Goal: Contribute content: Contribute content

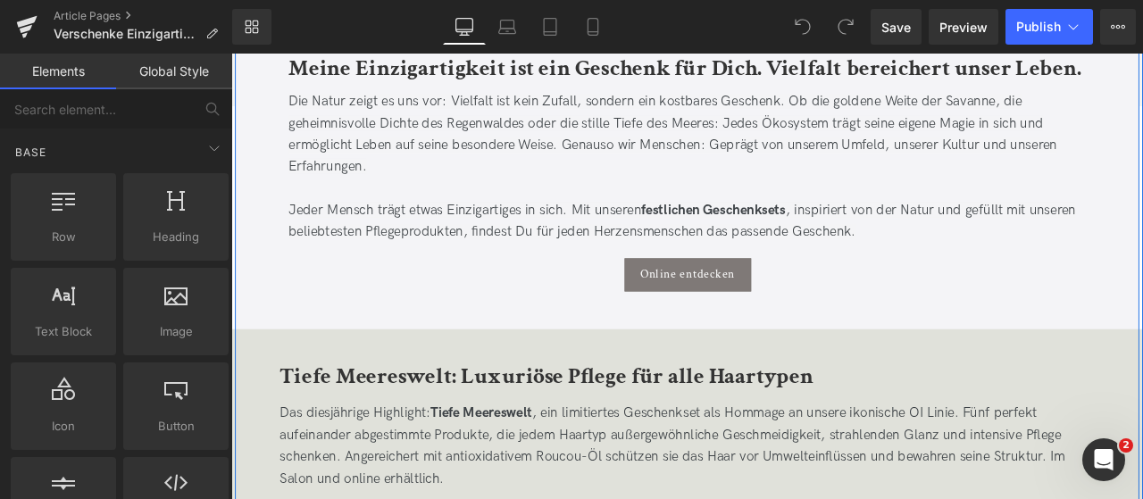
scroll to position [686, 0]
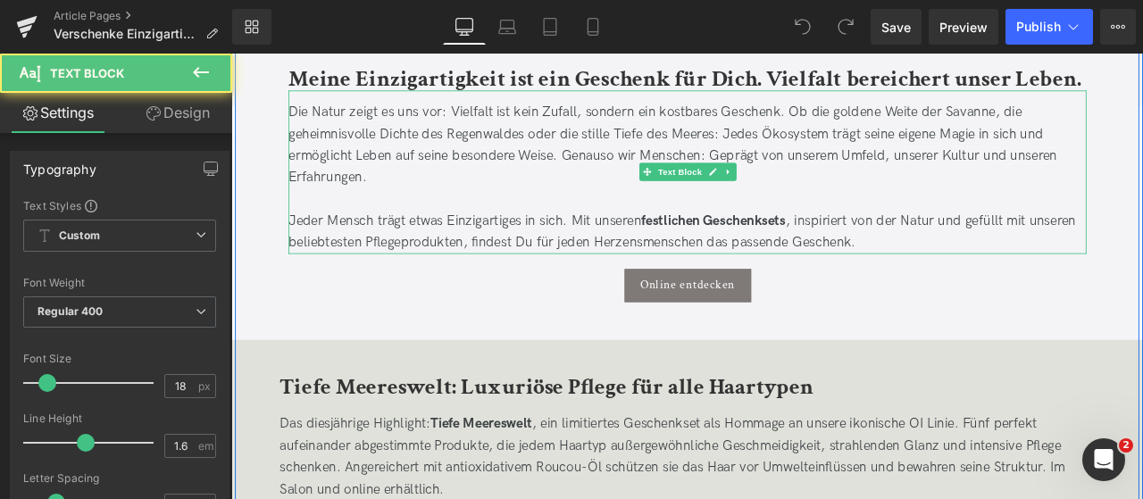
click at [807, 166] on span "Die Natur zeigt es uns vor: Vielfalt ist kein Zufall, sondern ein kostbares Ges…" at bounding box center [754, 161] width 911 height 96
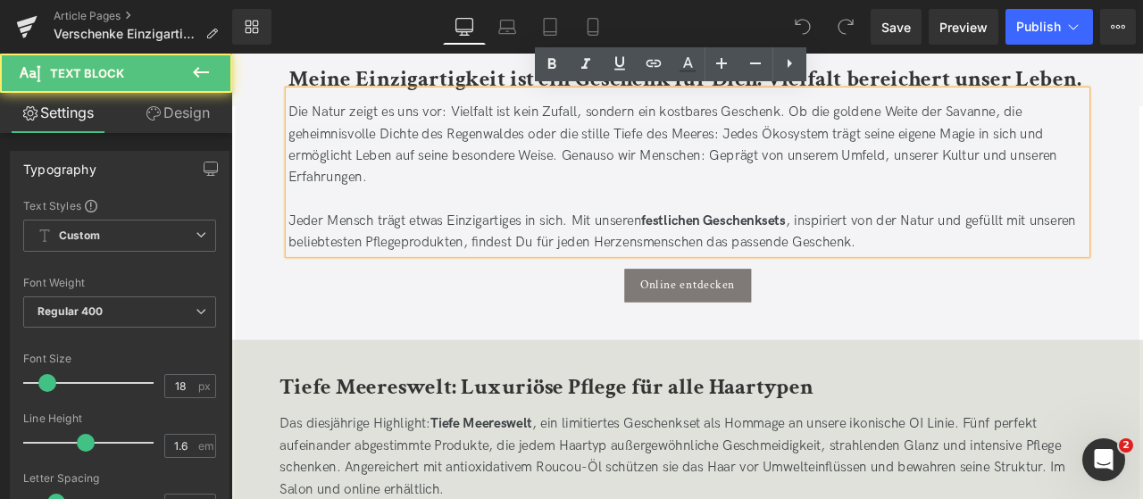
click at [808, 177] on span "Die Natur zeigt es uns vor: Vielfalt ist kein Zufall, sondern ein kostbares Ges…" at bounding box center [754, 161] width 911 height 96
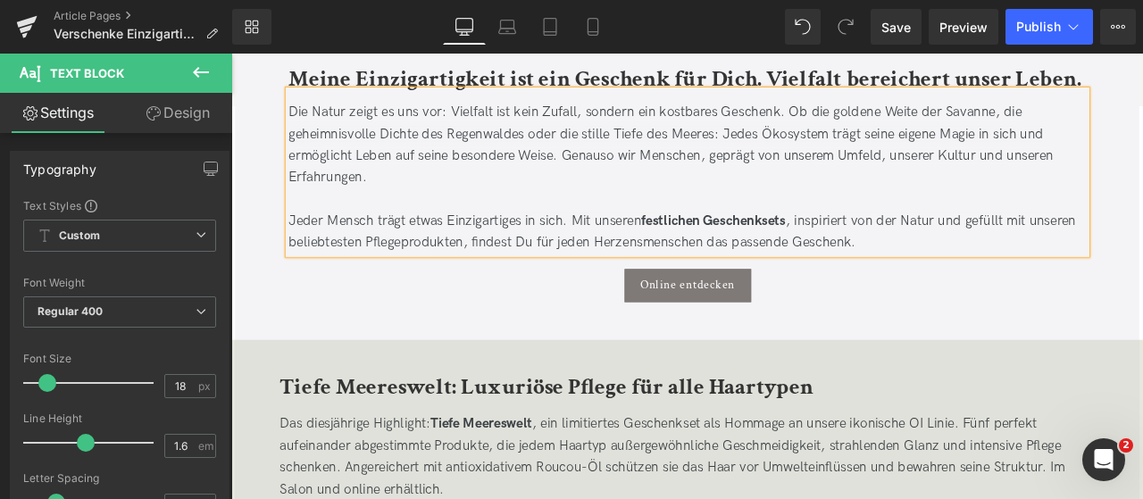
click at [838, 233] on p at bounding box center [772, 226] width 946 height 26
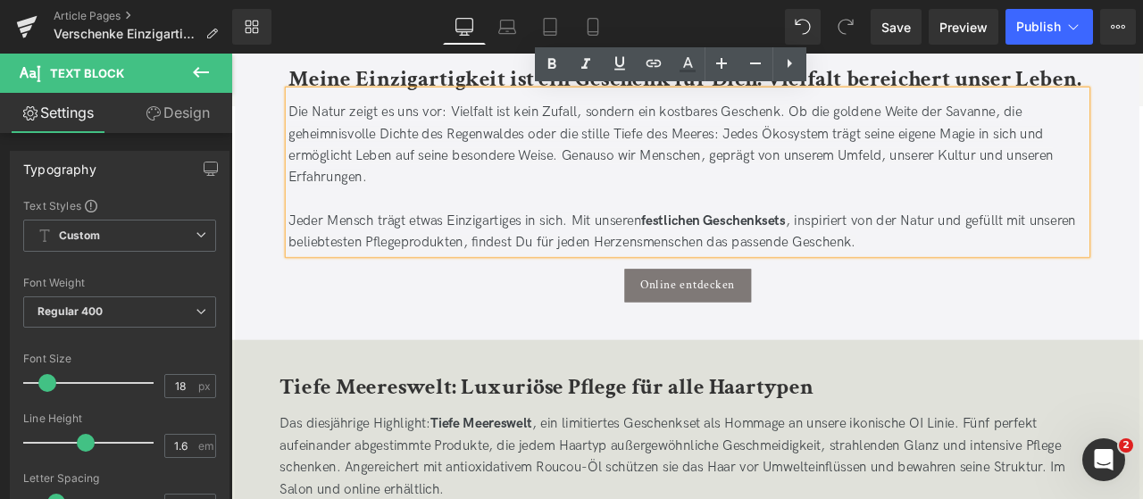
click at [826, 146] on span "Die Natur zeigt es uns vor: Vielfalt ist kein Zufall, sondern ein kostbares Ges…" at bounding box center [752, 161] width 907 height 96
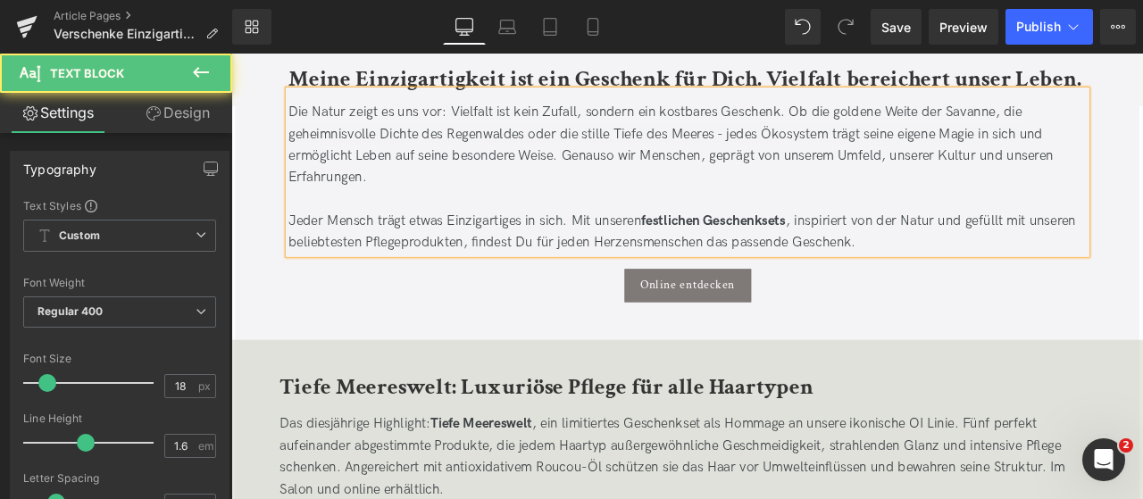
click at [848, 200] on p "Die Natur zeigt es uns vor: Vielfalt ist kein Zufall, sondern ein kostbares Ges…" at bounding box center [772, 162] width 946 height 103
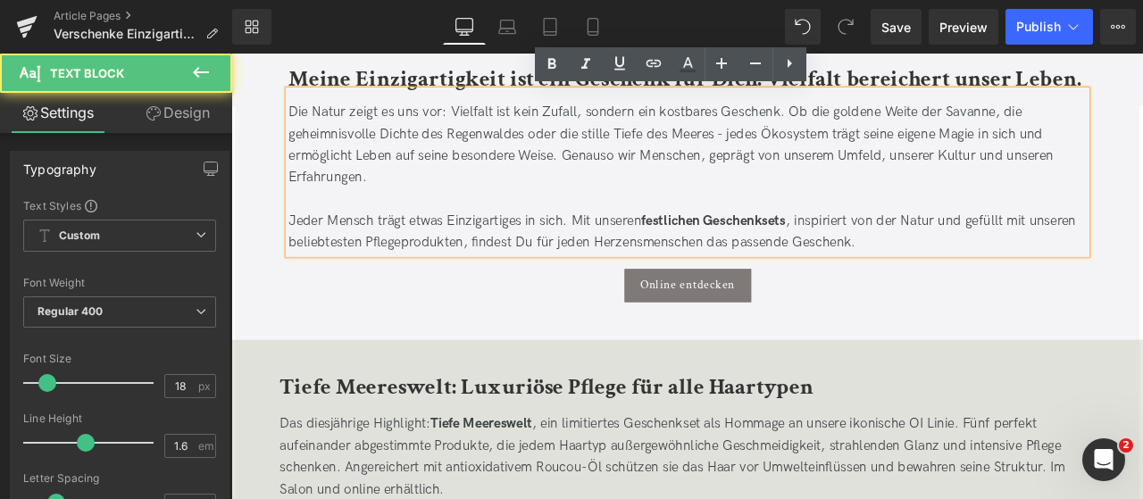
scroll to position [716, 0]
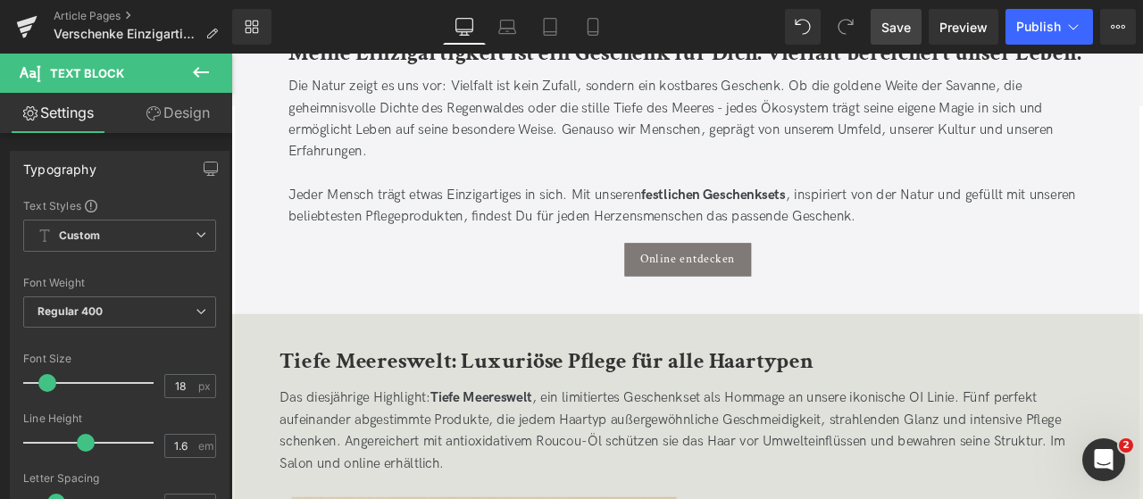
click at [906, 42] on link "Save" at bounding box center [896, 27] width 51 height 36
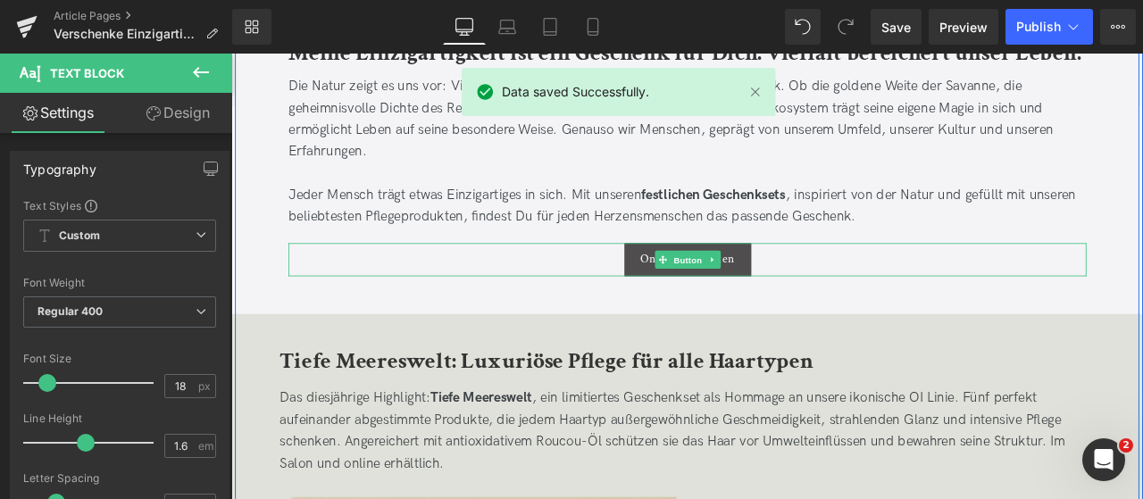
click at [773, 305] on span "Button" at bounding box center [772, 298] width 41 height 21
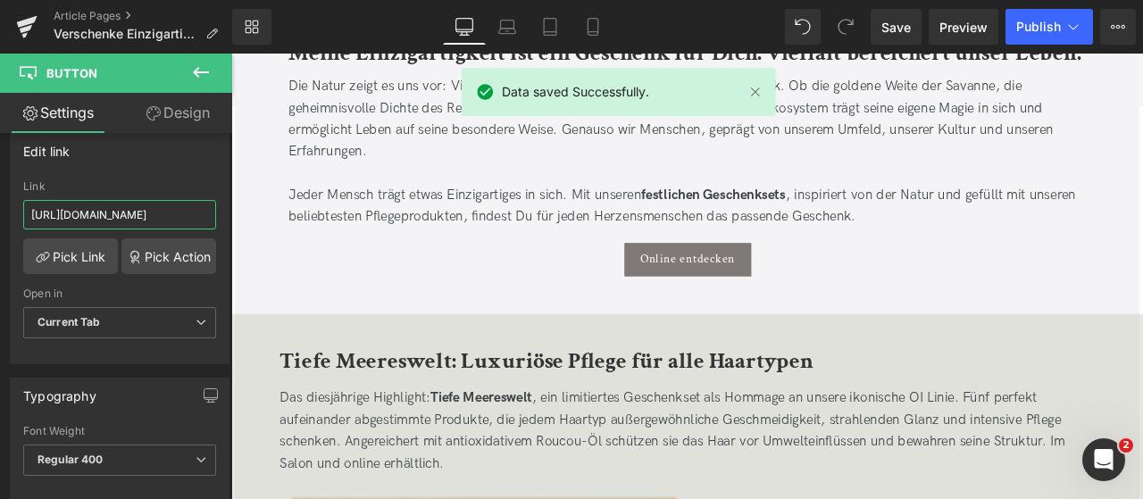
scroll to position [0, 86]
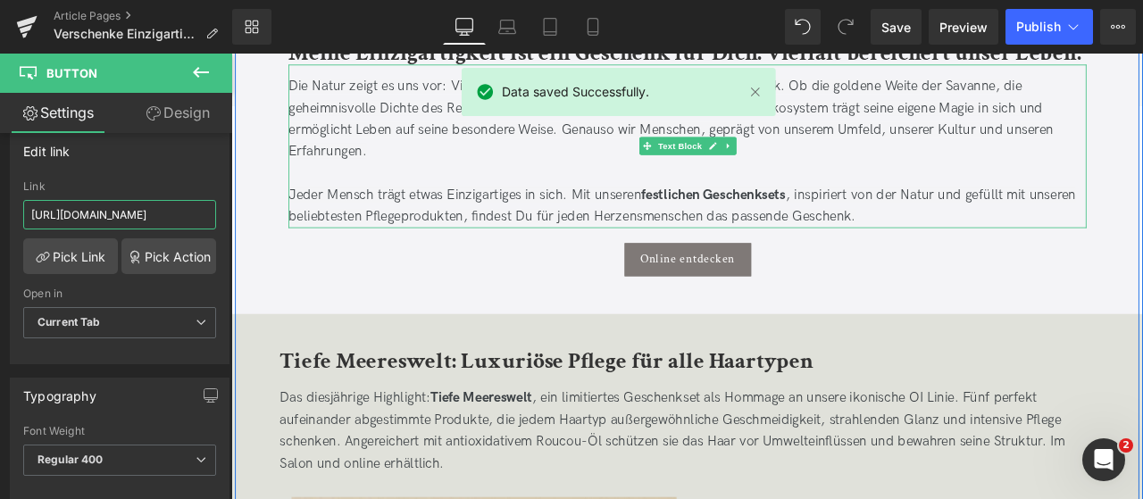
drag, startPoint x: 366, startPoint y: 263, endPoint x: 339, endPoint y: 229, distance: 43.8
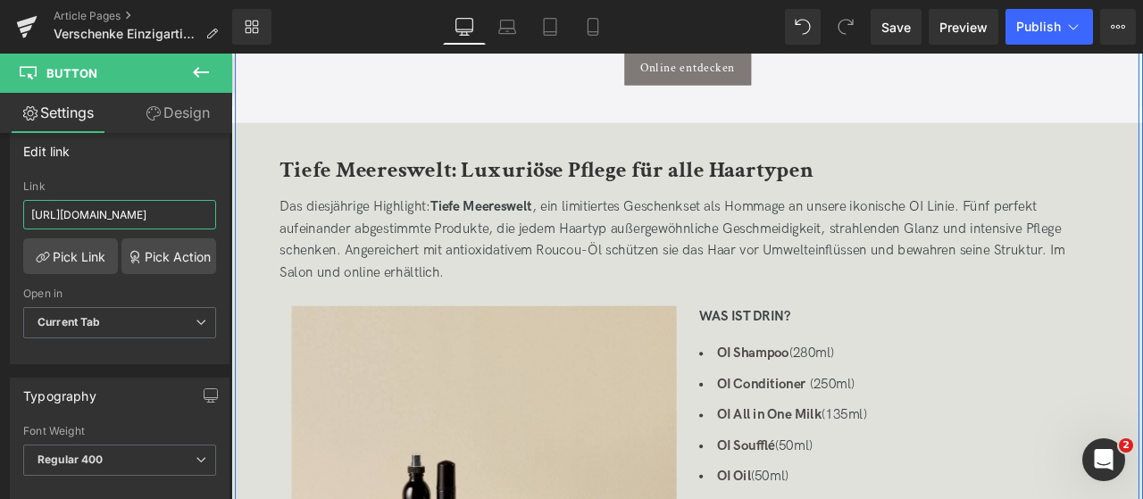
scroll to position [969, 0]
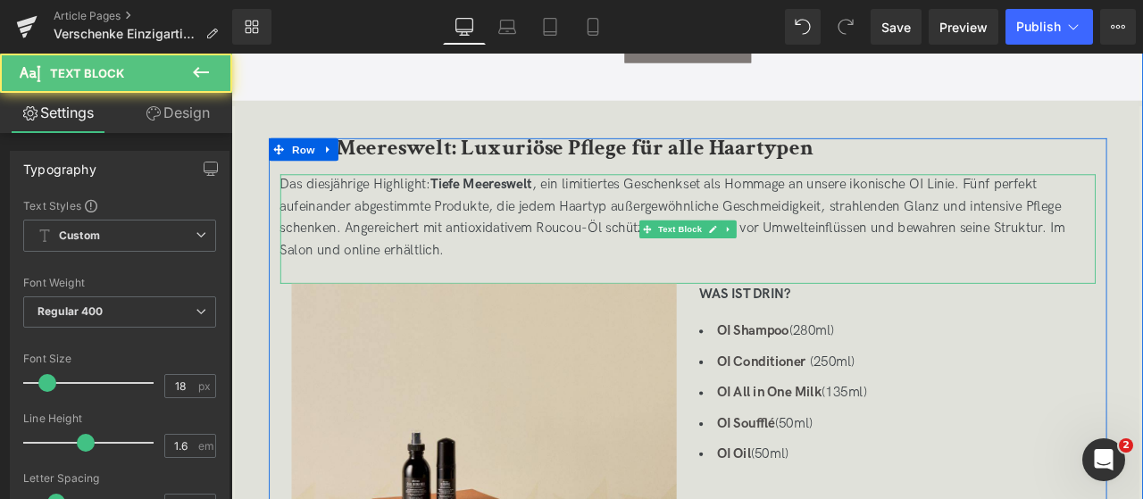
click at [1066, 206] on p "Das diesjährige Highlight: Tiefe Meereswelt , ein limitiertes Geschenkset als H…" at bounding box center [772, 248] width 966 height 103
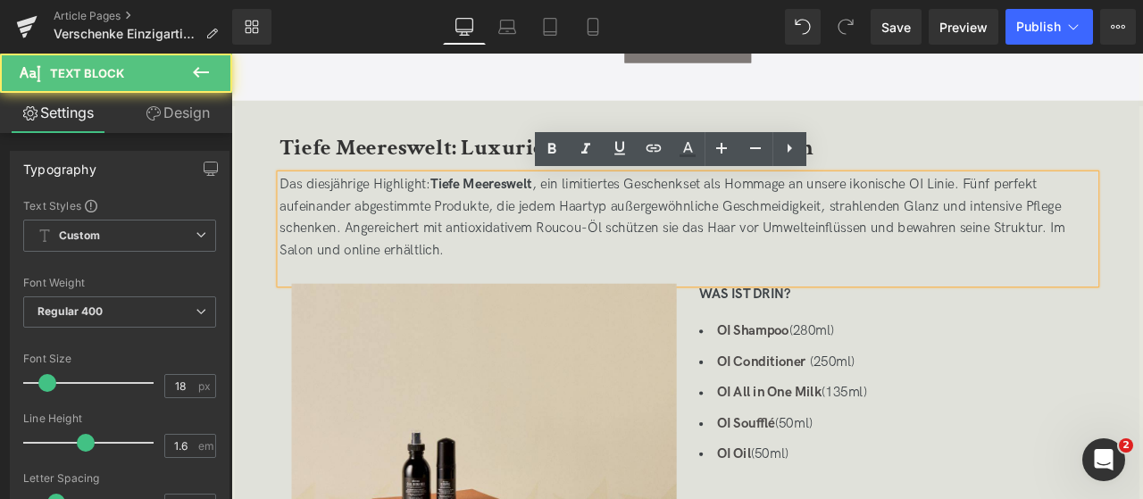
click at [1066, 206] on p "Das diesjährige Highlight: Tiefe Meereswelt , ein limitiertes Geschenkset als H…" at bounding box center [772, 248] width 966 height 103
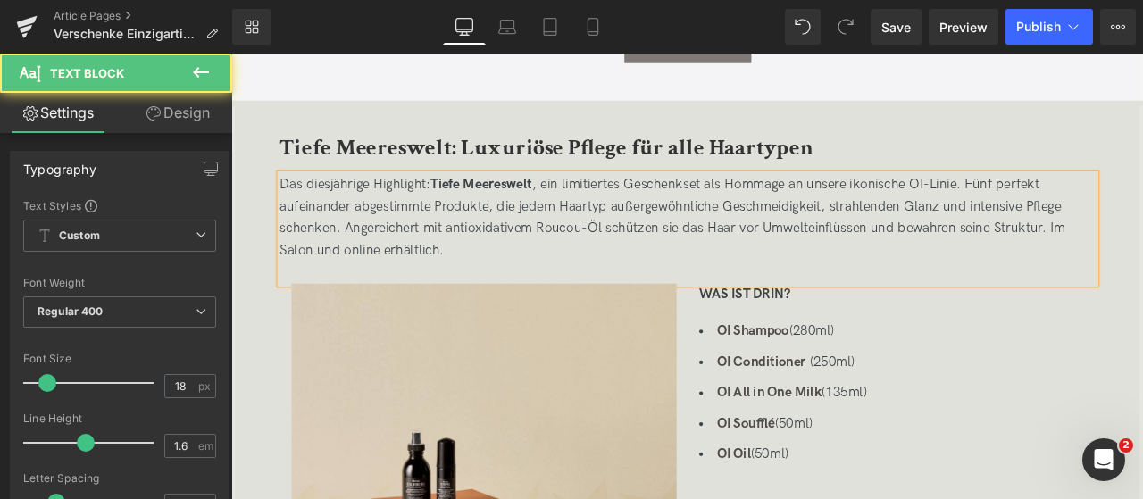
click at [953, 324] on div "Das diesjährige Highlight: Tiefe Meereswelt , ein limitiertes Geschenkset als H…" at bounding box center [772, 262] width 966 height 130
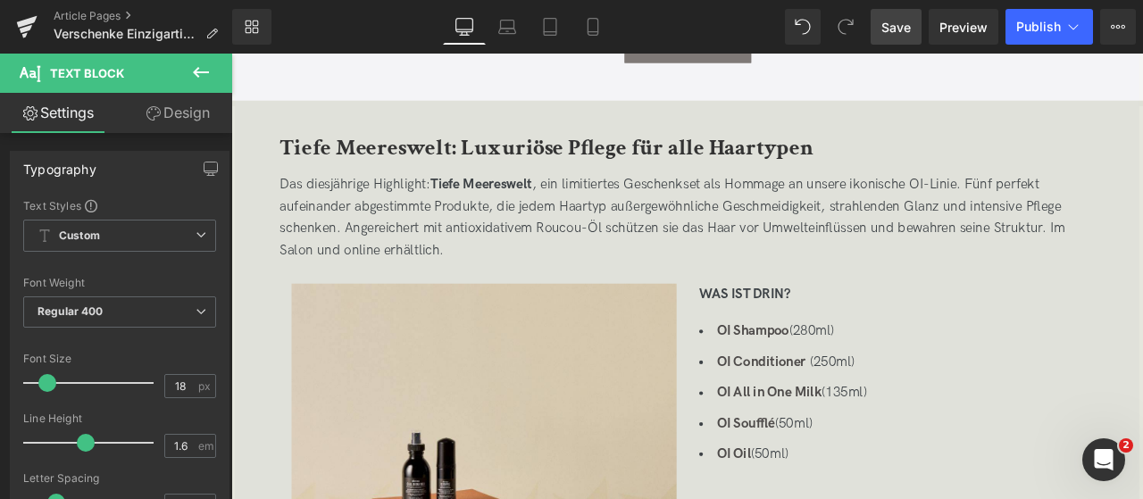
click at [894, 28] on span "Save" at bounding box center [896, 27] width 29 height 19
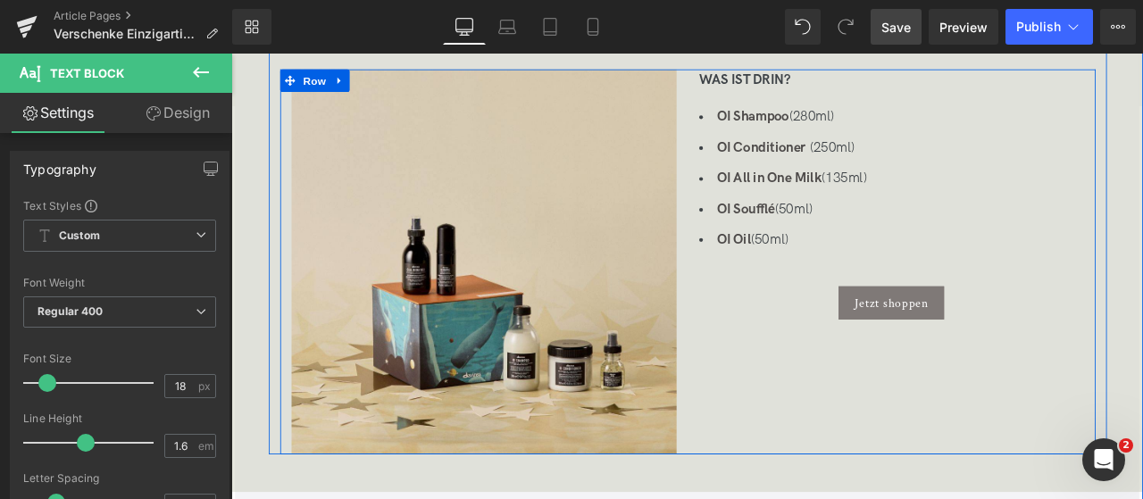
scroll to position [1225, 0]
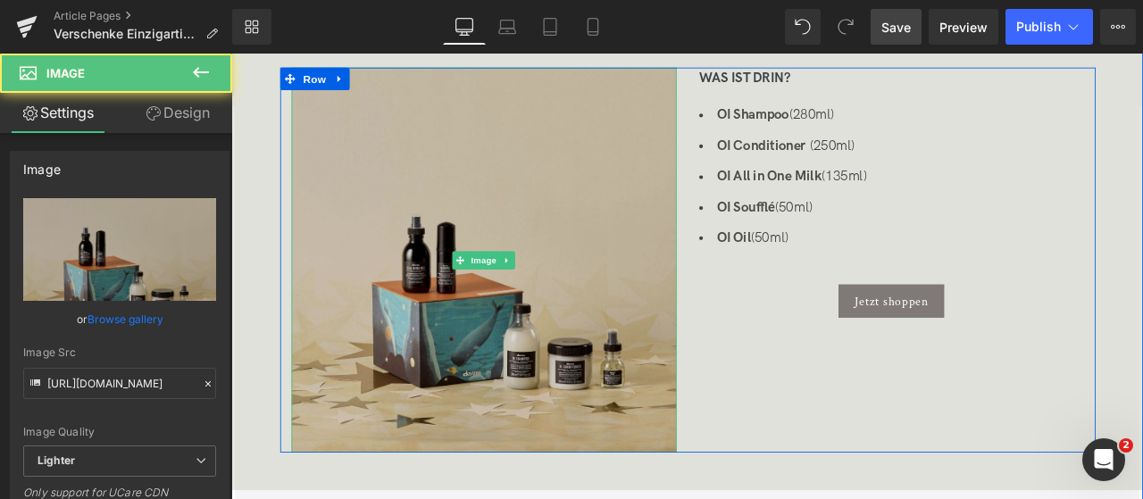
click at [505, 267] on img at bounding box center [531, 299] width 456 height 456
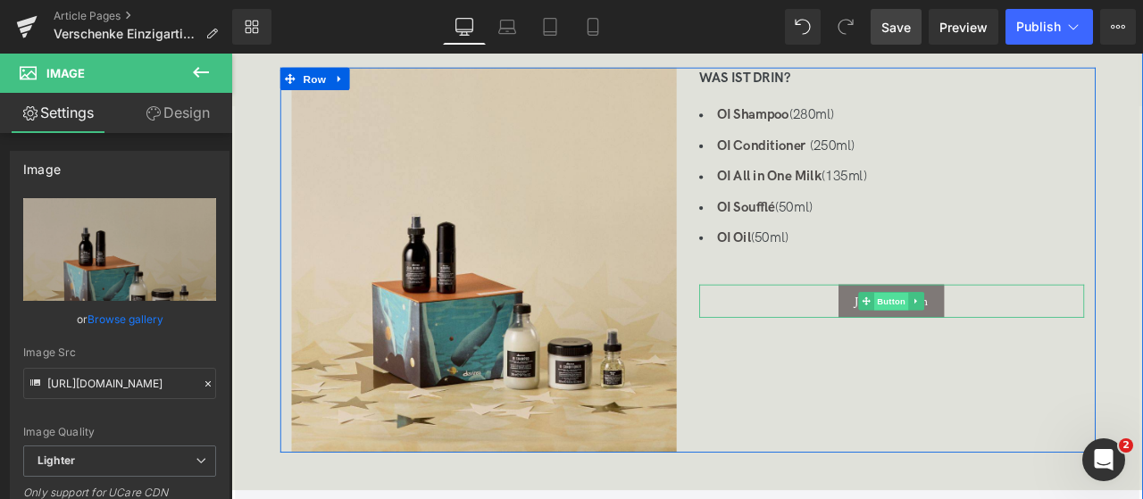
click at [999, 355] on span "Button" at bounding box center [1013, 348] width 41 height 21
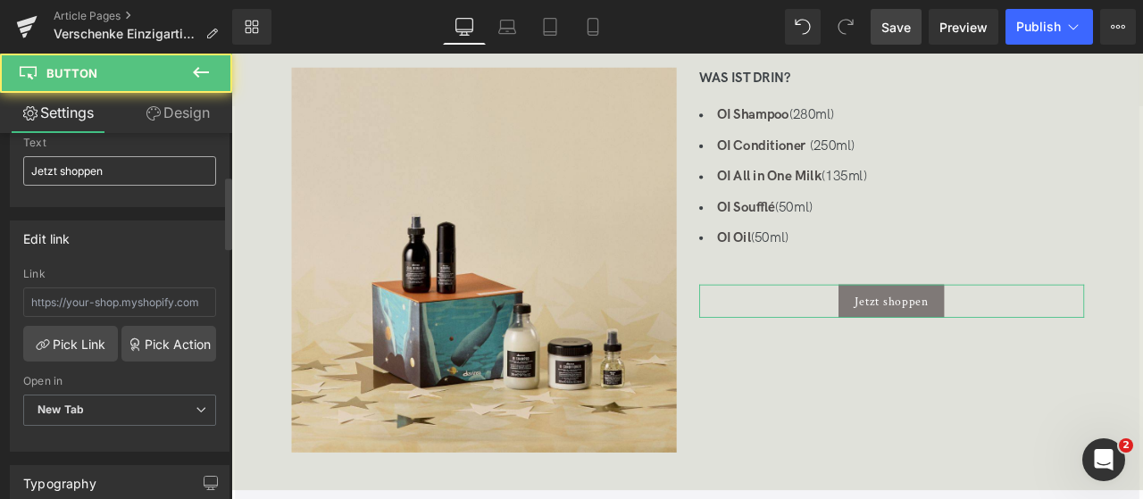
scroll to position [213, 0]
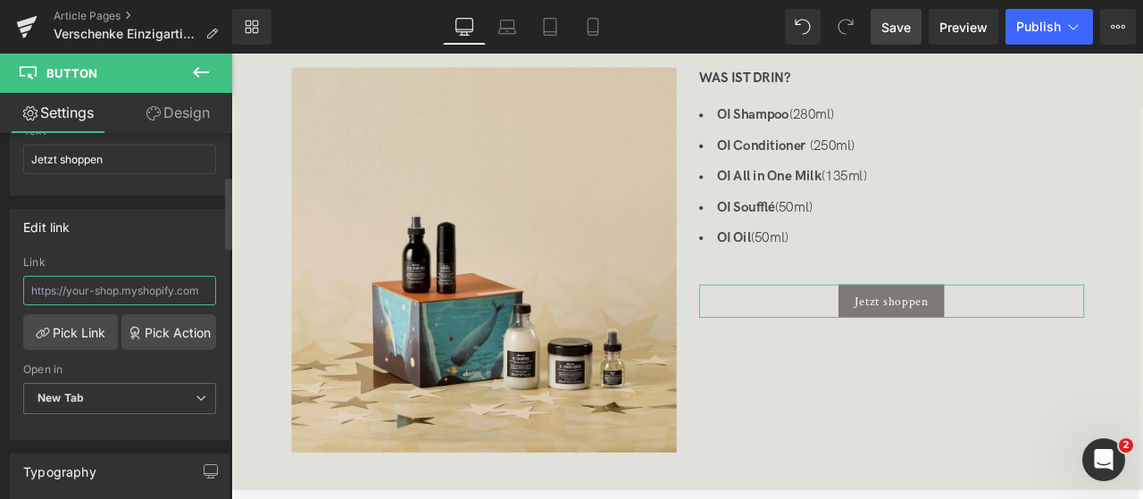
click at [63, 278] on input "text" at bounding box center [119, 290] width 193 height 29
paste input "[URL][DOMAIN_NAME]"
type input "[URL][DOMAIN_NAME]"
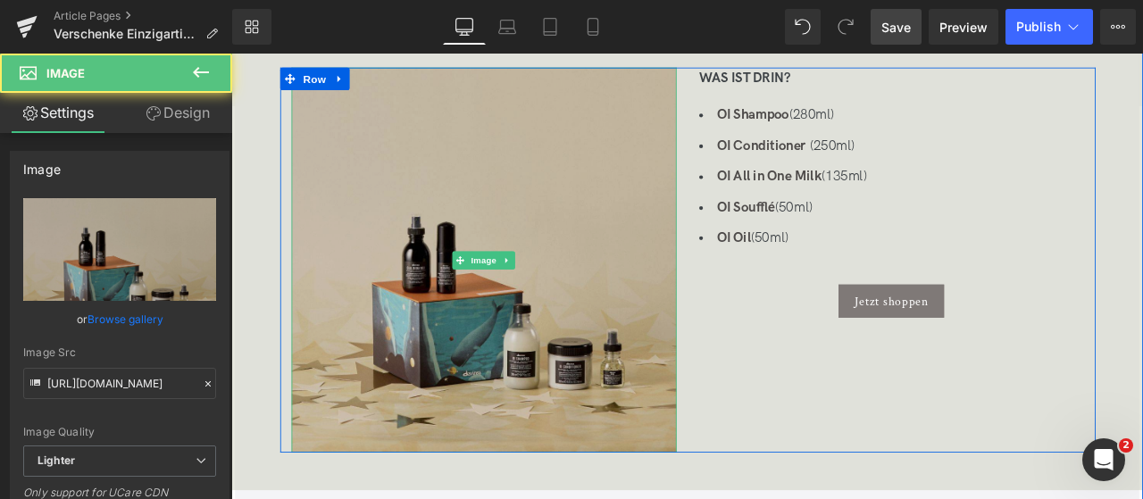
click at [574, 273] on img at bounding box center [531, 299] width 456 height 456
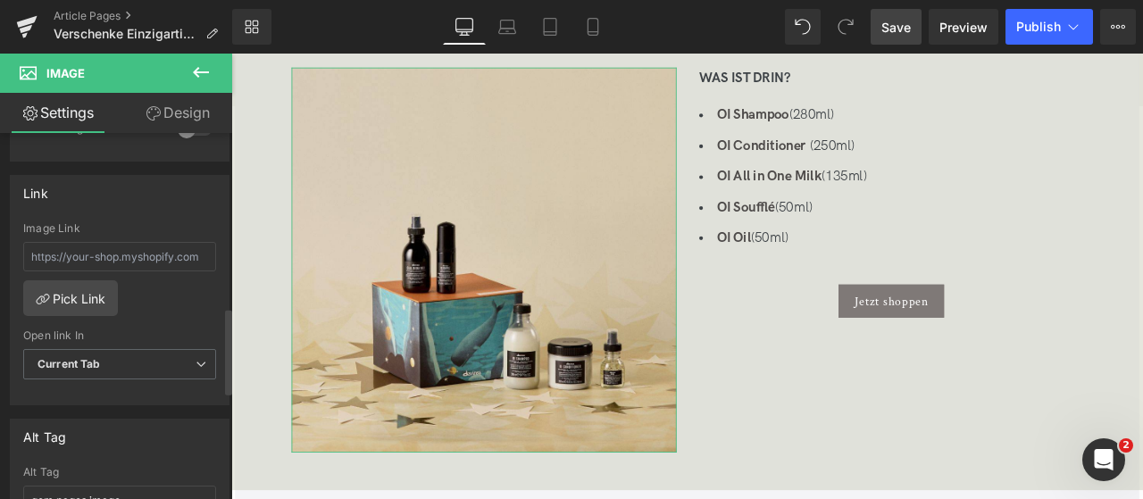
scroll to position [743, 0]
click at [92, 249] on input "text" at bounding box center [119, 255] width 193 height 29
paste input "[URL][DOMAIN_NAME]"
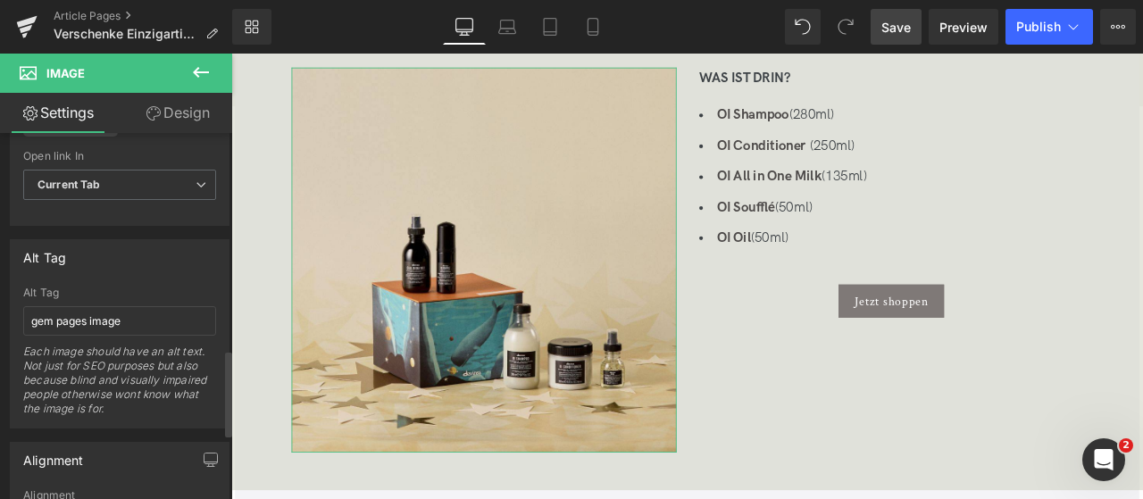
scroll to position [924, 0]
type input "[URL][DOMAIN_NAME]"
drag, startPoint x: 145, startPoint y: 308, endPoint x: 0, endPoint y: 313, distance: 144.8
click at [0, 313] on div "Alt Tag gem pages image Alt Tag gem pages image Each image should have an alt t…" at bounding box center [120, 325] width 240 height 203
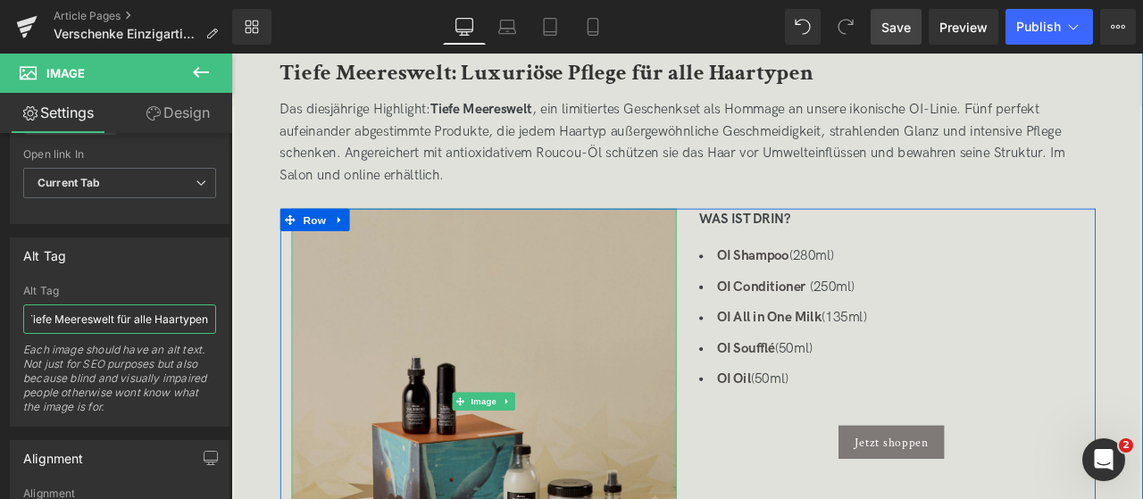
scroll to position [1057, 0]
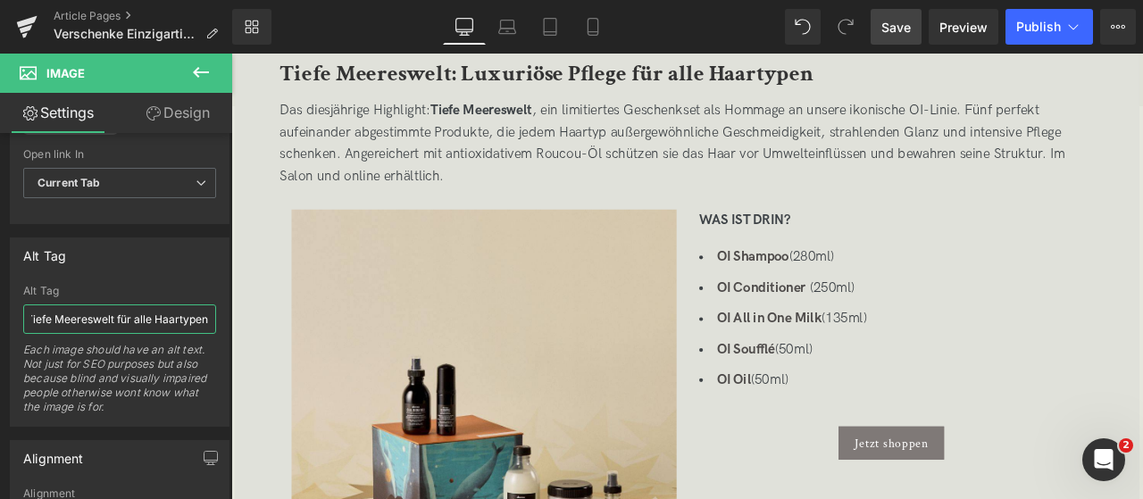
type input "Davines Geschenkset 2025 OI Tiefe Meereswelt für alle Haartypen"
click at [897, 29] on span "Save" at bounding box center [896, 27] width 29 height 19
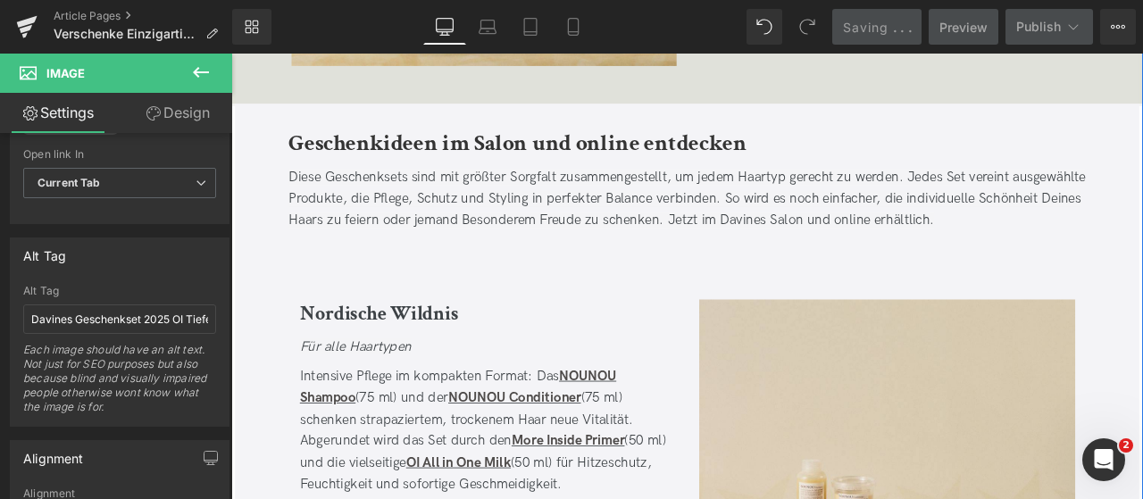
scroll to position [1691, 0]
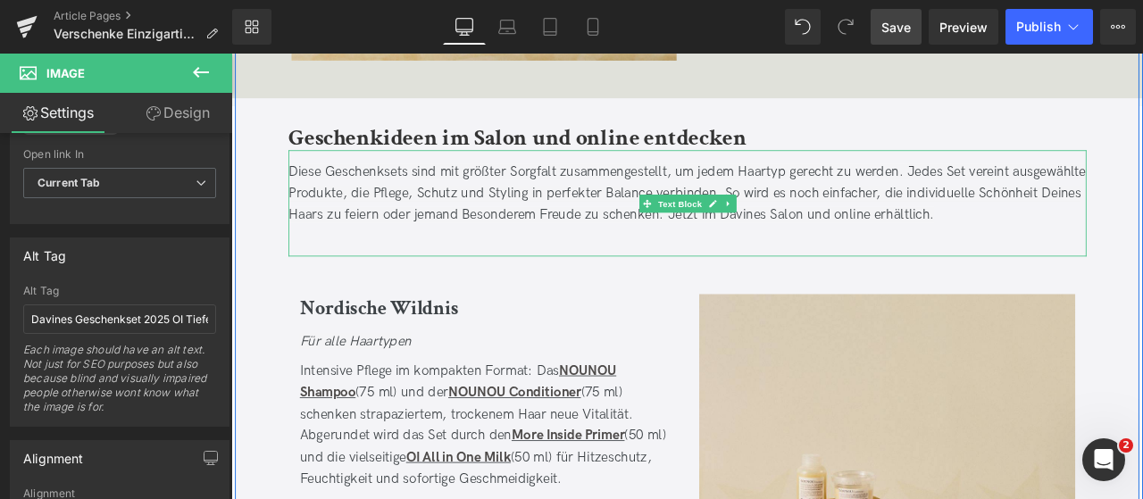
click at [316, 189] on span "Diese Geschenksets sind mit größter Sorgfalt zusammengestellt, um jedem Haartyp…" at bounding box center [771, 219] width 945 height 71
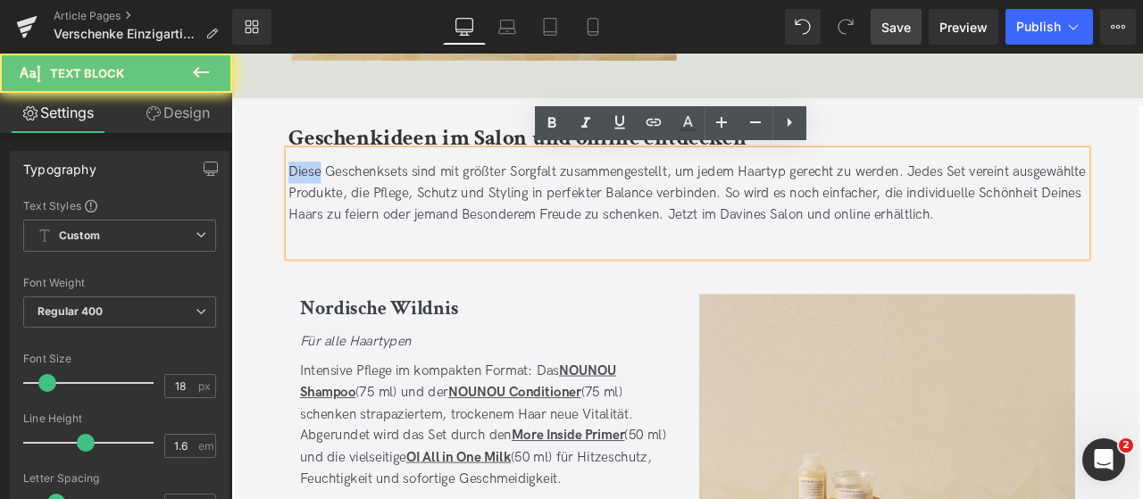
click at [316, 189] on span "Diese Geschenksets sind mit größter Sorgfalt zusammengestellt, um jedem Haartyp…" at bounding box center [771, 219] width 945 height 71
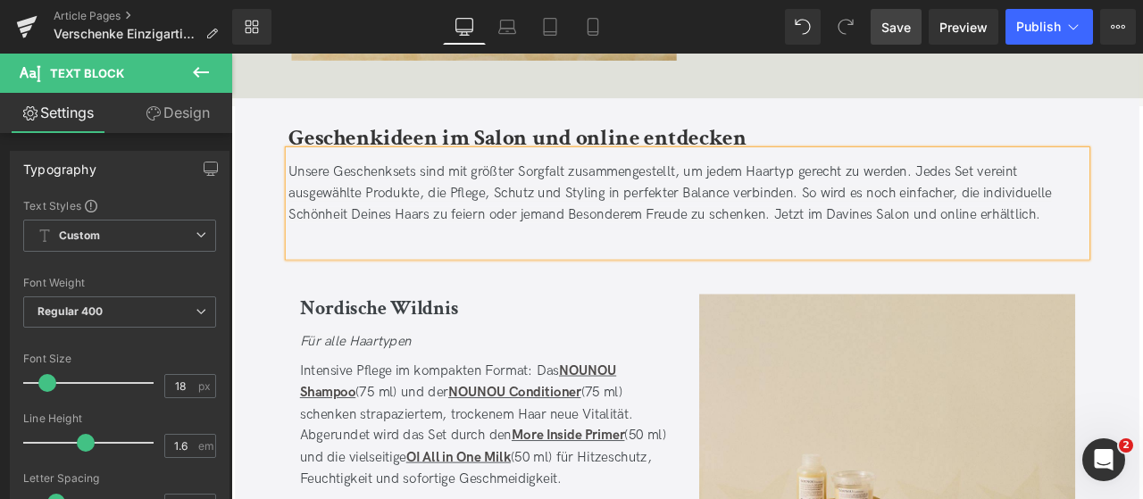
click at [907, 21] on span "Save" at bounding box center [896, 27] width 29 height 19
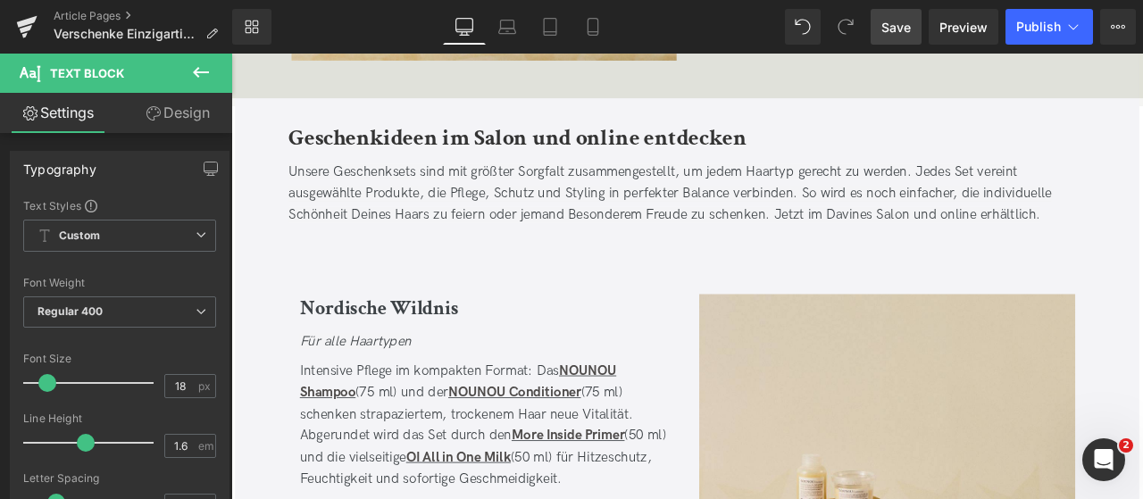
click at [904, 19] on span "Save" at bounding box center [896, 27] width 29 height 19
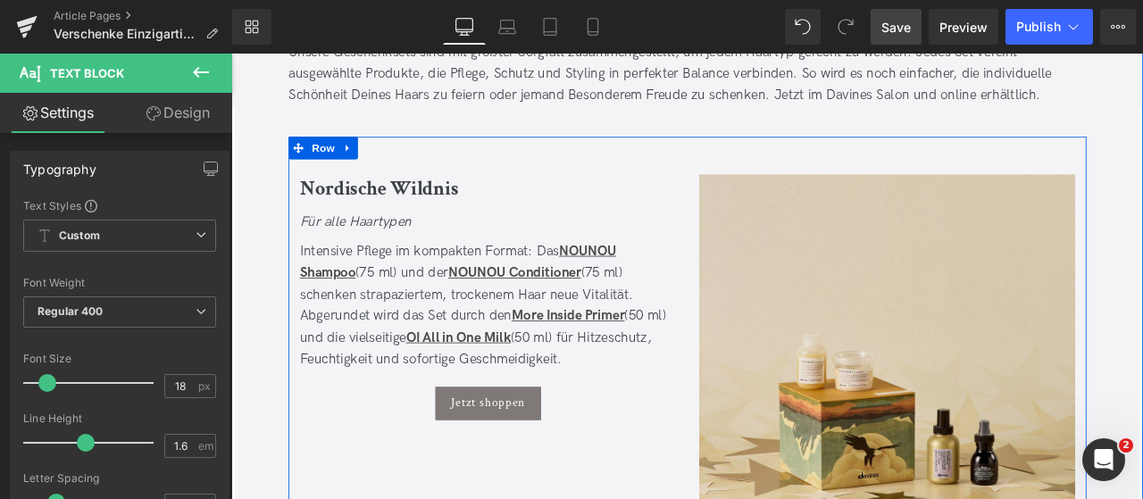
scroll to position [1834, 0]
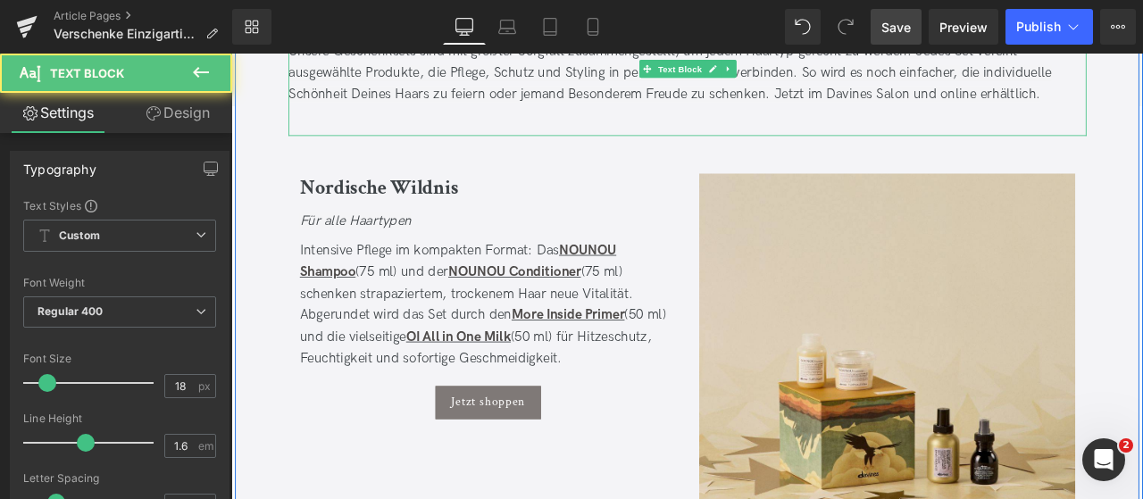
click at [457, 101] on span "Unsere Geschenksets sind mit größter Sorgfalt zusammengestellt, um jedem Haarty…" at bounding box center [751, 76] width 905 height 71
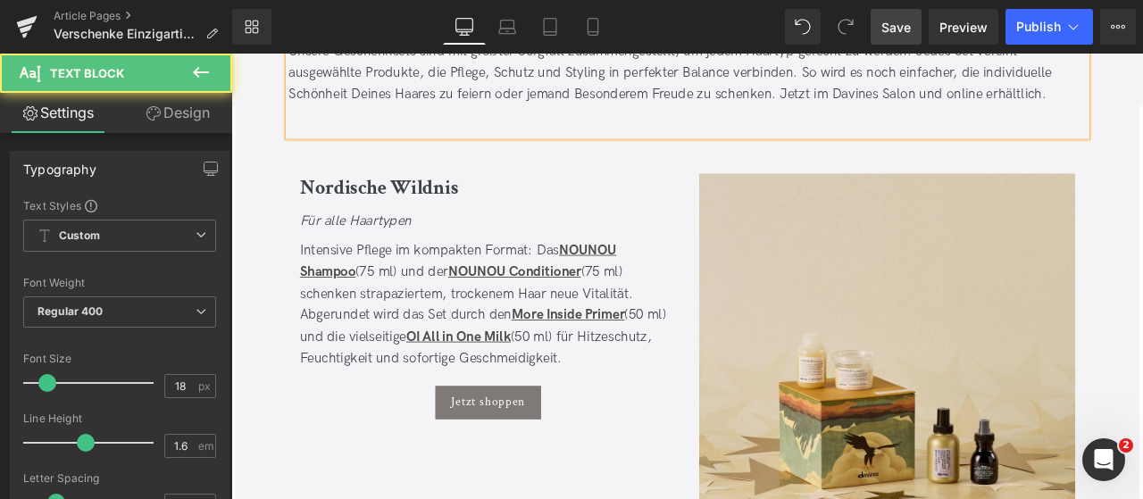
click at [730, 103] on span "Unsere Geschenksets sind mit größter Sorgfalt zusammengestellt, um jedem Haarty…" at bounding box center [751, 76] width 905 height 71
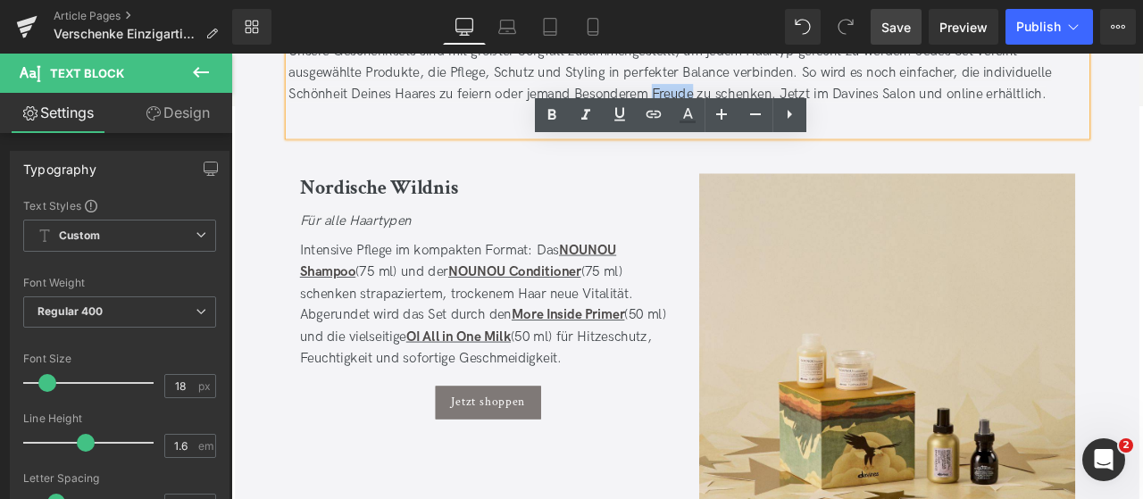
click at [730, 110] on span "Unsere Geschenksets sind mit größter Sorgfalt zusammengestellt, um jedem Haarty…" at bounding box center [751, 76] width 905 height 71
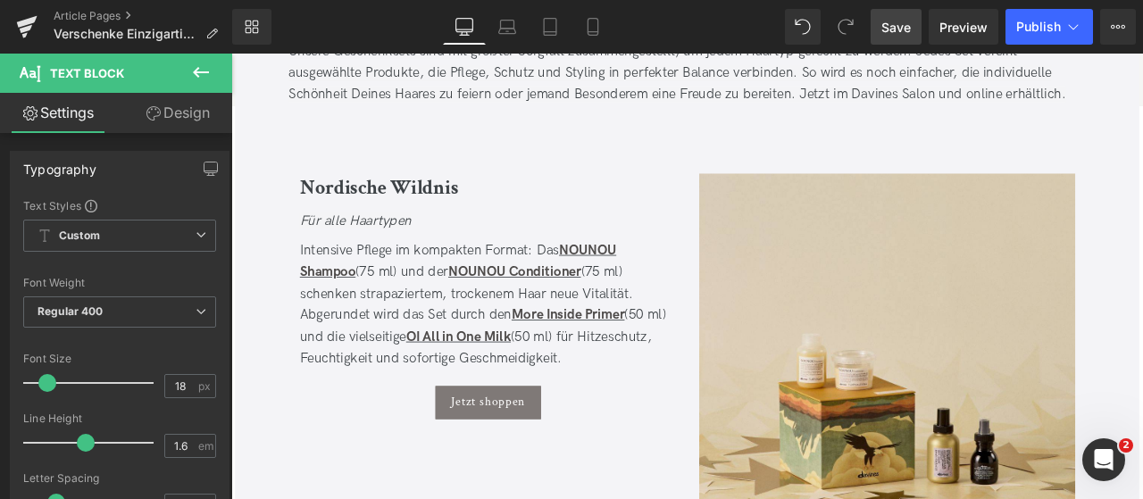
drag, startPoint x: 898, startPoint y: 20, endPoint x: 546, endPoint y: 70, distance: 356.3
click at [898, 20] on span "Save" at bounding box center [896, 27] width 29 height 19
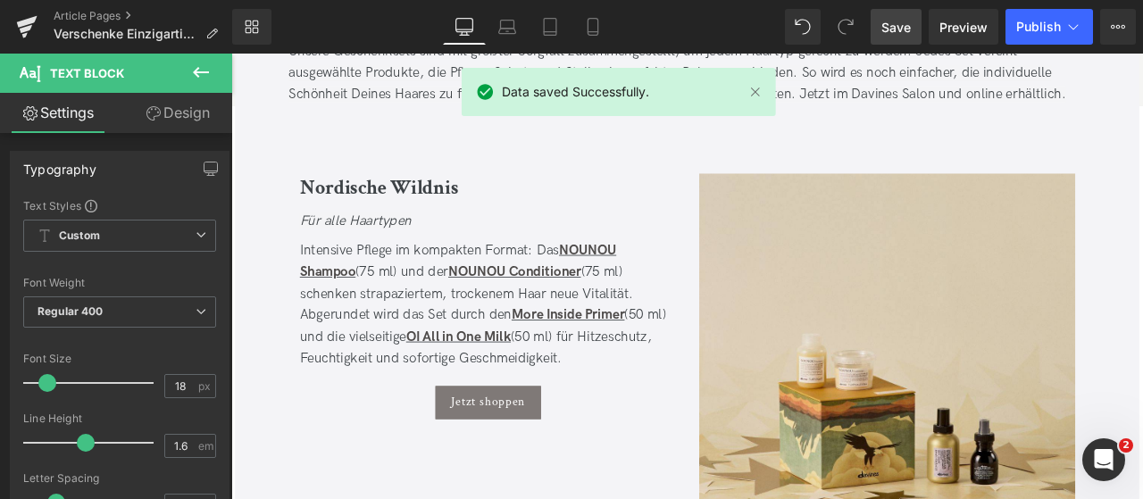
click at [579, 94] on span "Data saved Successfully." at bounding box center [575, 92] width 147 height 20
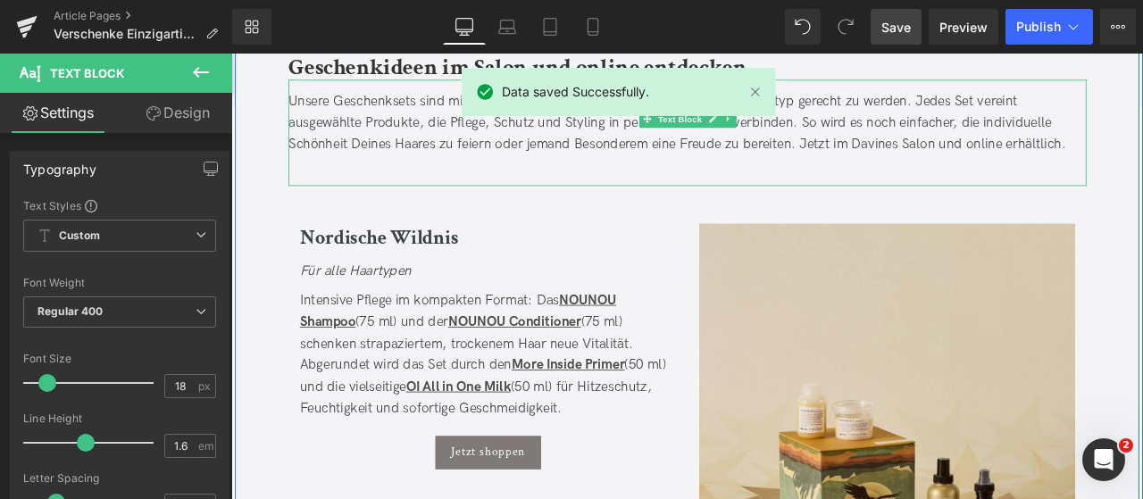
scroll to position [1771, 0]
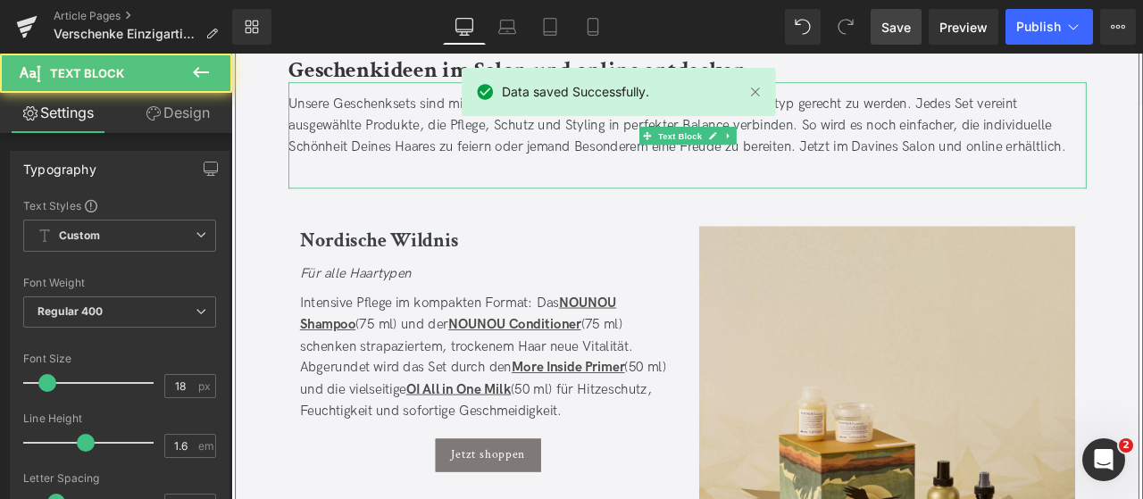
click at [586, 159] on span "Unsere Geschenksets sind mit größter Sorgfalt zusammengestellt, um jedem Haarty…" at bounding box center [760, 139] width 922 height 71
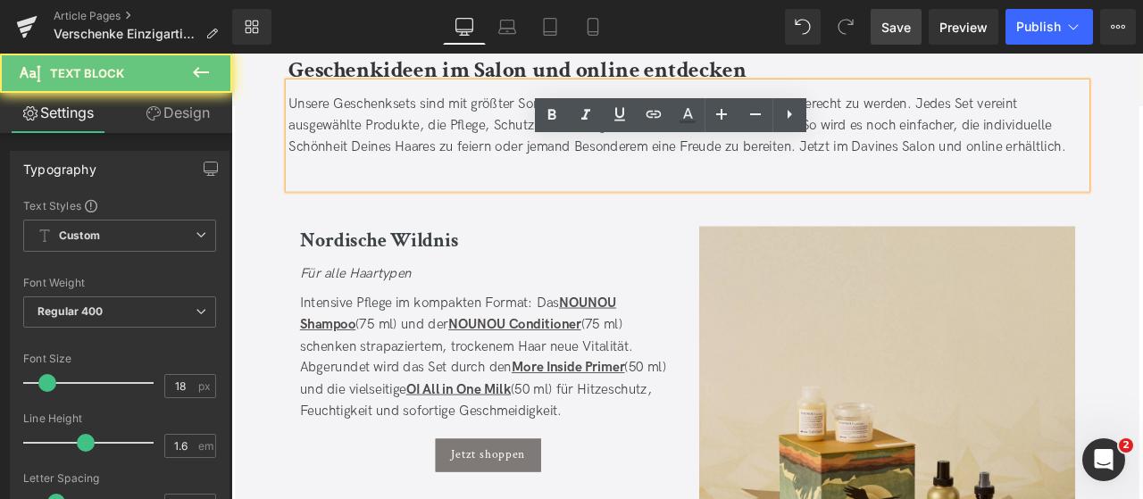
click at [581, 159] on span "Unsere Geschenksets sind mit größter Sorgfalt zusammengestellt, um jedem Haarty…" at bounding box center [760, 139] width 922 height 71
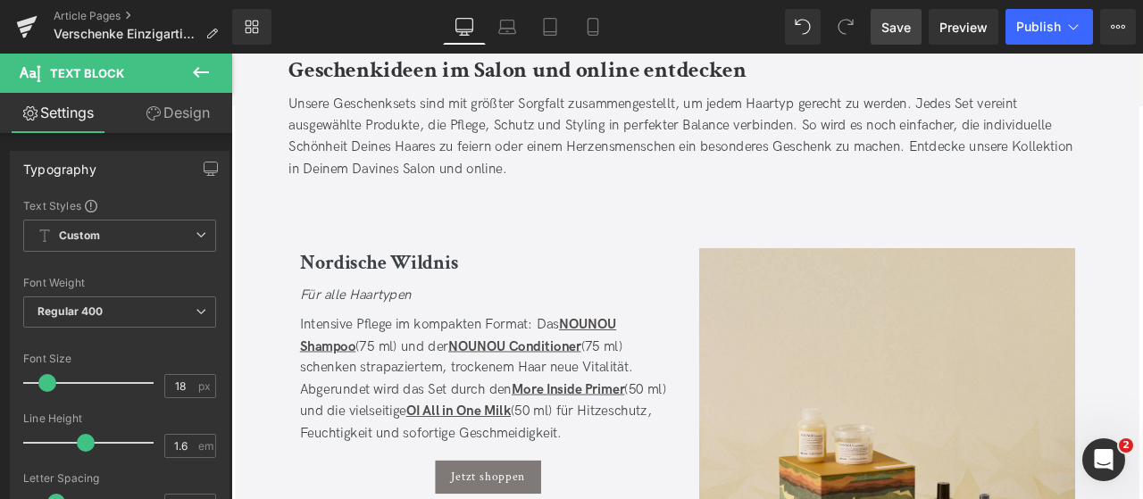
drag, startPoint x: 904, startPoint y: 21, endPoint x: 408, endPoint y: 141, distance: 509.9
click at [904, 21] on span "Save" at bounding box center [896, 27] width 29 height 19
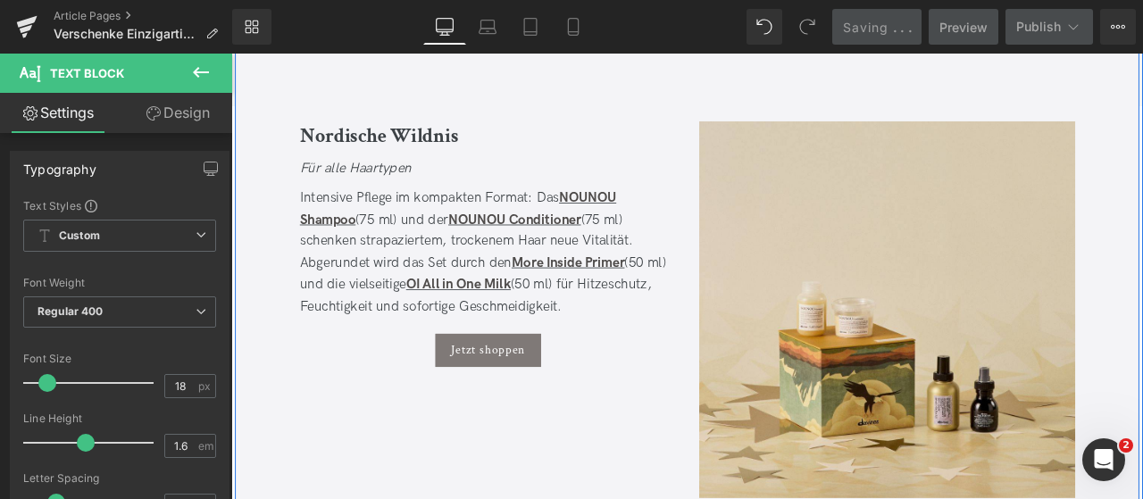
scroll to position [1964, 0]
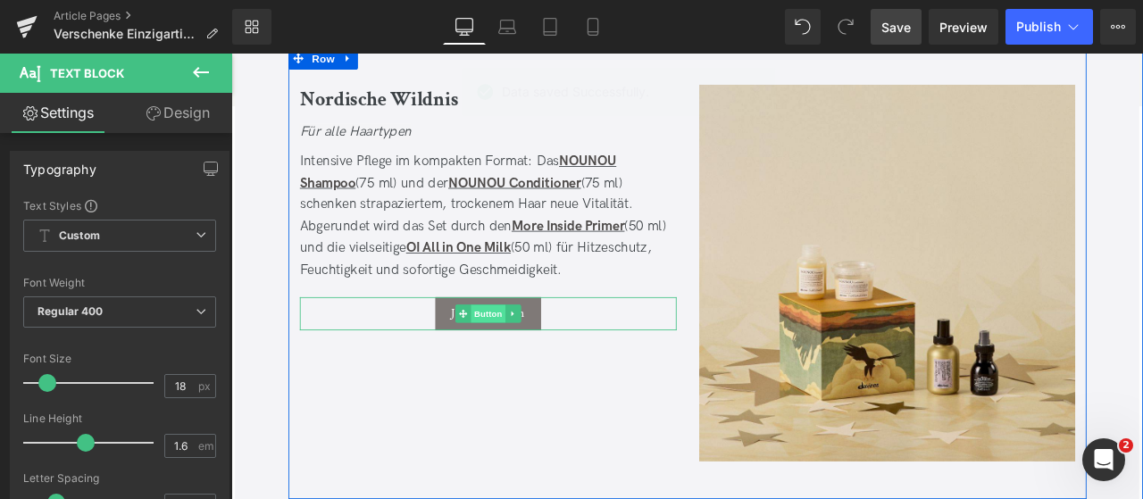
click at [522, 357] on span "Button" at bounding box center [535, 362] width 41 height 21
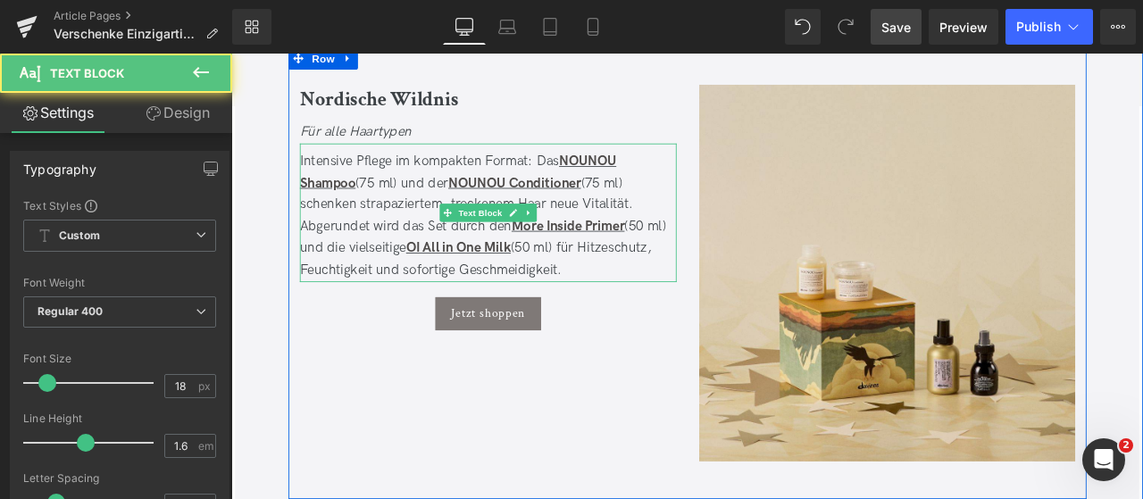
click at [724, 256] on span "Intensive Pflege im kompakten Format: Das NOUNOU Shampoo (75 ml) und der NOUNOU…" at bounding box center [530, 245] width 434 height 147
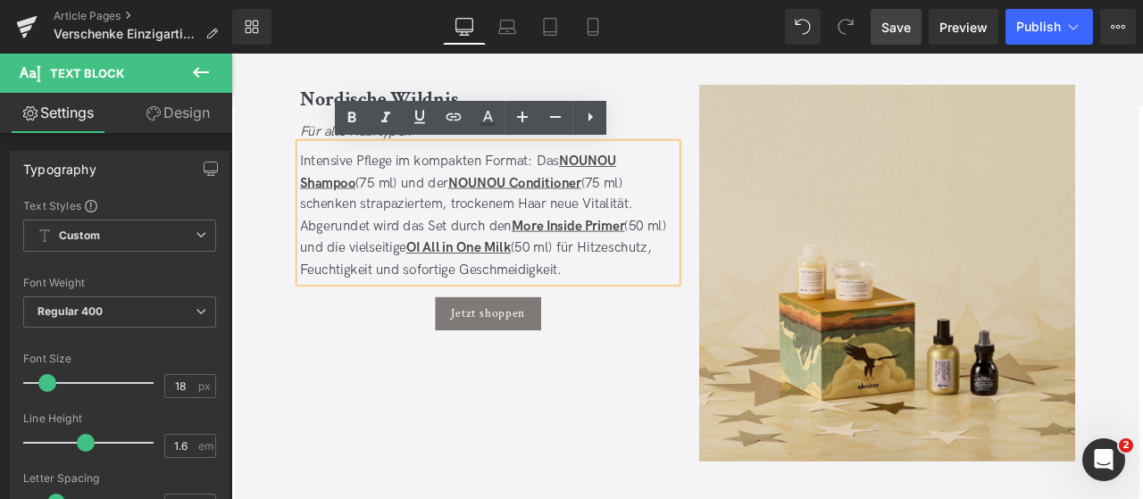
click at [724, 256] on span "Intensive Pflege im kompakten Format: Das NOUNOU Shampoo (75 ml) und der NOUNOU…" at bounding box center [530, 245] width 434 height 147
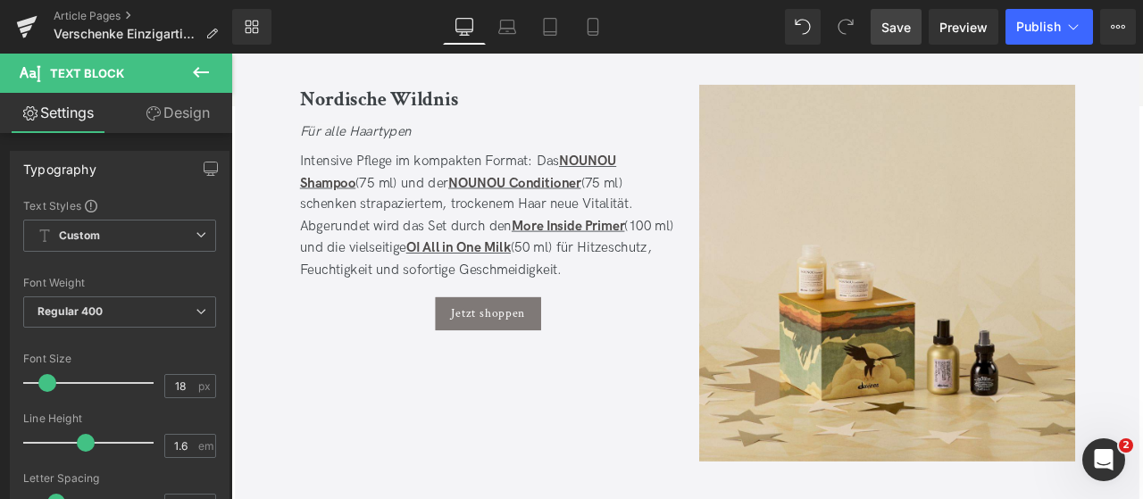
click at [902, 26] on span "Save" at bounding box center [896, 27] width 29 height 19
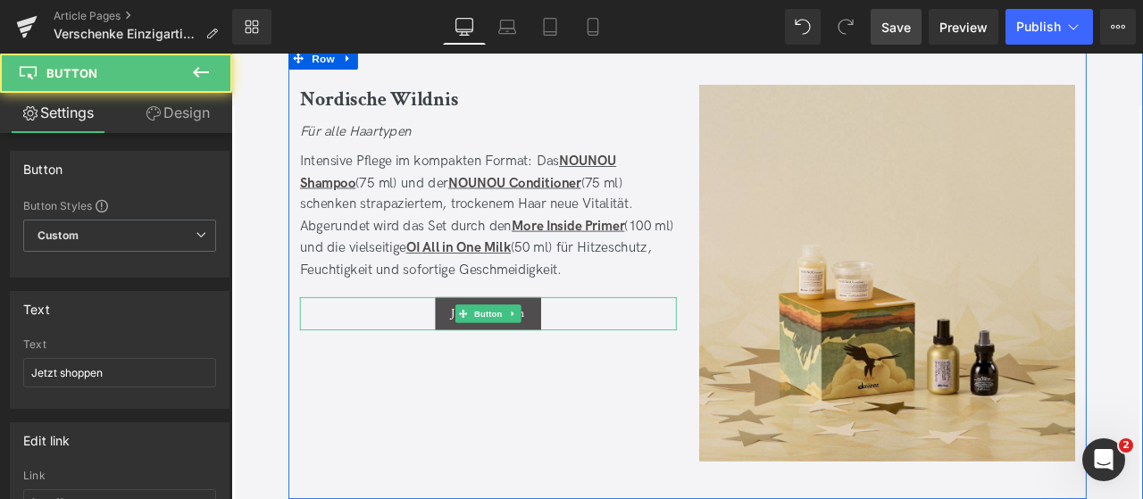
click at [526, 374] on link "Jetzt shoppen" at bounding box center [535, 362] width 125 height 39
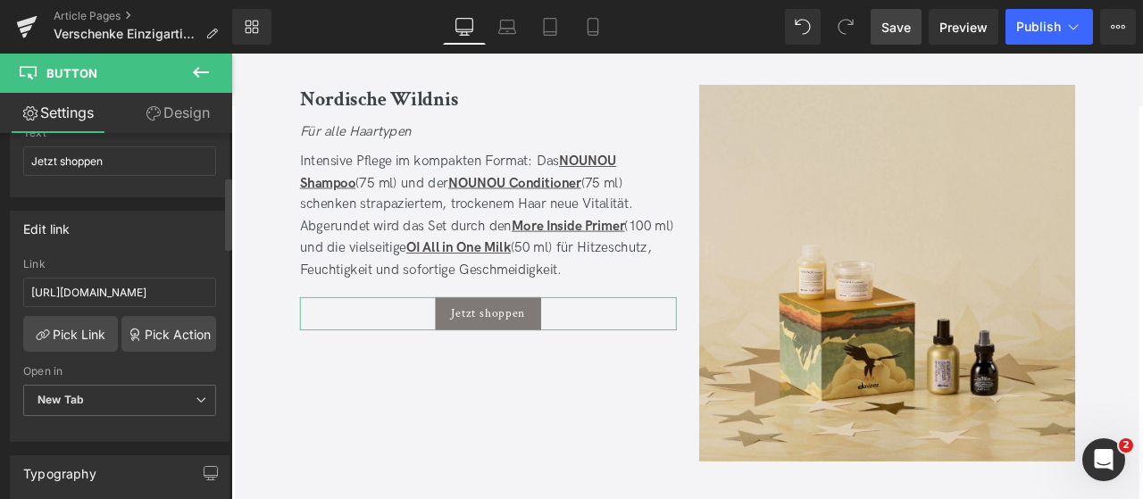
scroll to position [217, 0]
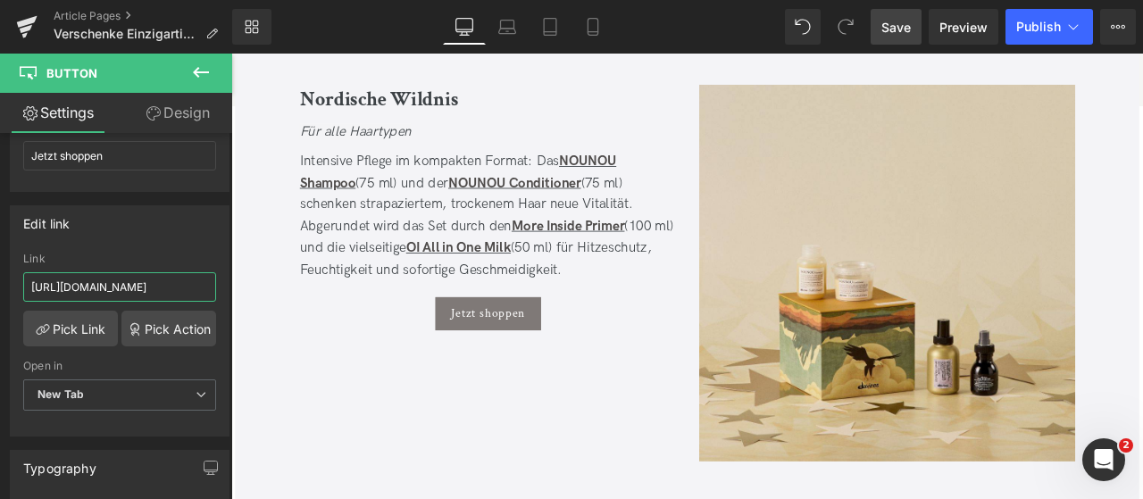
drag, startPoint x: 383, startPoint y: 340, endPoint x: 370, endPoint y: 330, distance: 16.6
drag, startPoint x: 415, startPoint y: 336, endPoint x: 558, endPoint y: 329, distance: 143.1
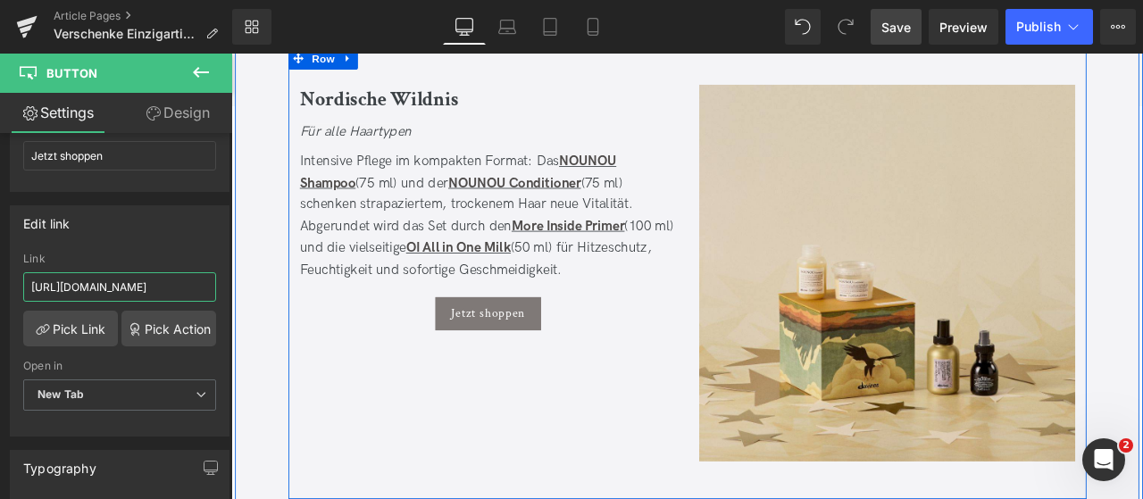
paste input "nordische-wildnis-geschenkset"
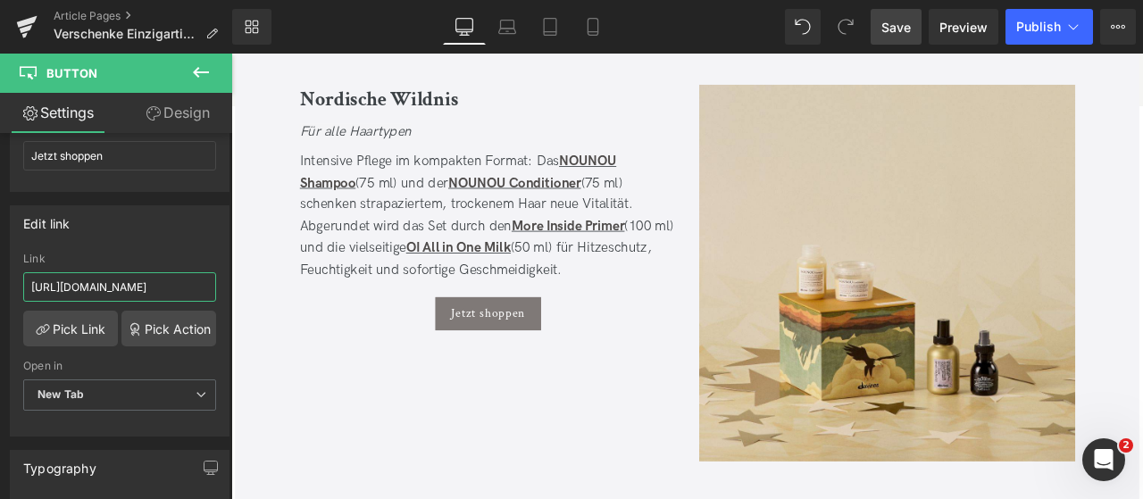
type input "[URL][DOMAIN_NAME]"
click at [915, 25] on link "Save" at bounding box center [896, 27] width 51 height 36
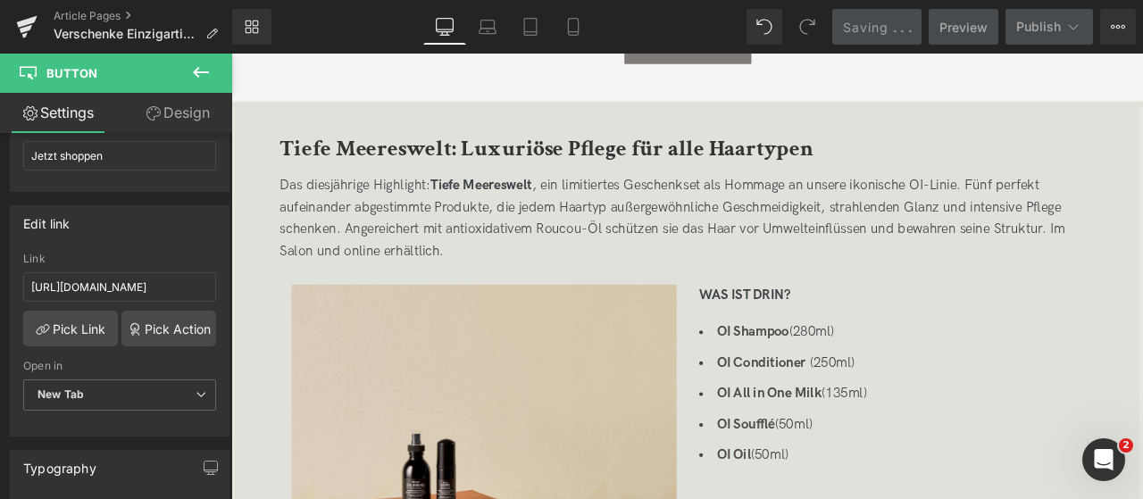
scroll to position [967, 0]
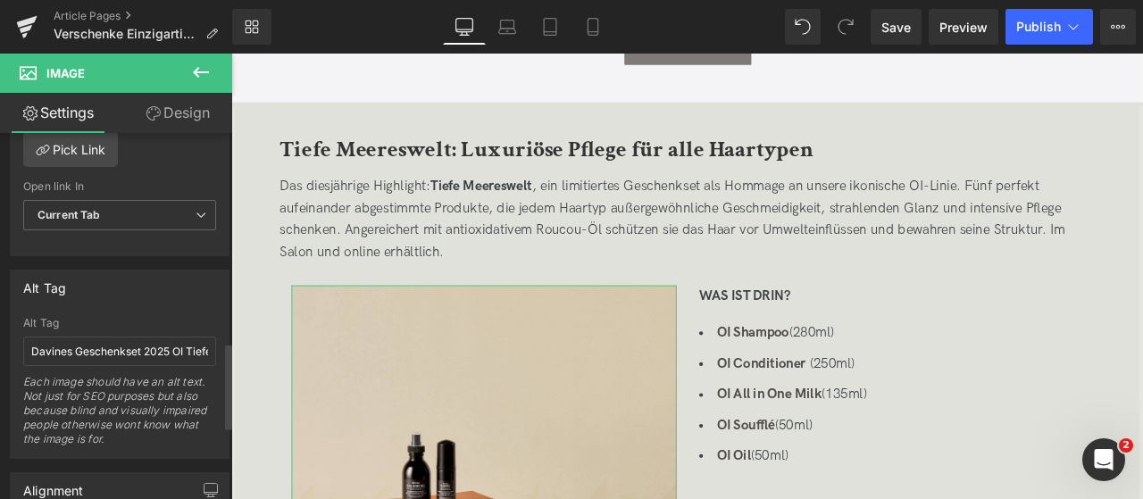
scroll to position [657, 0]
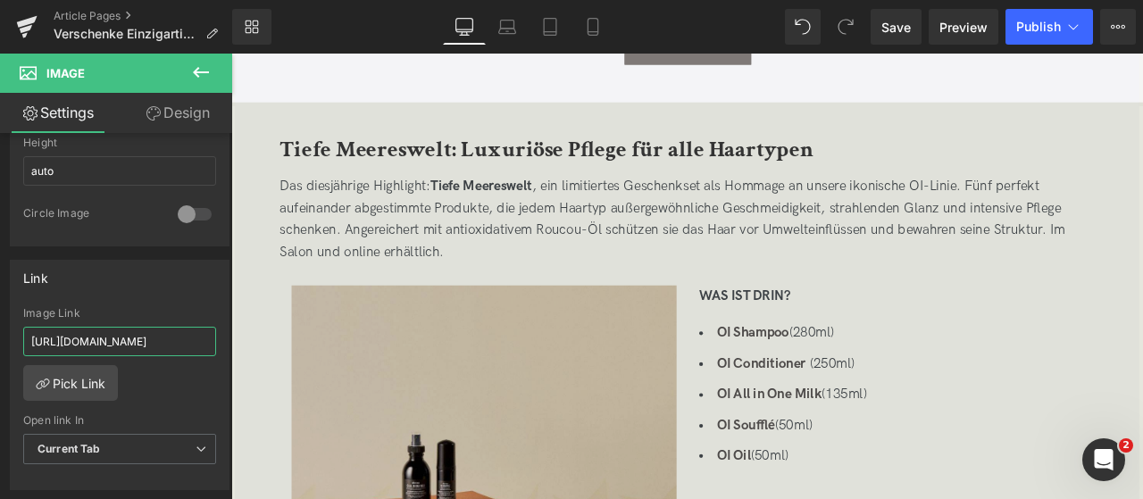
drag, startPoint x: 351, startPoint y: 391, endPoint x: 427, endPoint y: 379, distance: 76.9
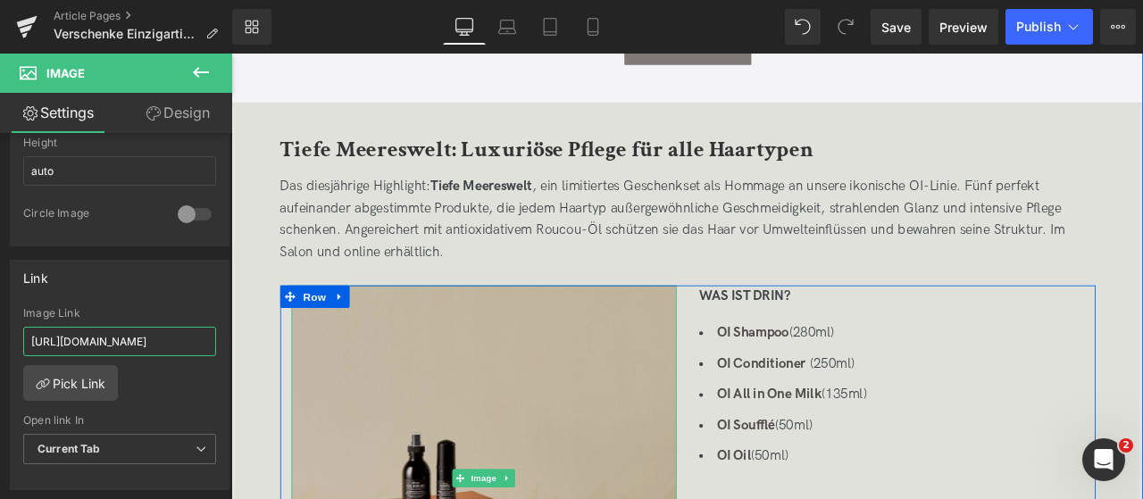
scroll to position [0, 0]
type input "[URL][DOMAIN_NAME]"
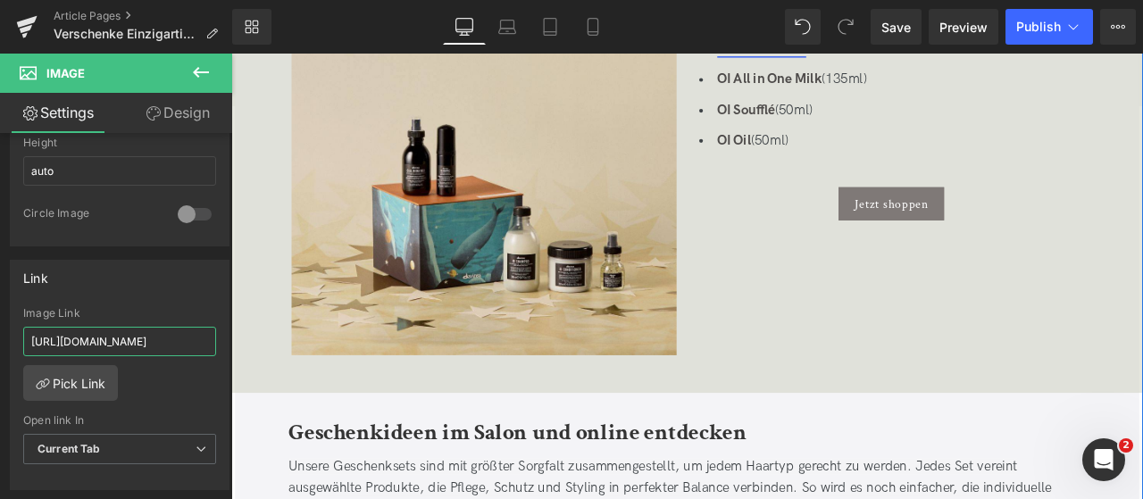
scroll to position [1361, 0]
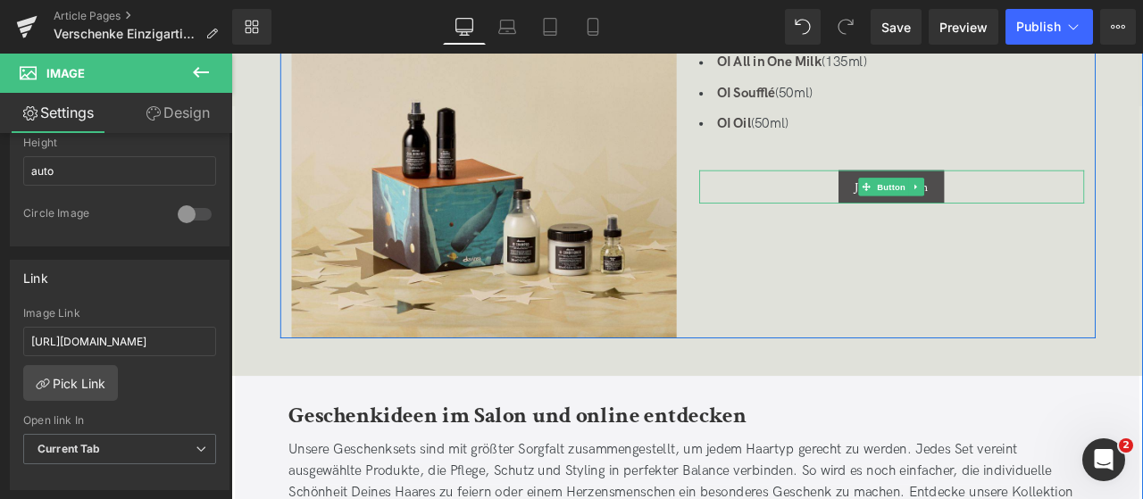
click at [1002, 204] on span "Button" at bounding box center [1013, 211] width 41 height 21
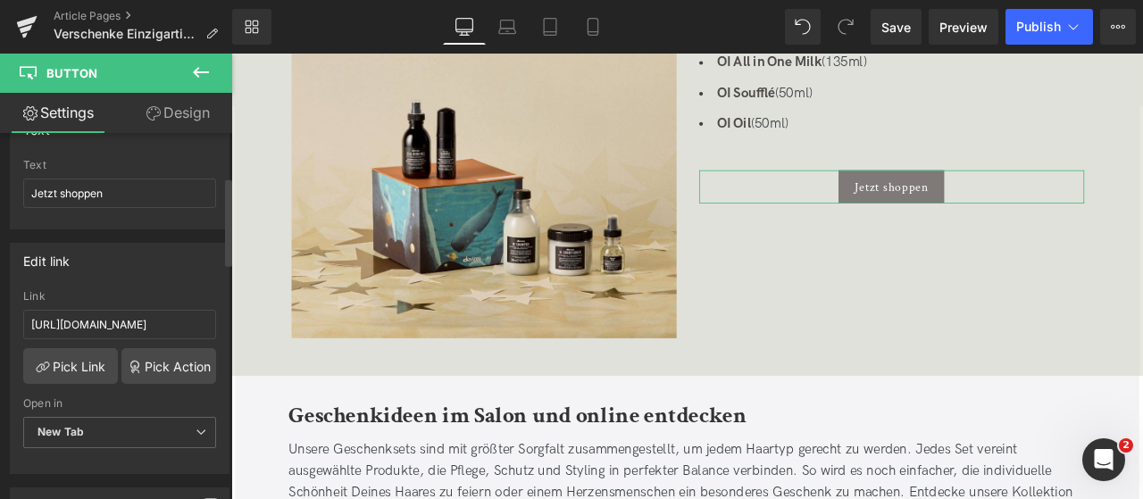
scroll to position [181, 0]
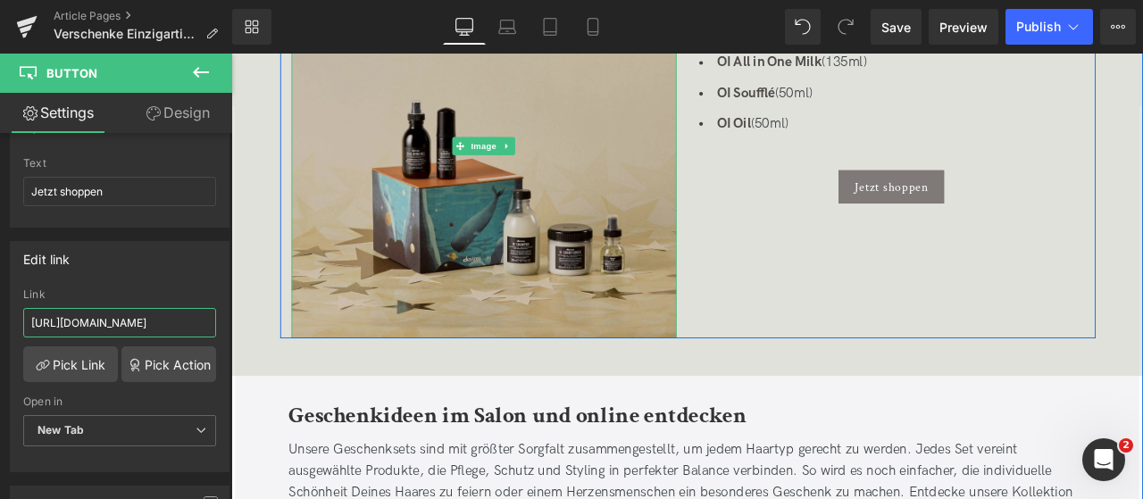
drag, startPoint x: 331, startPoint y: 364, endPoint x: 436, endPoint y: 377, distance: 105.4
paste input "tiefe-meereswelt-geschenkset"
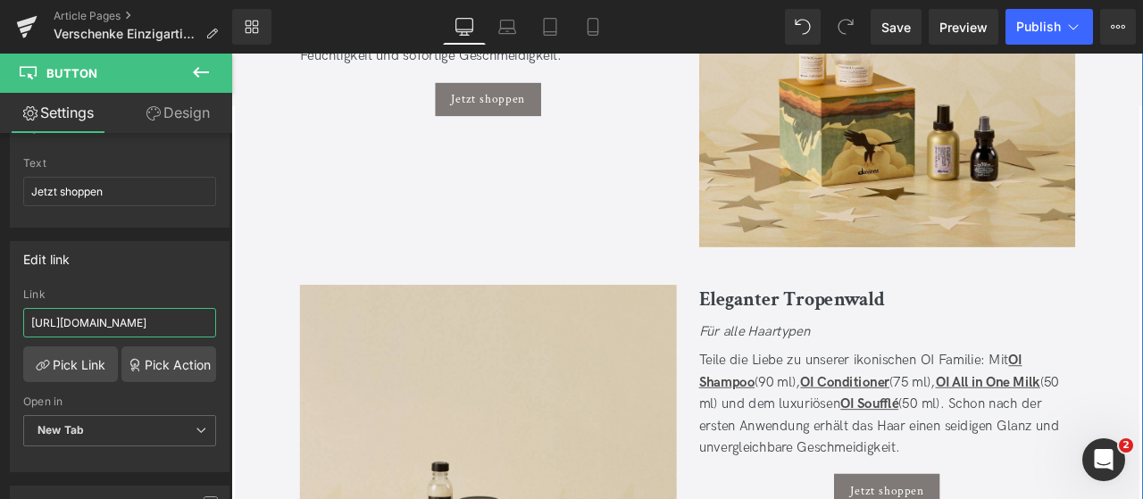
scroll to position [2227, 0]
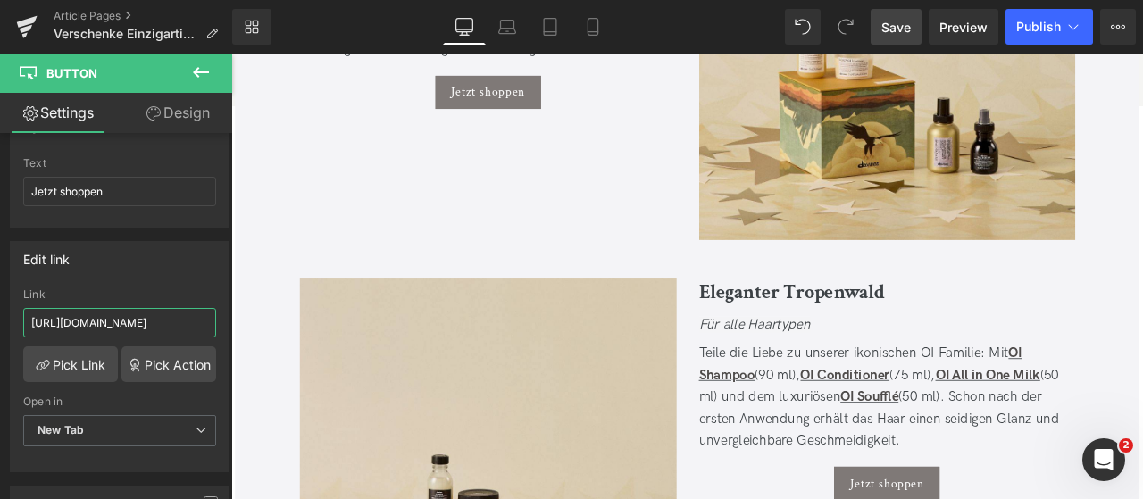
type input "[URL][DOMAIN_NAME]"
drag, startPoint x: 882, startPoint y: 30, endPoint x: 650, endPoint y: 237, distance: 310.0
click at [882, 30] on link "Save" at bounding box center [896, 27] width 51 height 36
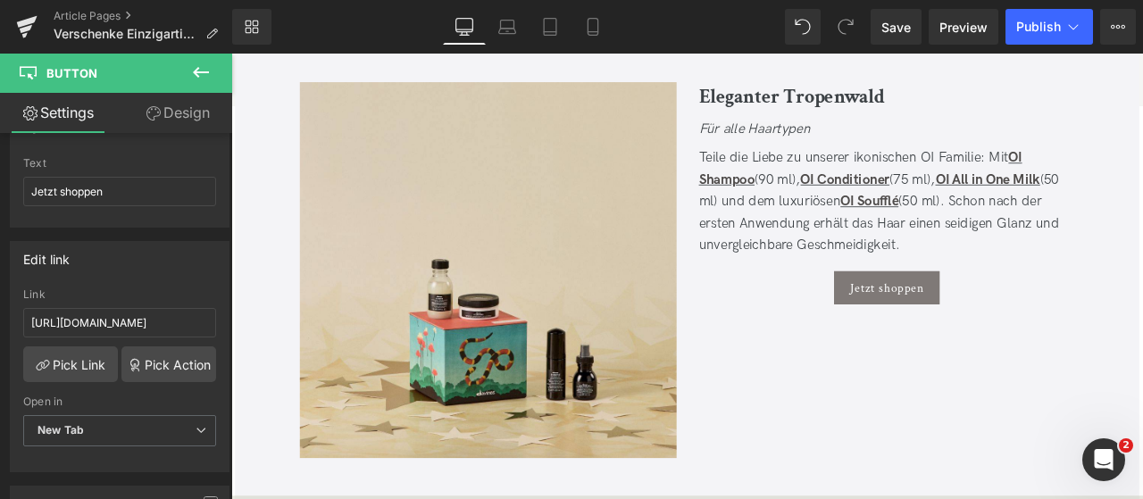
scroll to position [2491, 0]
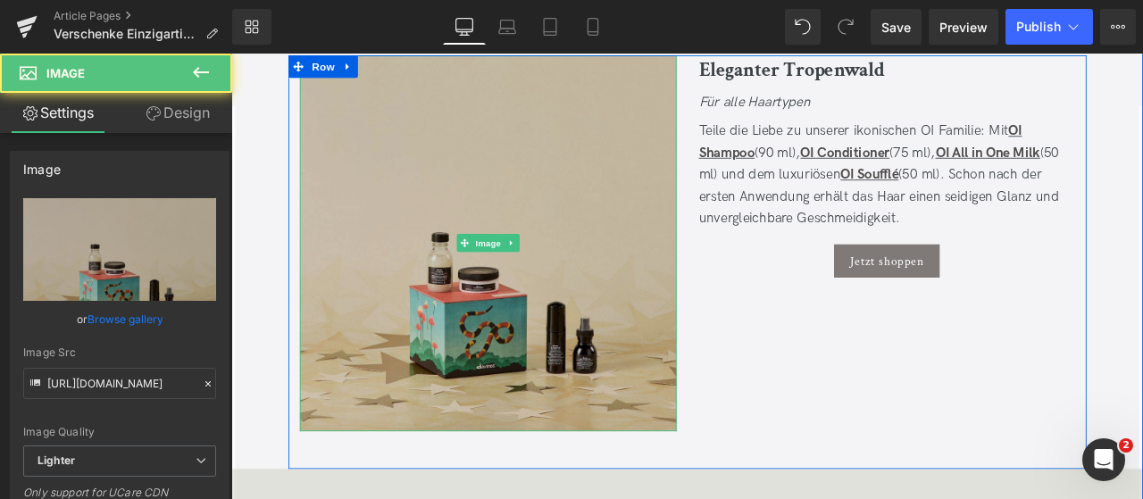
click at [634, 250] on img at bounding box center [536, 278] width 447 height 447
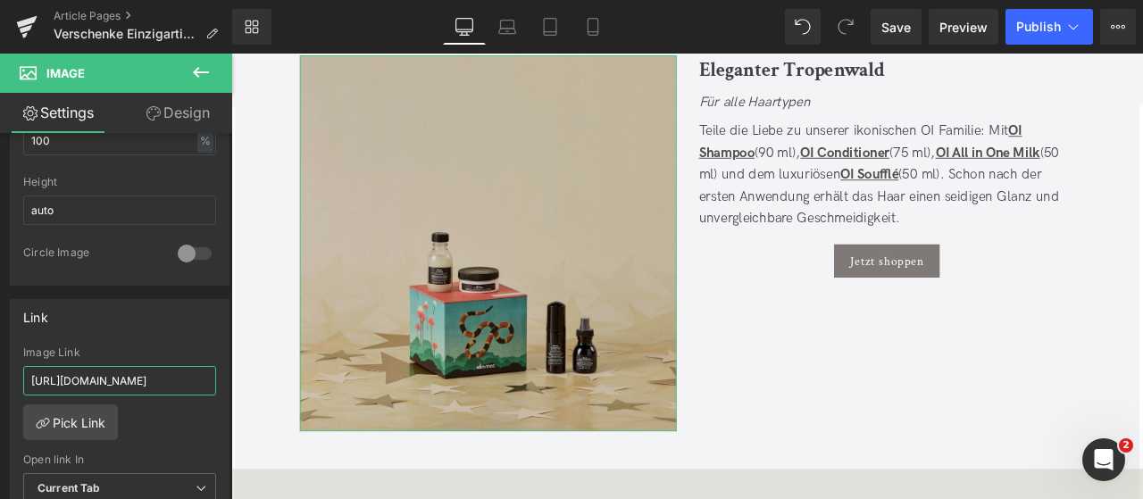
scroll to position [0, 107]
drag, startPoint x: 323, startPoint y: 433, endPoint x: 470, endPoint y: 411, distance: 148.2
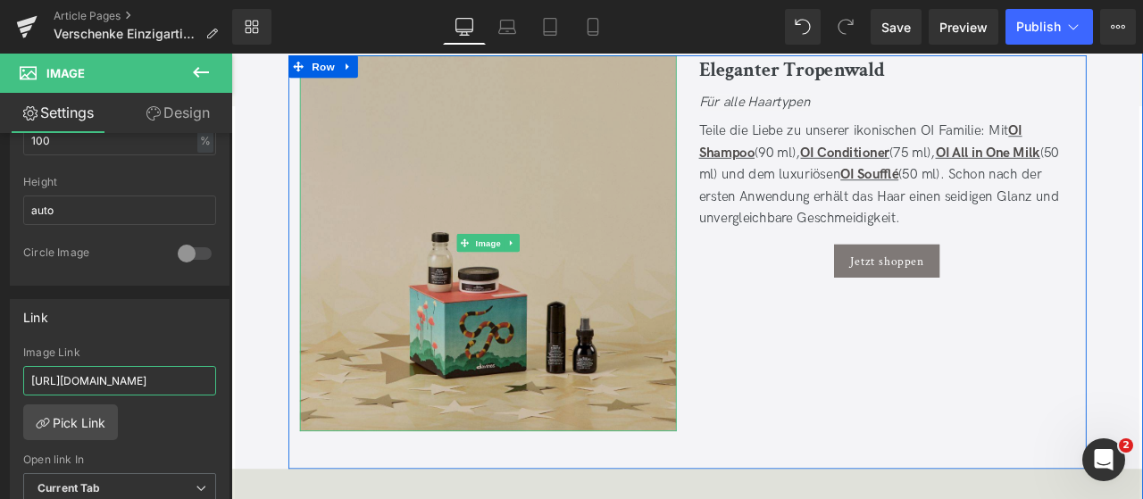
scroll to position [0, 0]
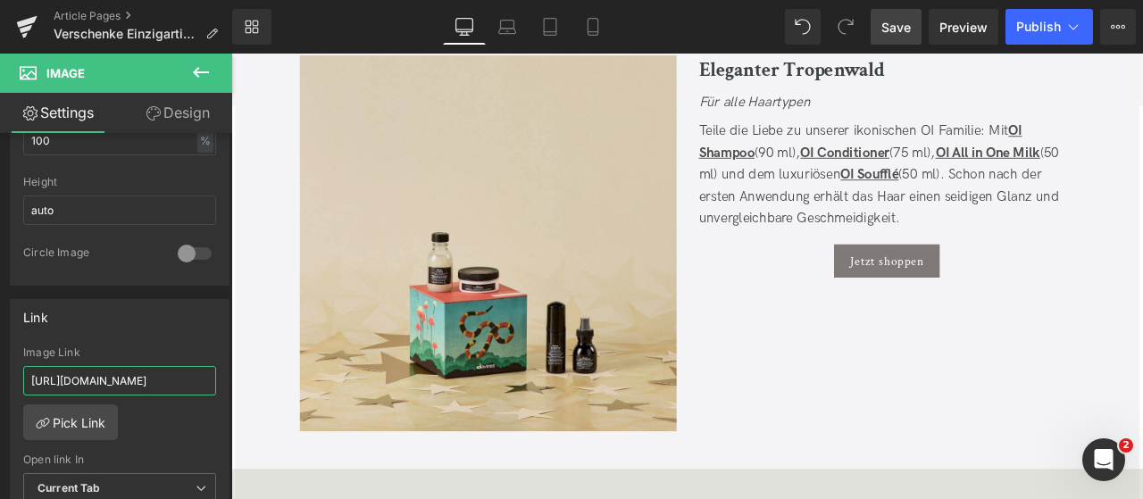
type input "[URL][DOMAIN_NAME]"
click at [882, 13] on link "Save" at bounding box center [896, 27] width 51 height 36
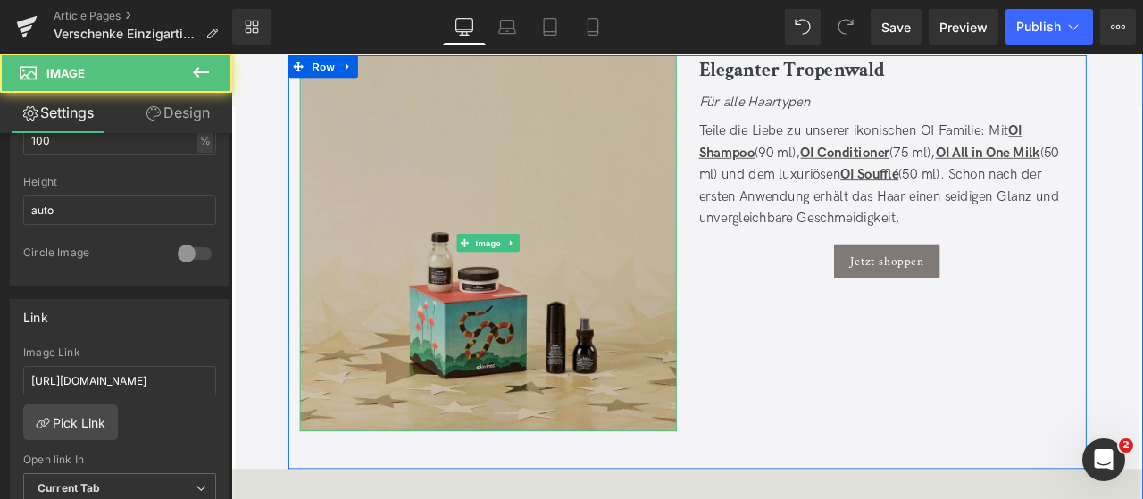
click at [647, 236] on img at bounding box center [536, 278] width 447 height 447
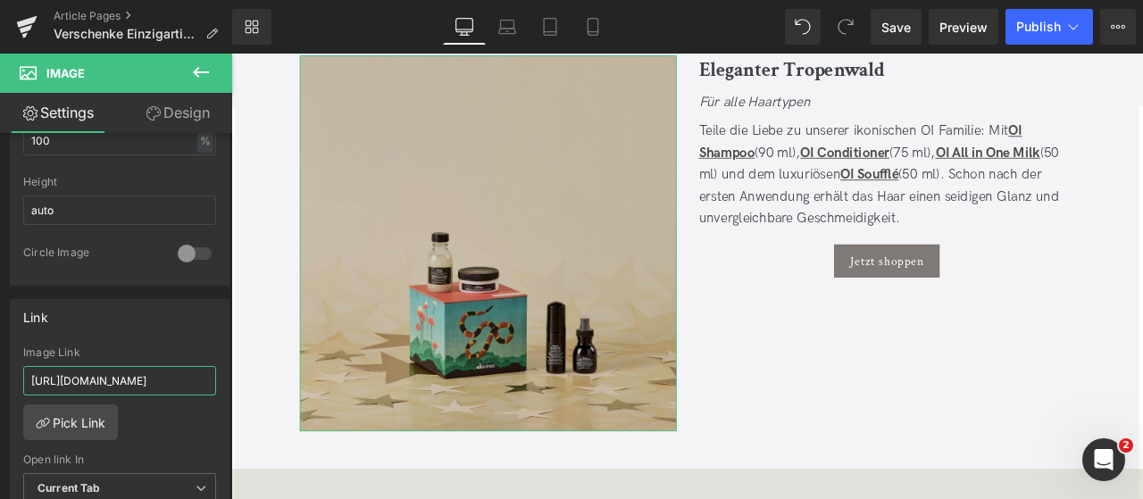
scroll to position [0, 177]
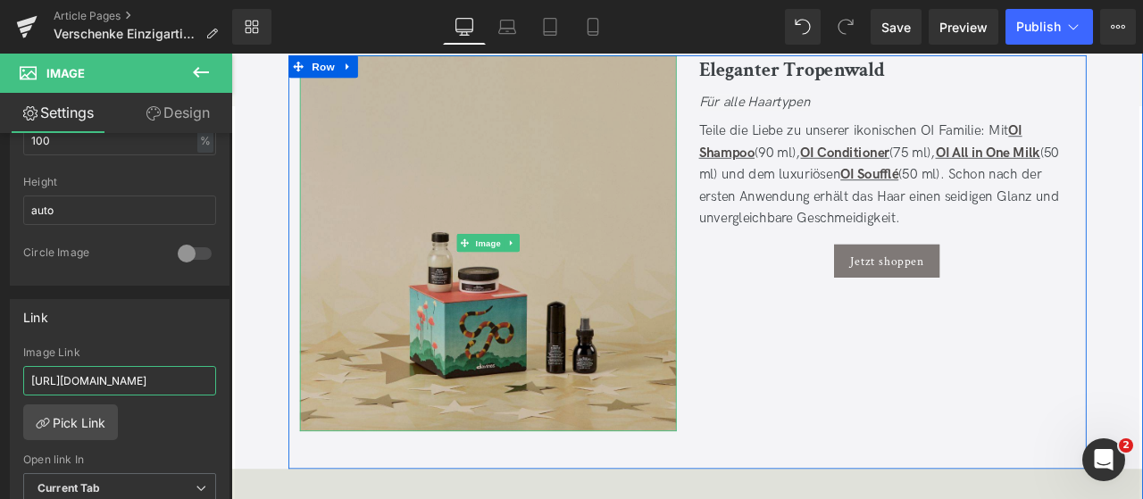
drag, startPoint x: 344, startPoint y: 429, endPoint x: 678, endPoint y: 422, distance: 334.1
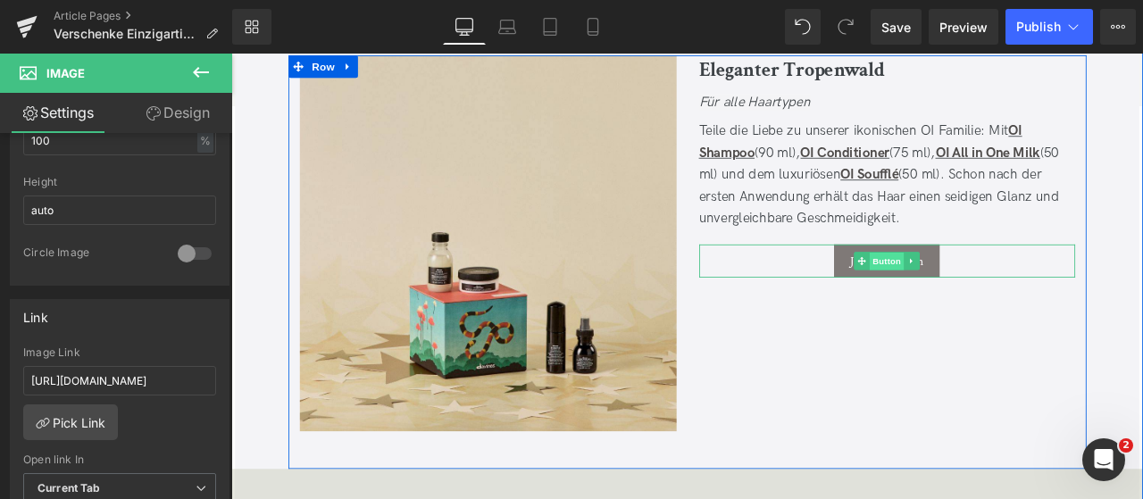
click at [1011, 291] on span "Button" at bounding box center [1008, 299] width 41 height 21
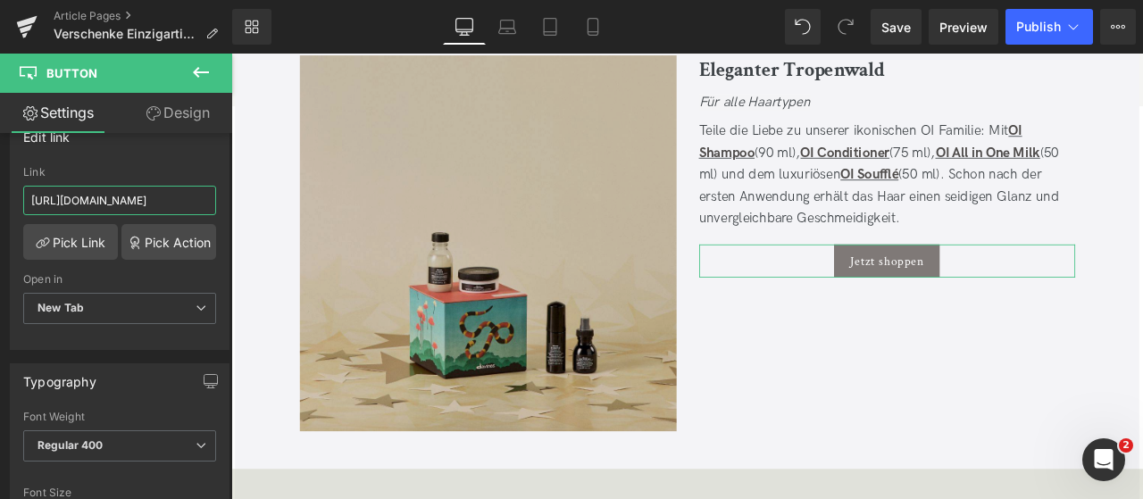
scroll to position [0, 107]
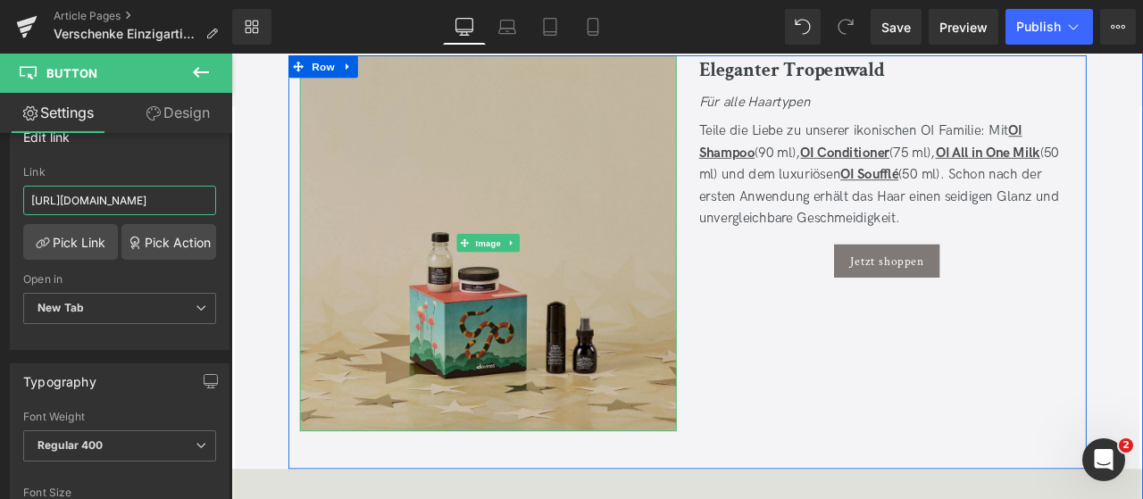
drag, startPoint x: 346, startPoint y: 250, endPoint x: 420, endPoint y: 225, distance: 78.2
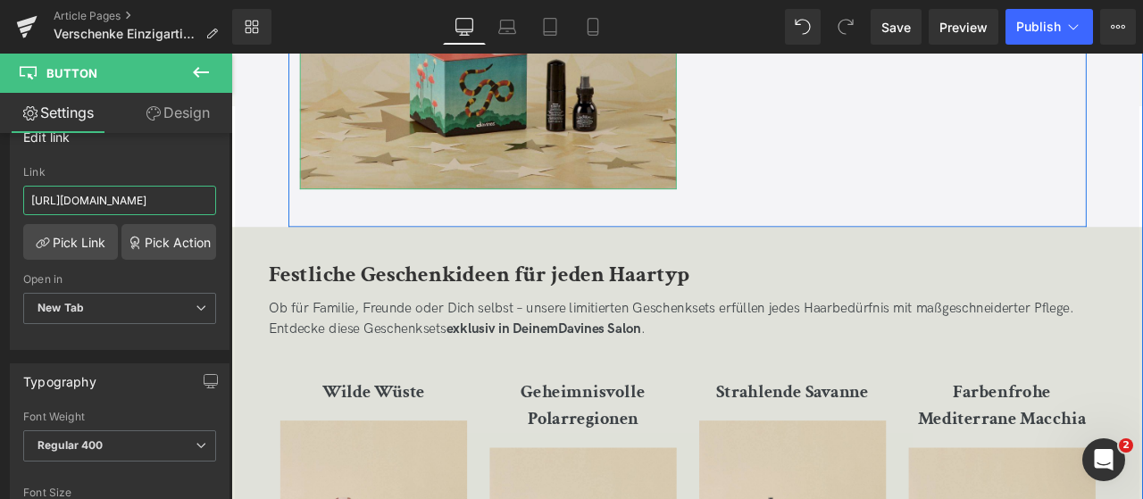
scroll to position [2780, 0]
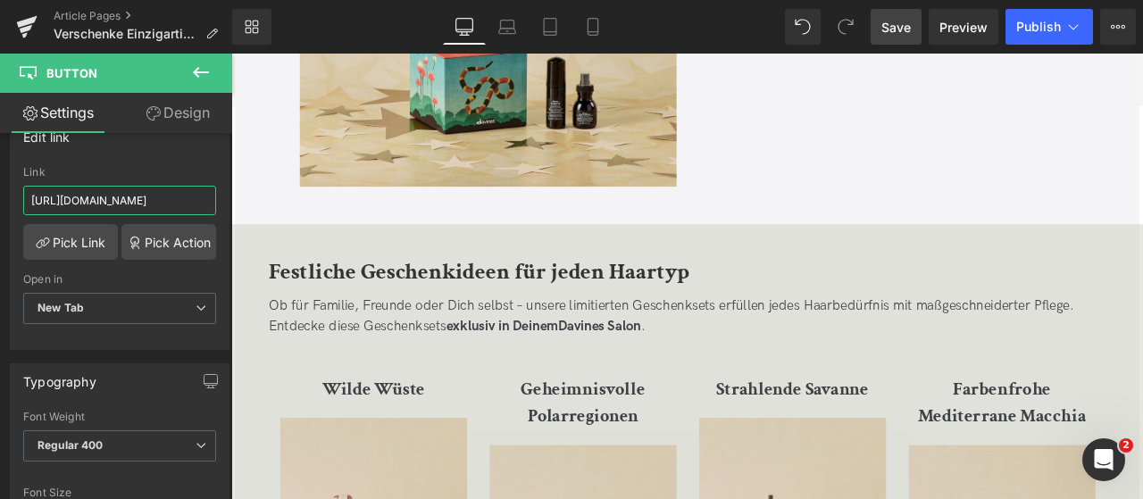
type input "[URL][DOMAIN_NAME]"
click at [878, 25] on link "Save" at bounding box center [896, 27] width 51 height 36
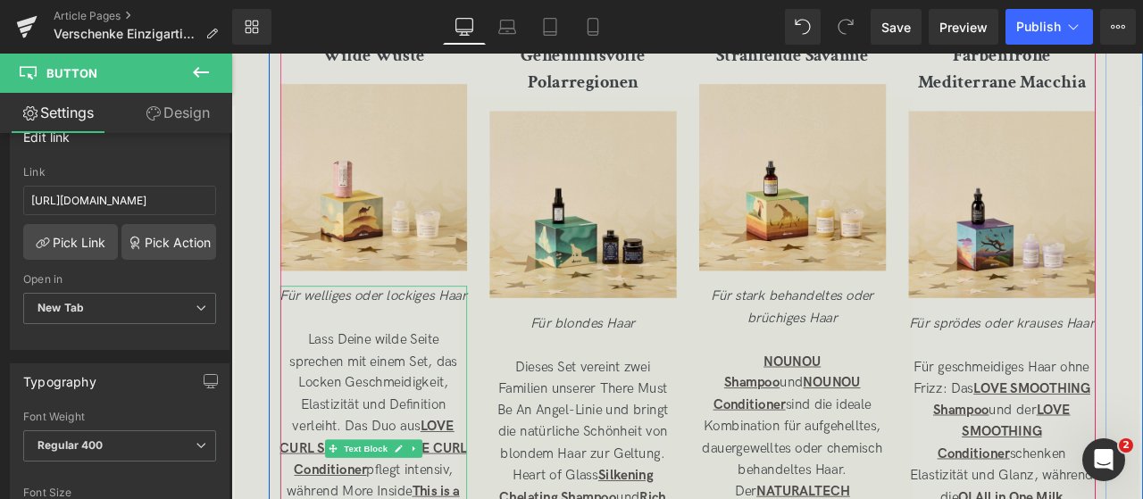
scroll to position [3164, 0]
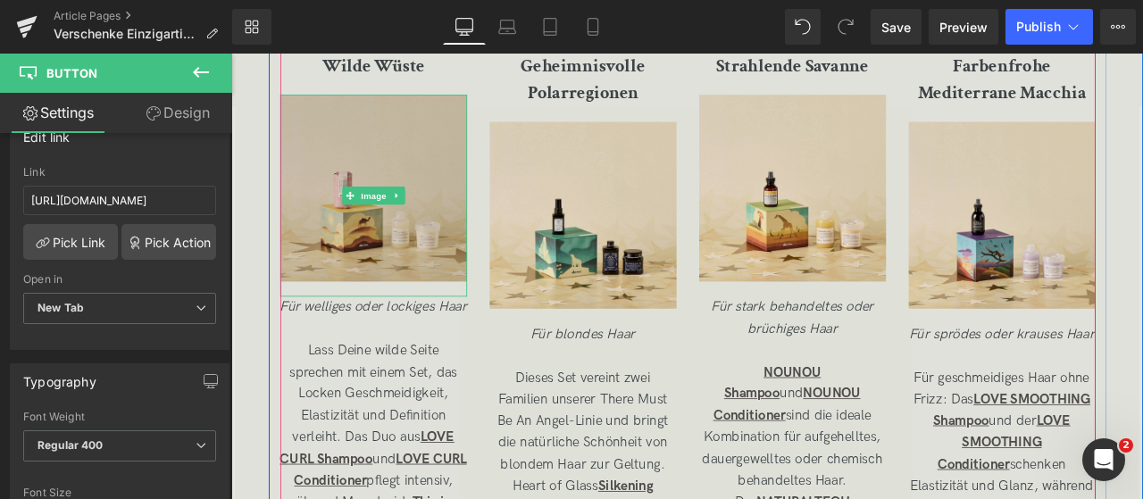
click at [446, 222] on img at bounding box center [399, 222] width 221 height 239
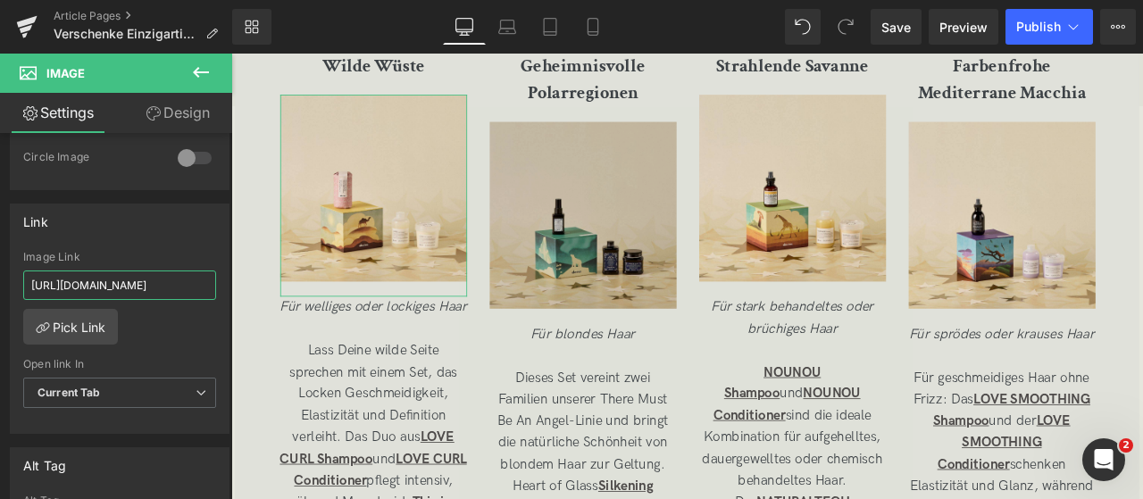
scroll to position [0, 61]
drag, startPoint x: 381, startPoint y: 329, endPoint x: 603, endPoint y: 311, distance: 222.2
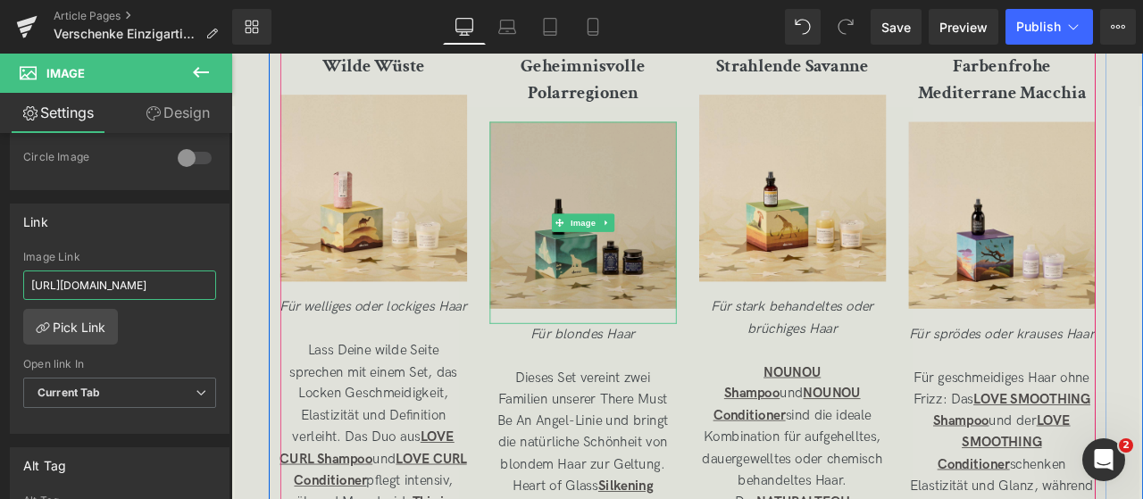
type input "[URL][DOMAIN_NAME]"
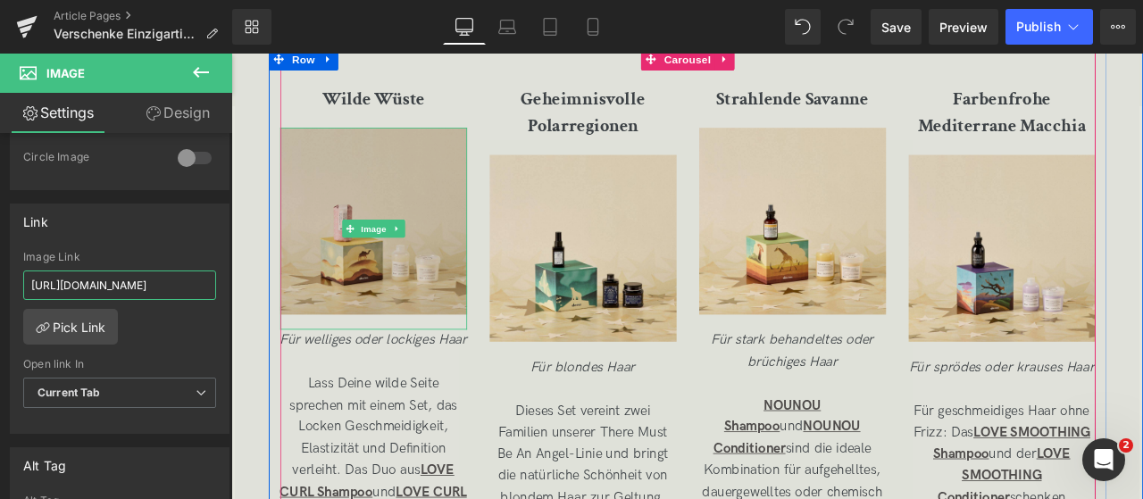
scroll to position [3123, 0]
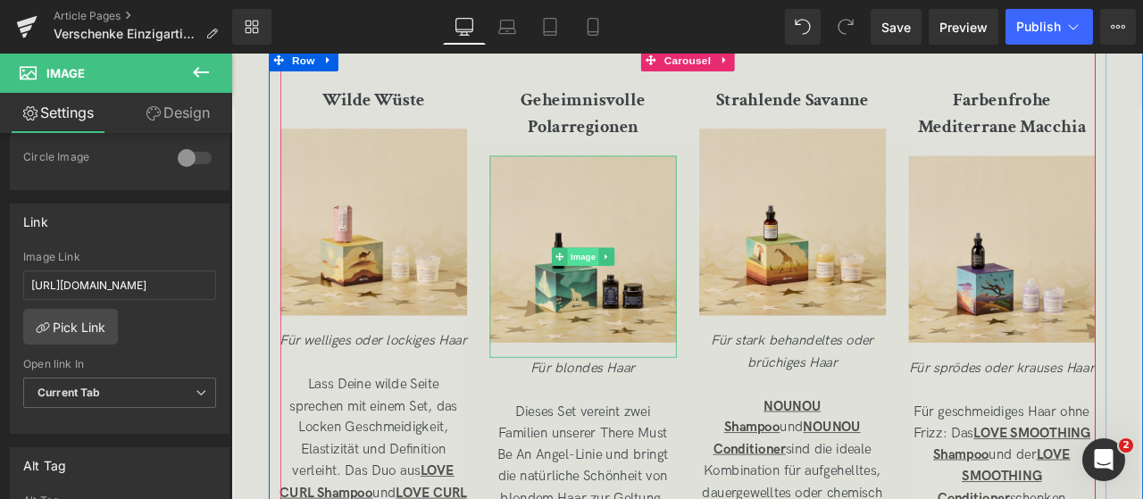
click at [635, 305] on span "Image" at bounding box center [649, 294] width 38 height 21
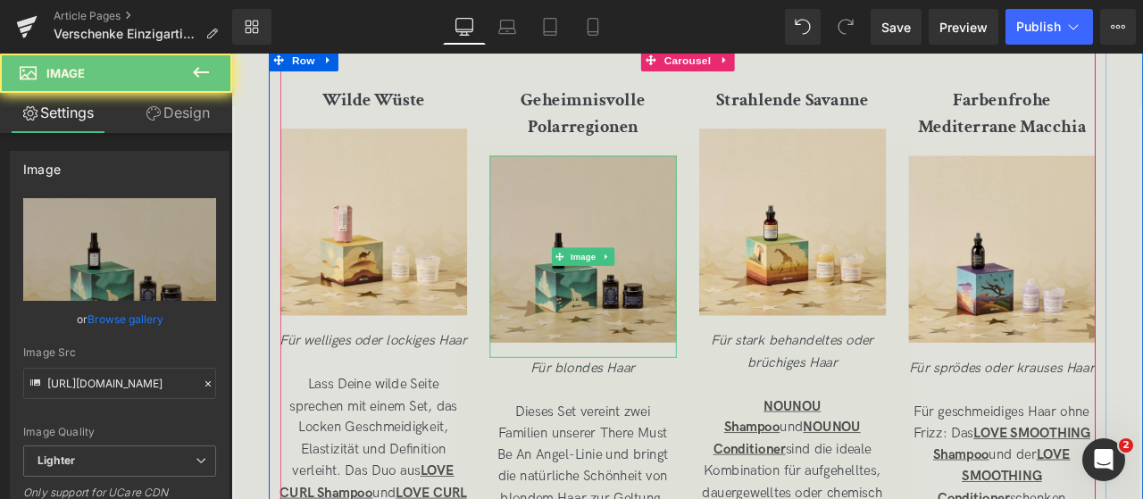
click at [624, 339] on img at bounding box center [648, 294] width 221 height 239
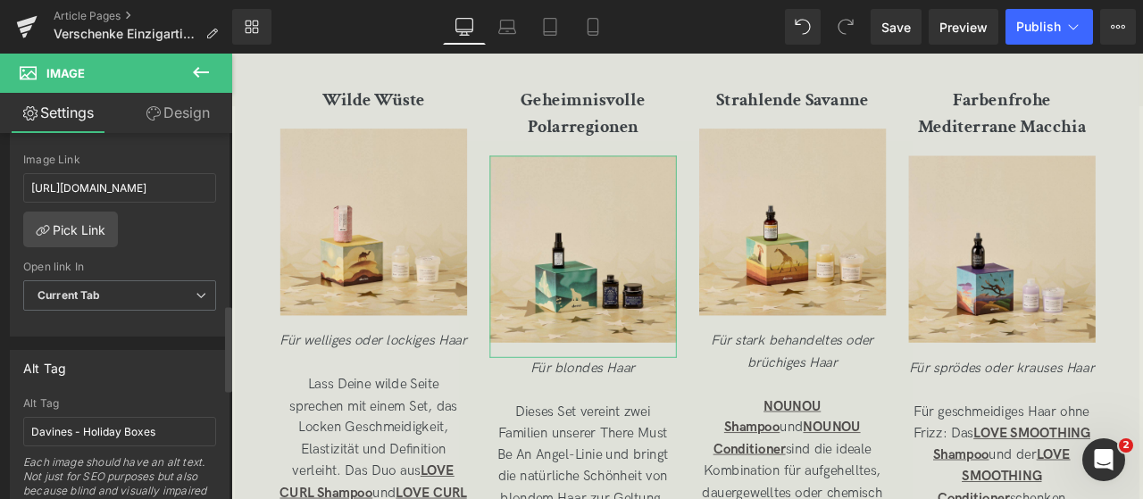
scroll to position [927, 0]
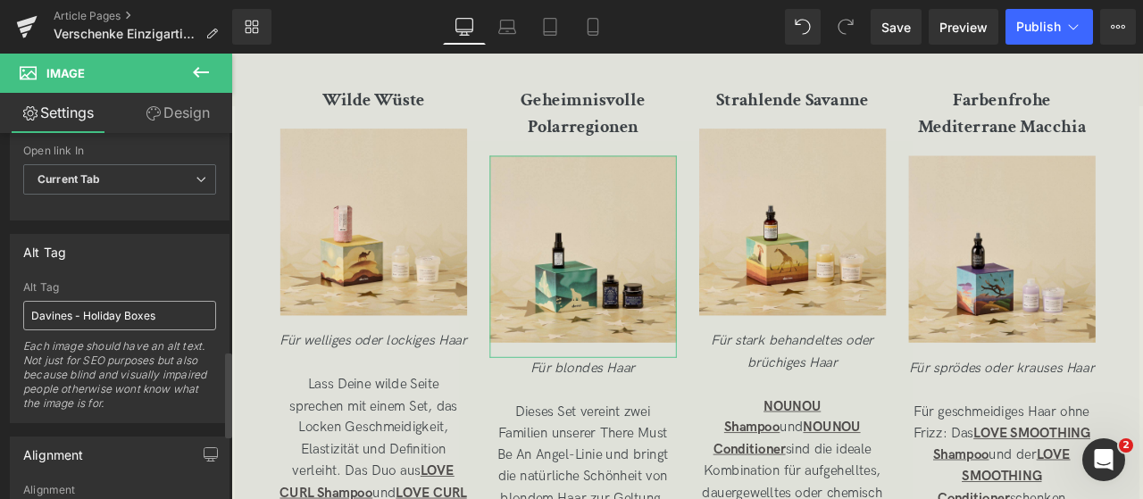
click at [63, 304] on input "Davines - Holiday Boxes" at bounding box center [119, 315] width 193 height 29
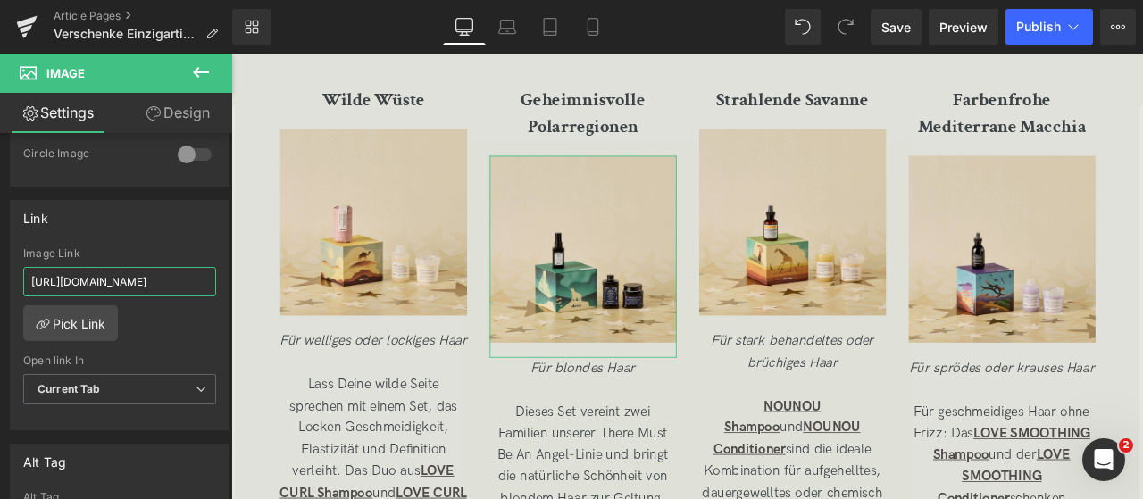
scroll to position [0, 149]
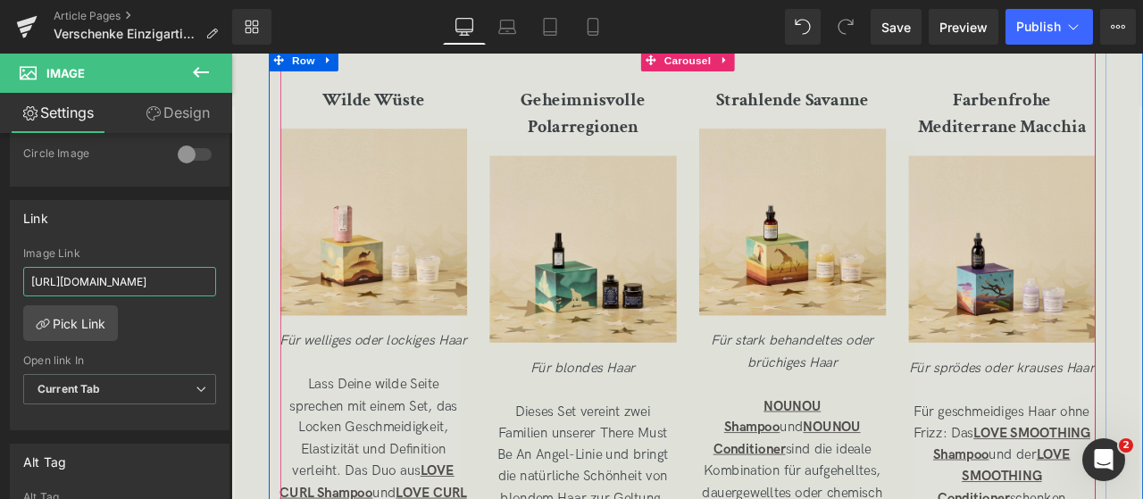
drag, startPoint x: 386, startPoint y: 328, endPoint x: 525, endPoint y: 338, distance: 139.7
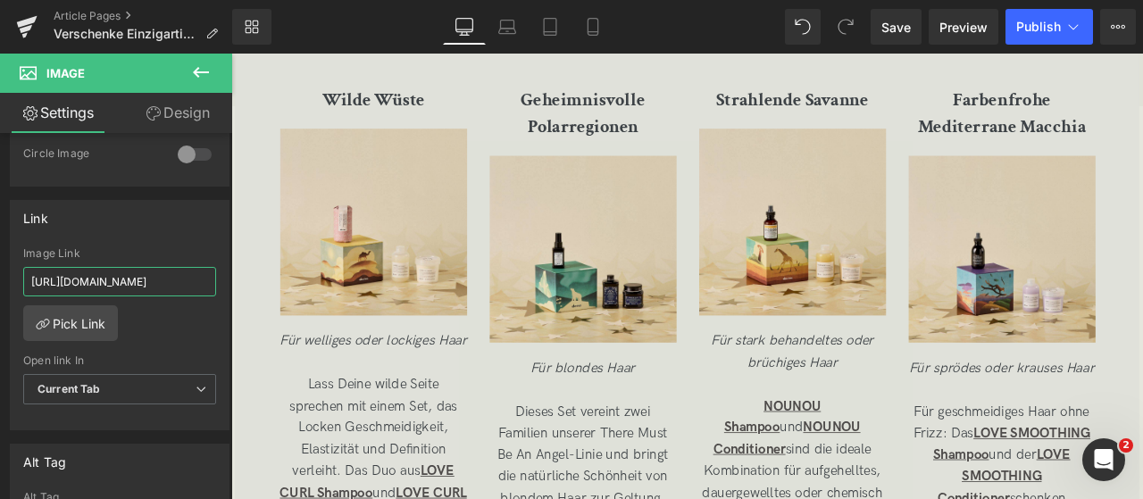
scroll to position [0, 0]
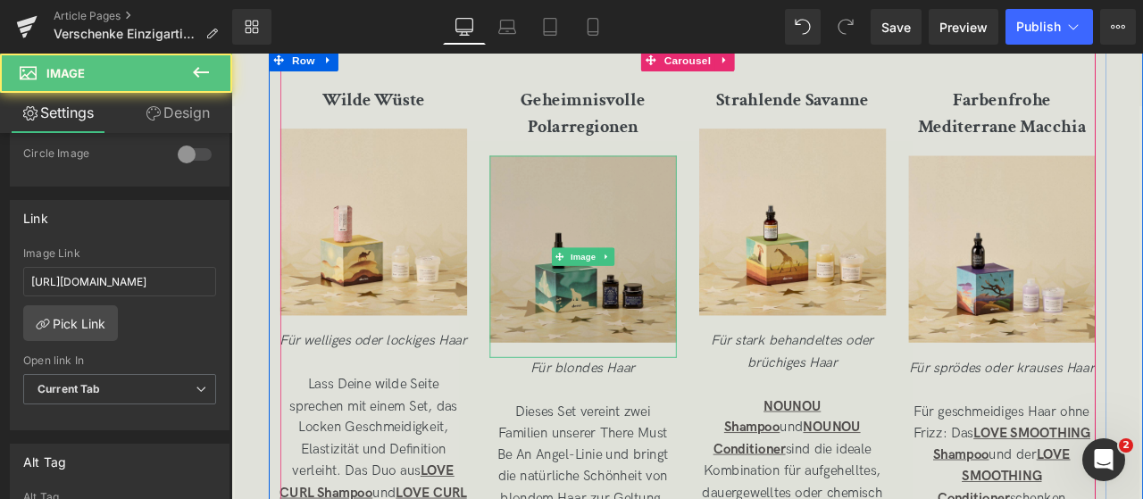
click at [581, 280] on img at bounding box center [648, 294] width 221 height 239
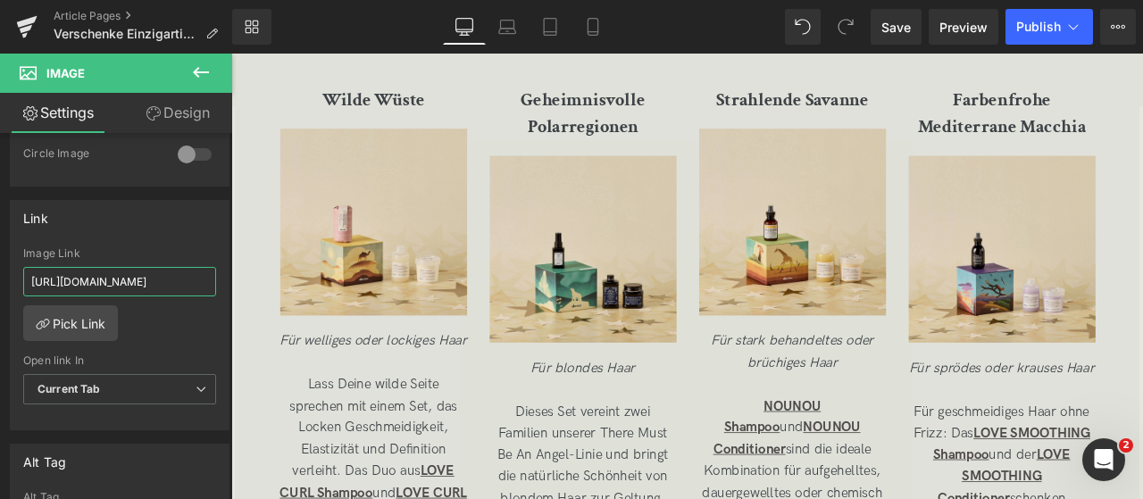
scroll to position [0, 149]
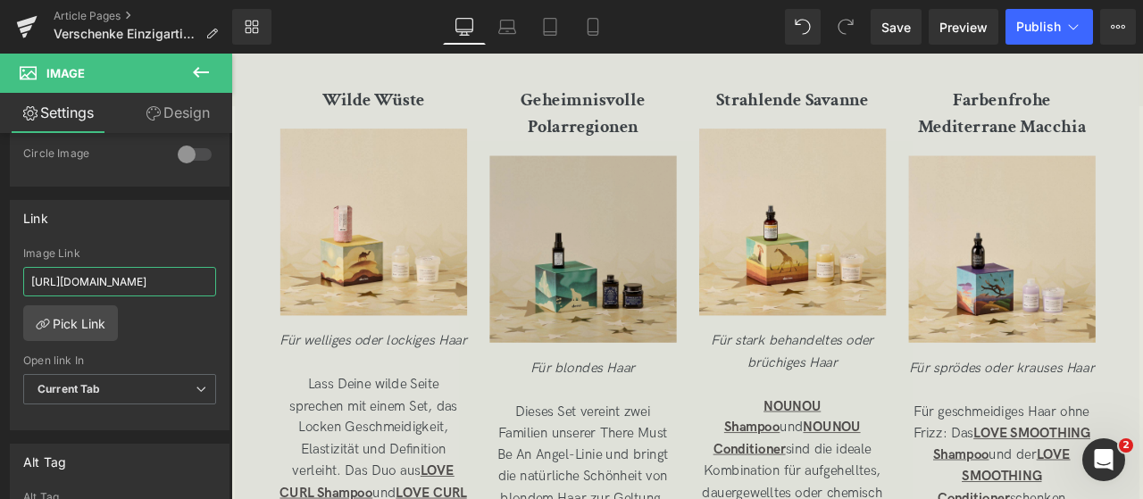
drag, startPoint x: 394, startPoint y: 317, endPoint x: 557, endPoint y: 270, distance: 170.2
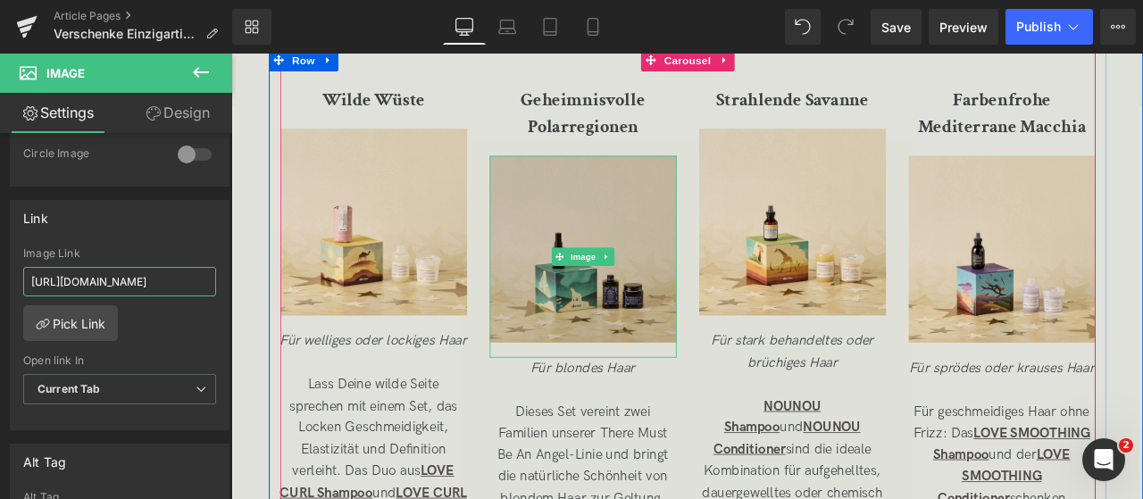
scroll to position [0, 219]
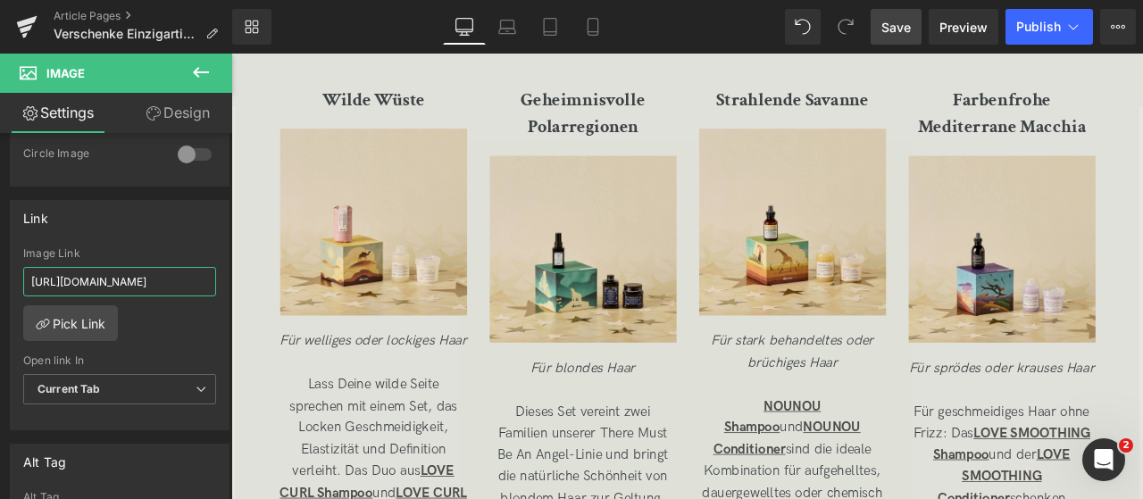
type input "[URL][DOMAIN_NAME]"
click at [909, 15] on link "Save" at bounding box center [896, 27] width 51 height 36
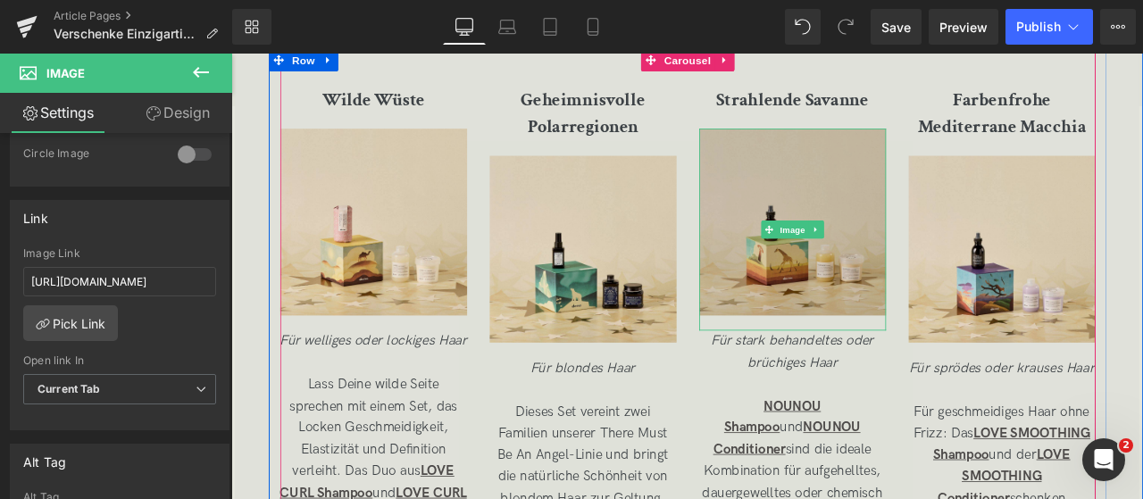
click at [831, 155] on img at bounding box center [896, 262] width 221 height 239
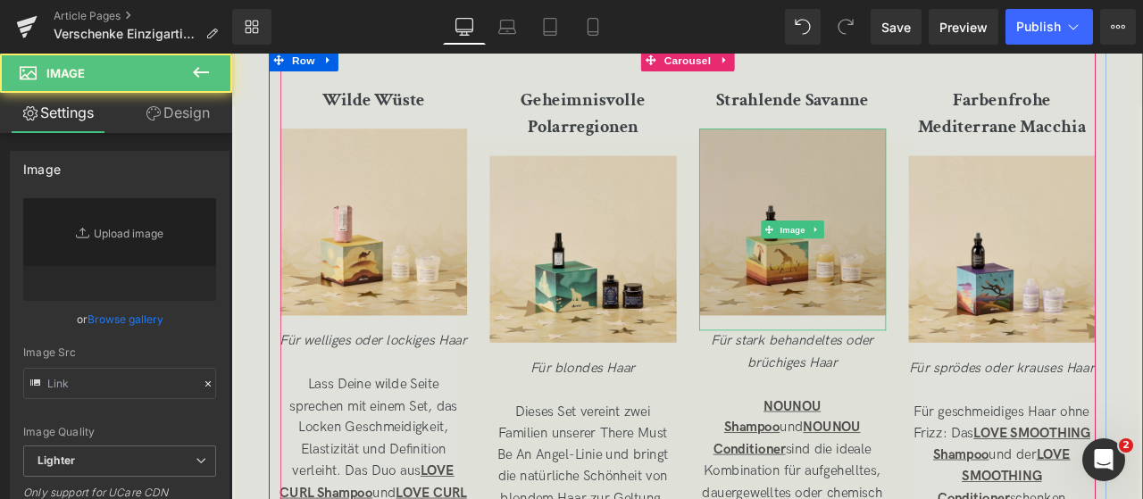
type input "[URL][DOMAIN_NAME]"
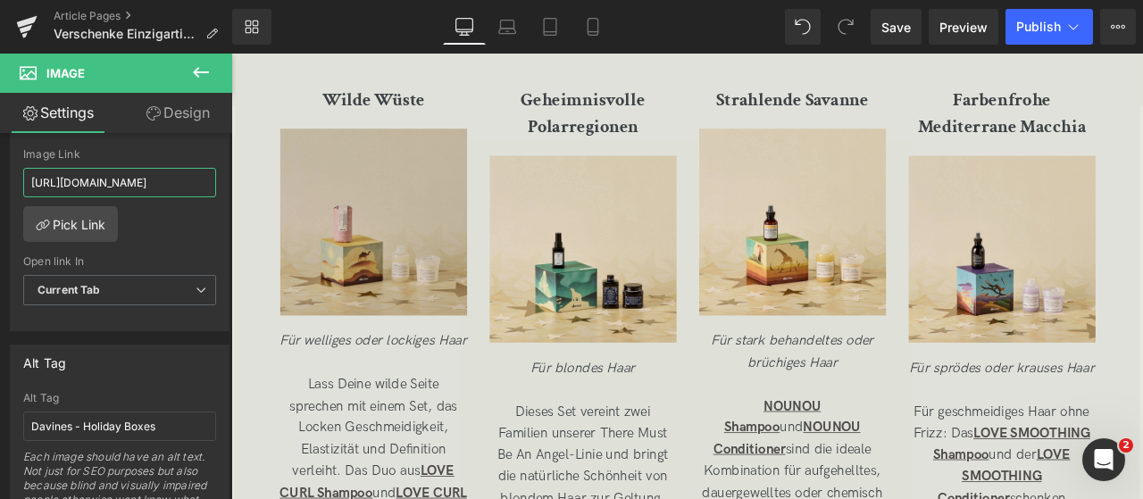
scroll to position [0, 165]
drag, startPoint x: 394, startPoint y: 219, endPoint x: 488, endPoint y: 189, distance: 98.3
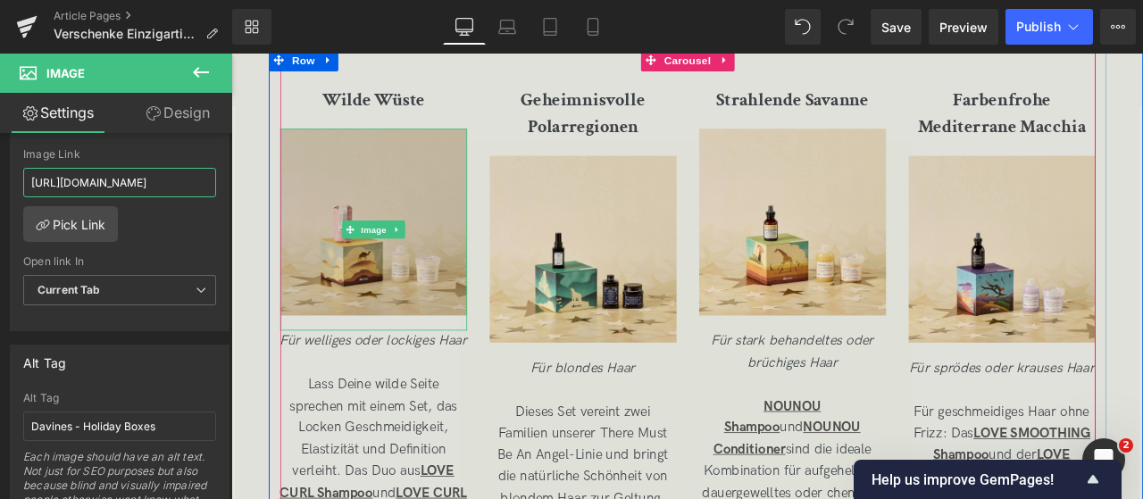
scroll to position [0, 235]
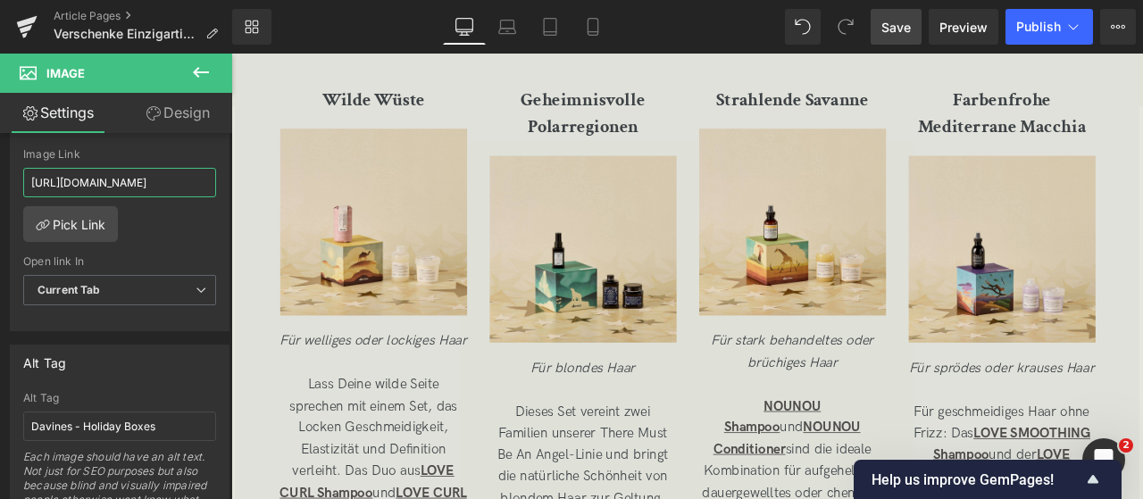
type input "[URL][DOMAIN_NAME]"
click at [892, 30] on span "Save" at bounding box center [896, 27] width 29 height 19
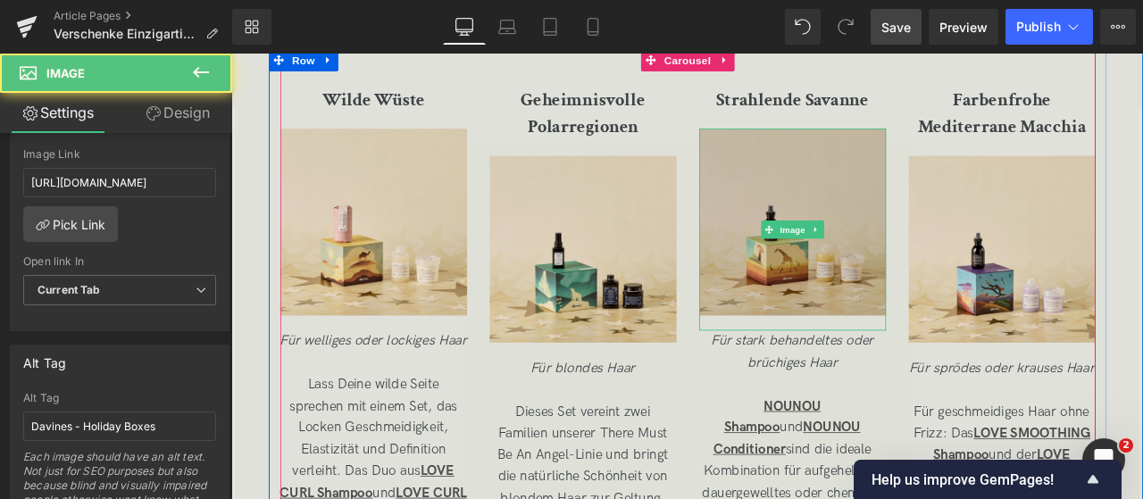
click at [954, 170] on img at bounding box center [896, 262] width 221 height 239
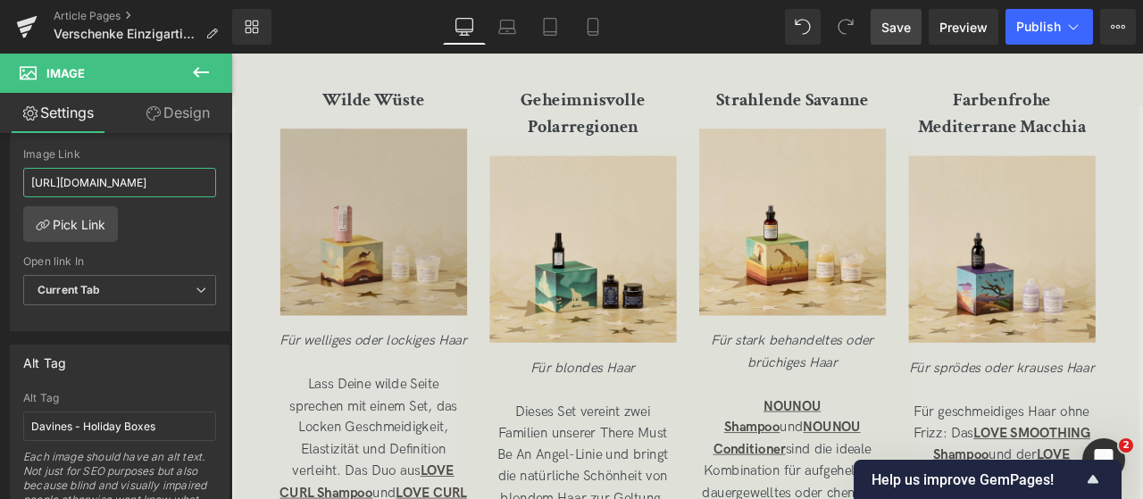
scroll to position [0, 235]
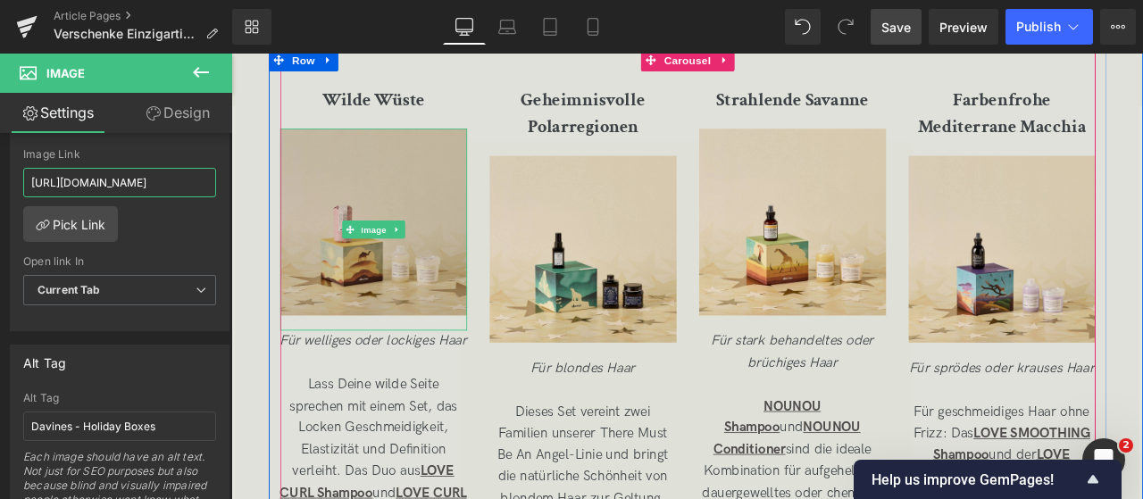
drag, startPoint x: 414, startPoint y: 216, endPoint x: 385, endPoint y: 193, distance: 36.8
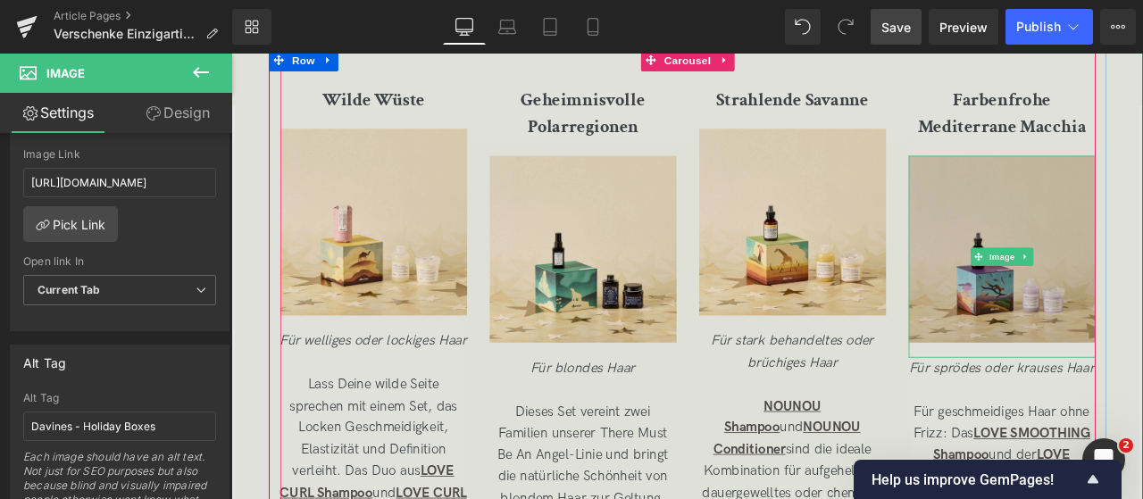
click at [1142, 216] on img at bounding box center [1144, 294] width 221 height 239
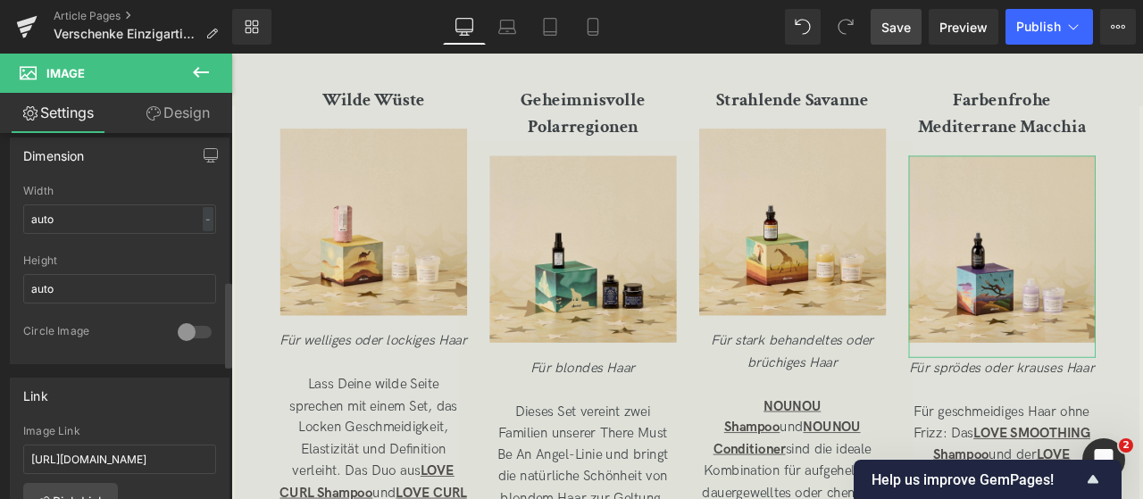
scroll to position [631, 0]
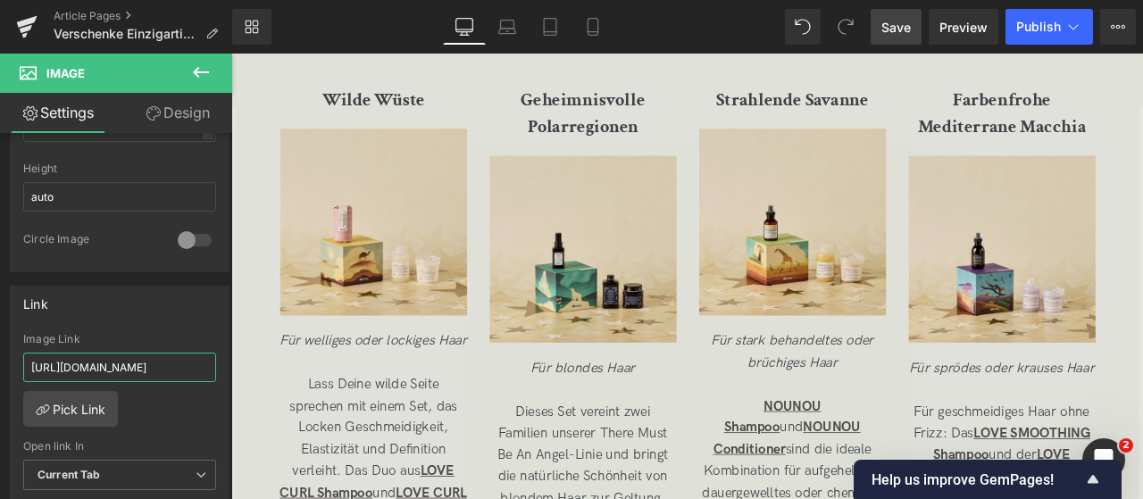
drag, startPoint x: 330, startPoint y: 411, endPoint x: 607, endPoint y: 424, distance: 277.2
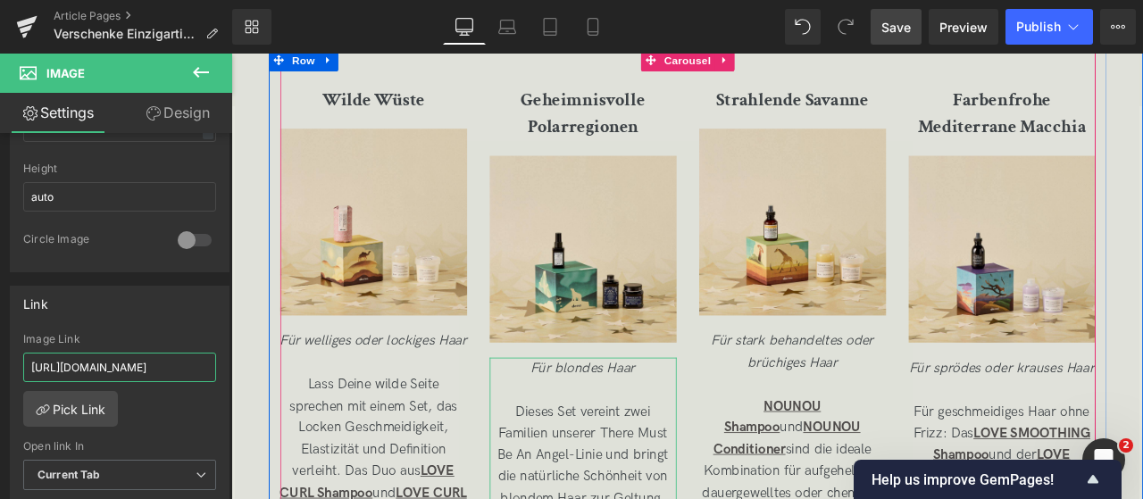
scroll to position [0, 241]
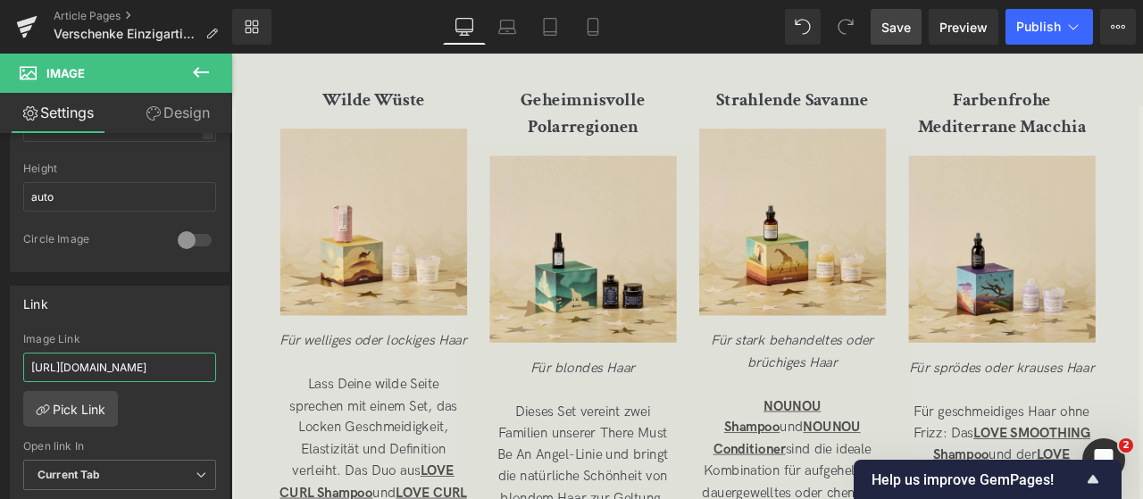
type input "[URL][DOMAIN_NAME]"
click at [895, 16] on link "Save" at bounding box center [896, 27] width 51 height 36
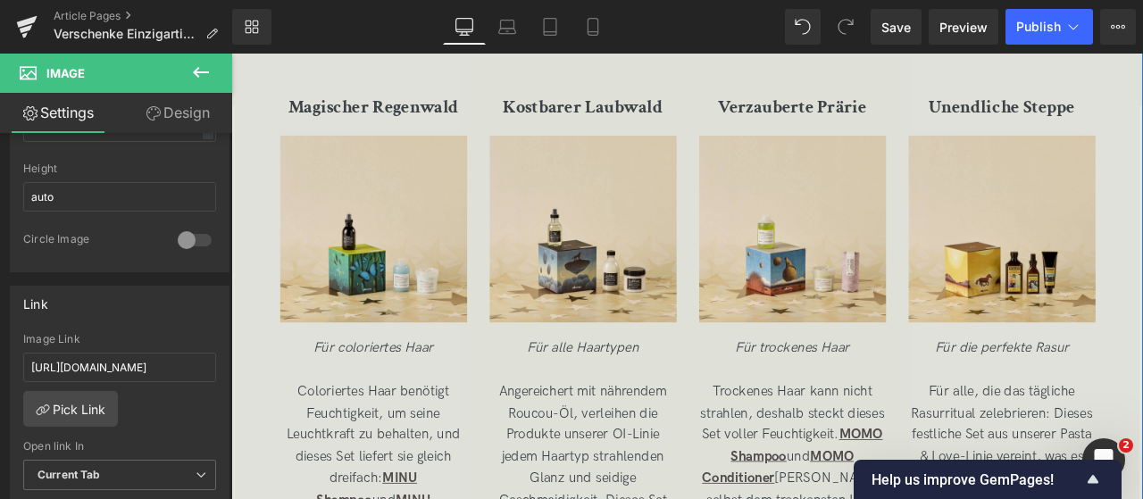
scroll to position [3880, 0]
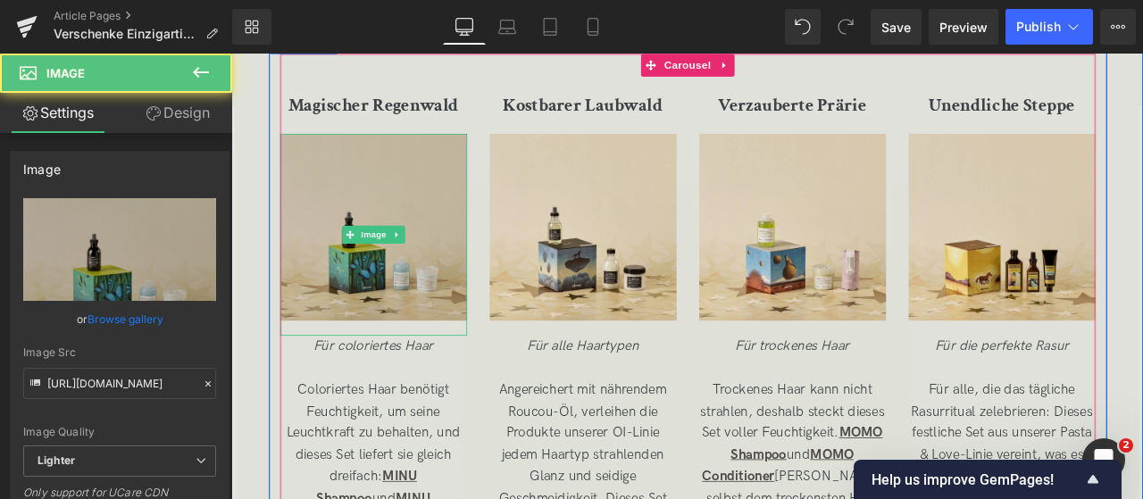
click at [464, 223] on img at bounding box center [399, 267] width 221 height 239
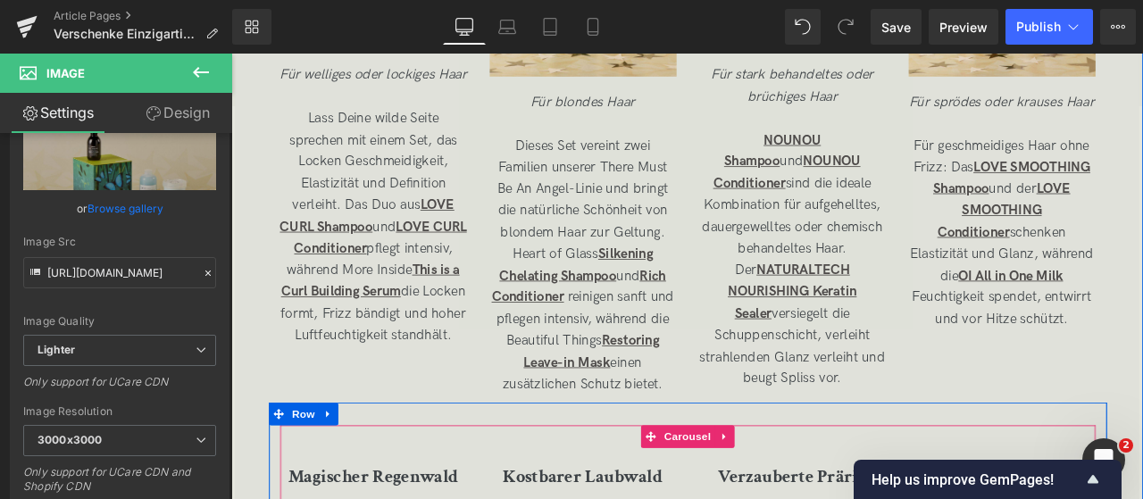
scroll to position [3430, 0]
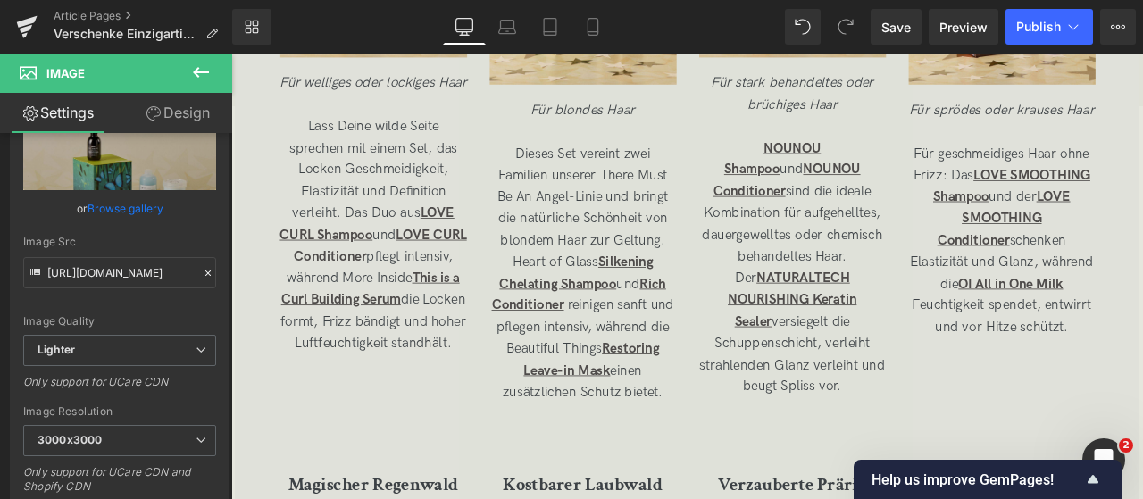
click at [946, 53] on div "Library Desktop Desktop Laptop Tablet Mobile Save Preview Publish Scheduled Vie…" at bounding box center [687, 27] width 911 height 54
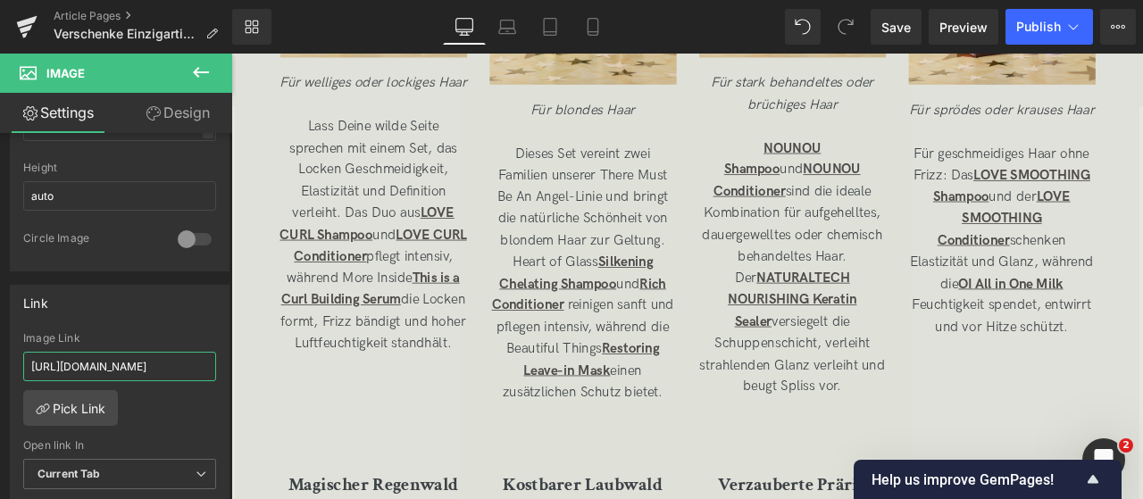
scroll to position [0, 241]
drag, startPoint x: 372, startPoint y: 399, endPoint x: 383, endPoint y: 413, distance: 17.2
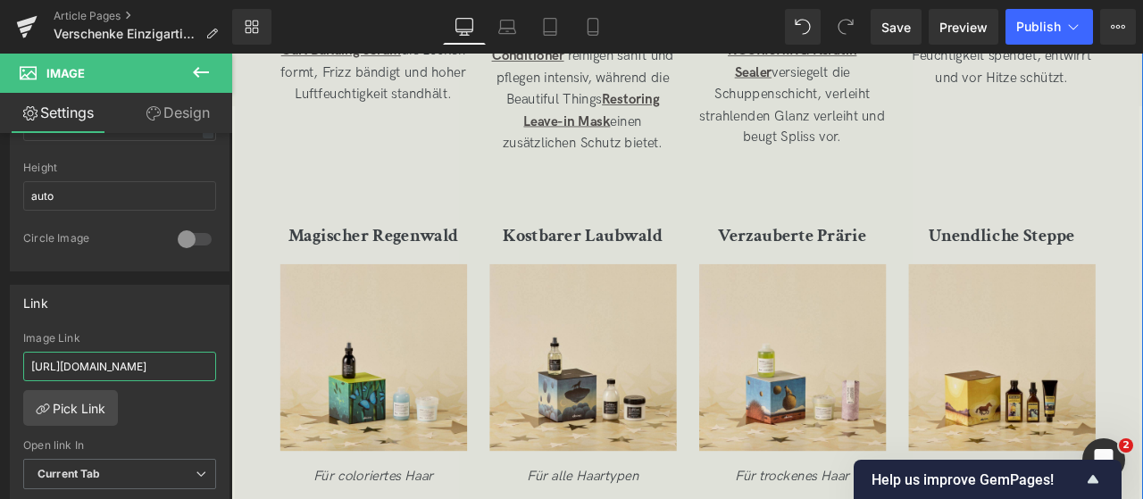
scroll to position [3726, 0]
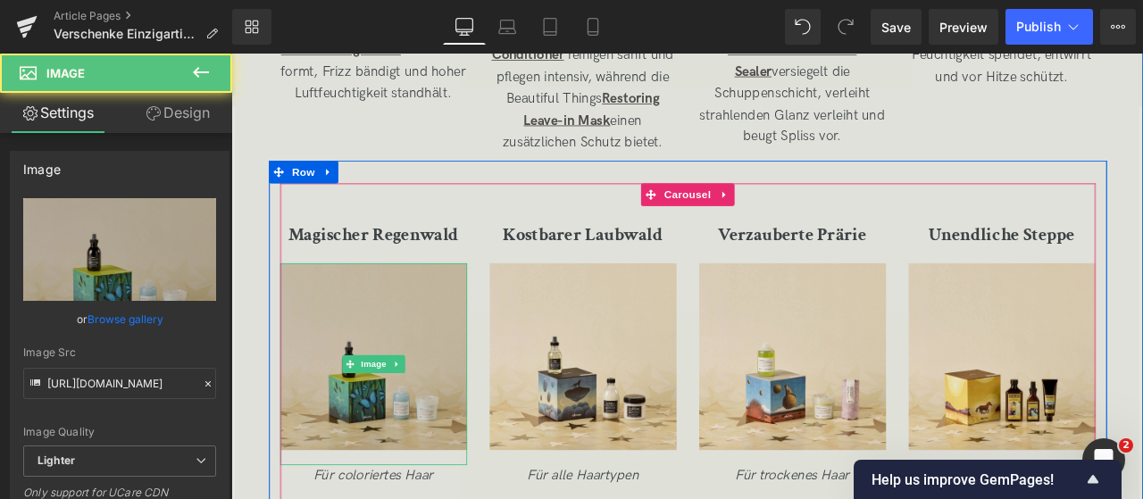
click at [432, 340] on img at bounding box center [399, 421] width 221 height 239
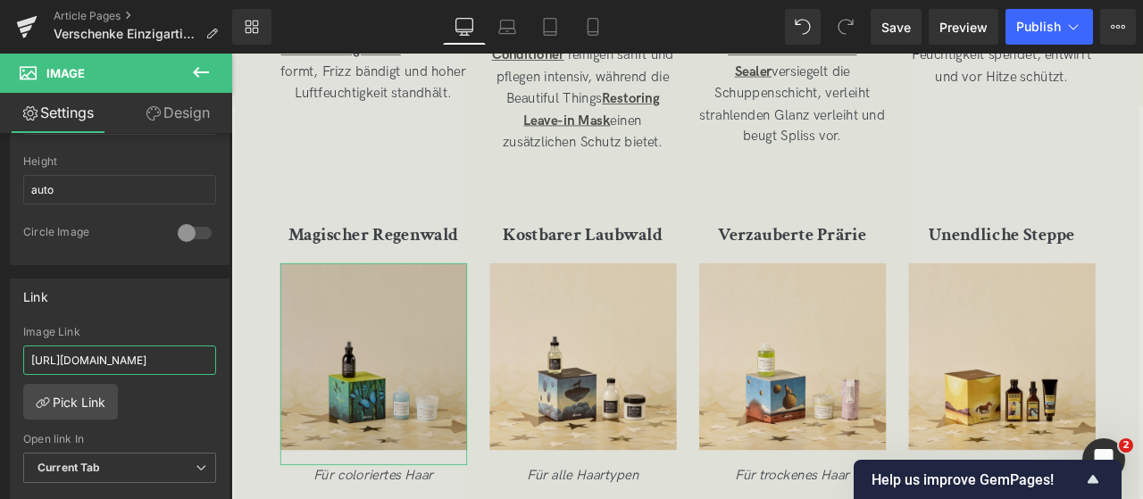
scroll to position [0, 109]
drag, startPoint x: 344, startPoint y: 405, endPoint x: 379, endPoint y: 408, distance: 34.9
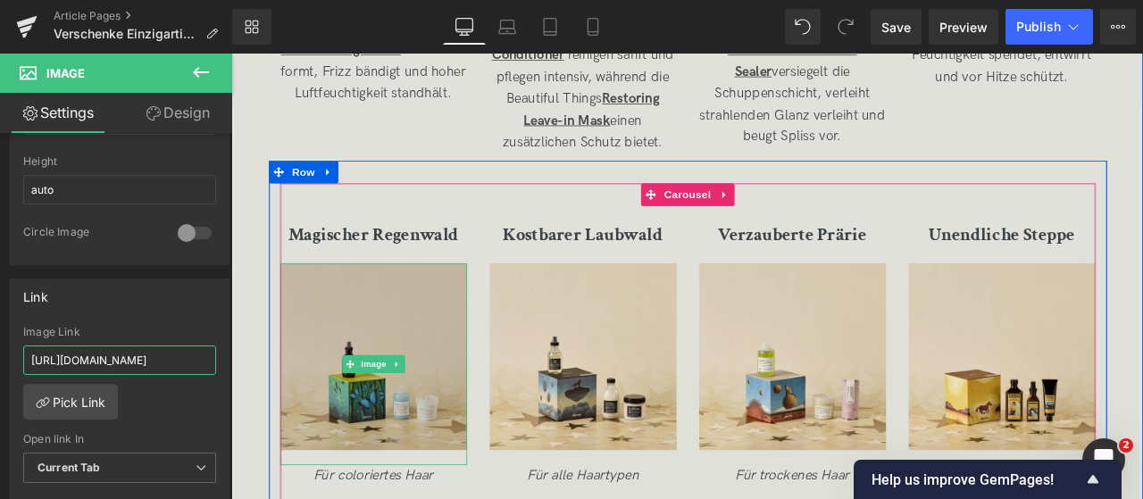
scroll to position [0, 179]
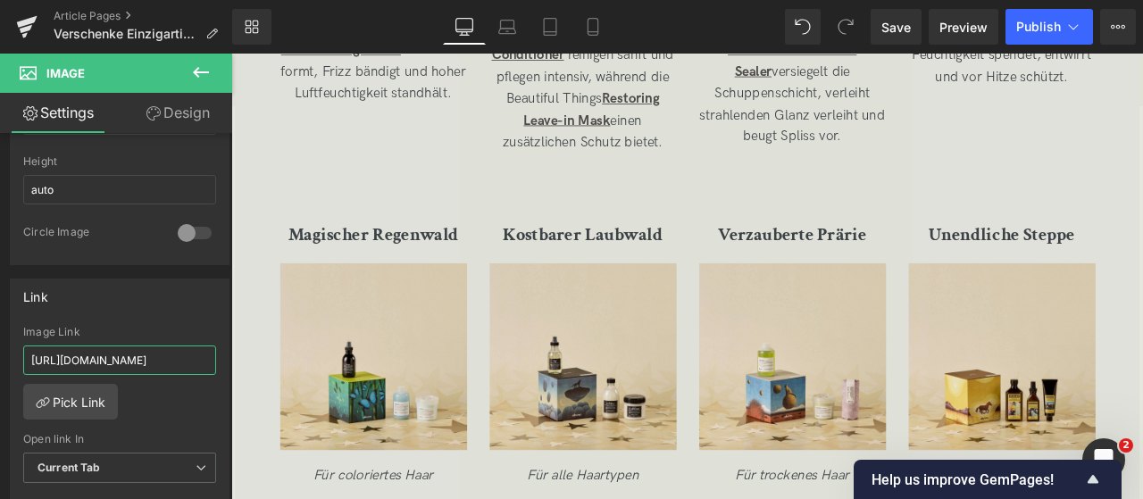
type input "[URL][DOMAIN_NAME]"
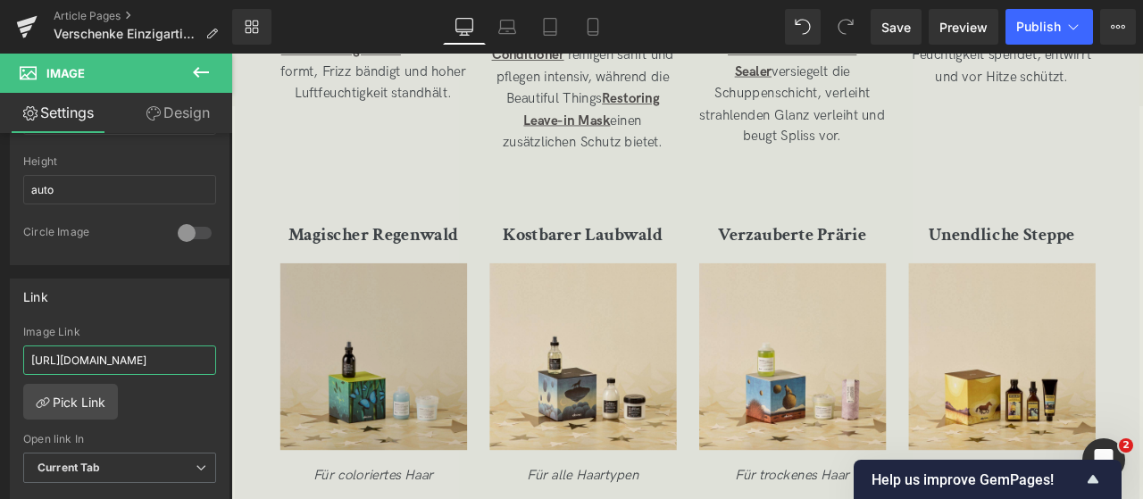
drag, startPoint x: 392, startPoint y: 403, endPoint x: 444, endPoint y: 421, distance: 54.8
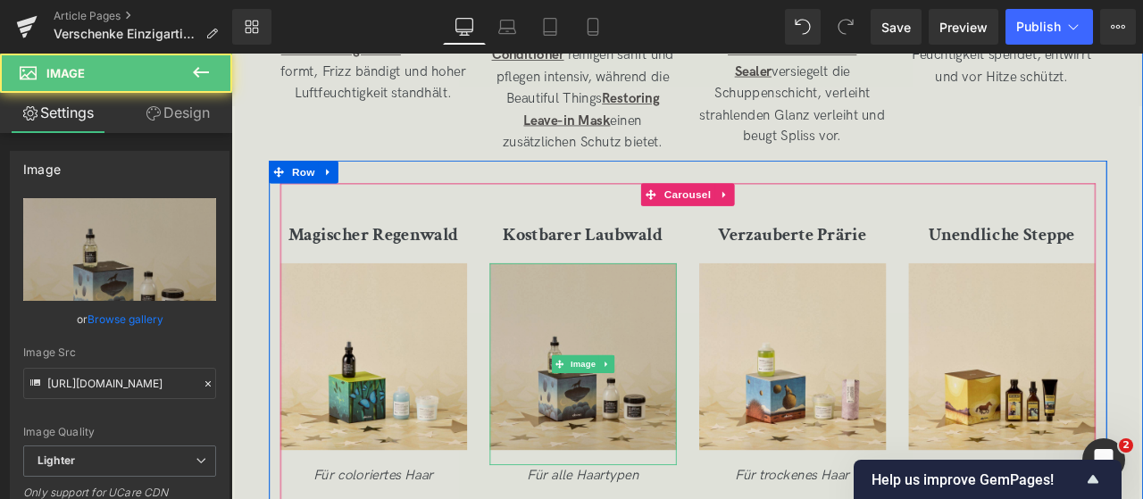
click at [690, 410] on img at bounding box center [648, 421] width 221 height 239
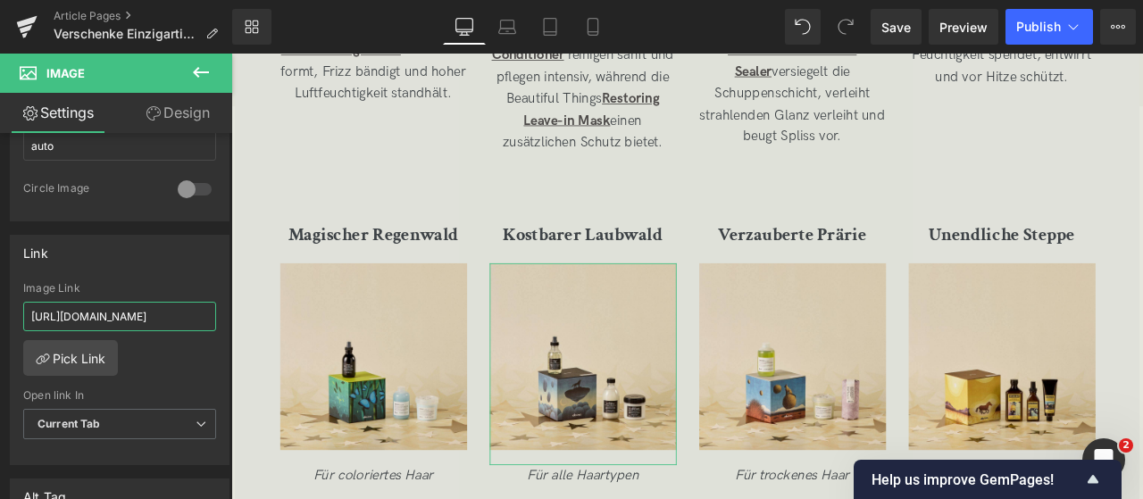
scroll to position [0, 96]
drag, startPoint x: 353, startPoint y: 373, endPoint x: 533, endPoint y: 384, distance: 180.7
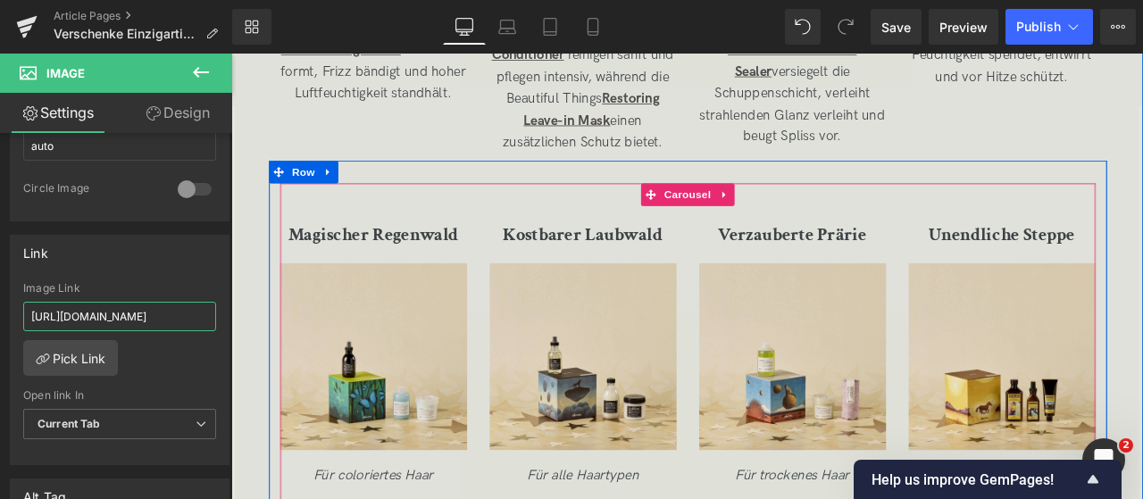
scroll to position [0, 166]
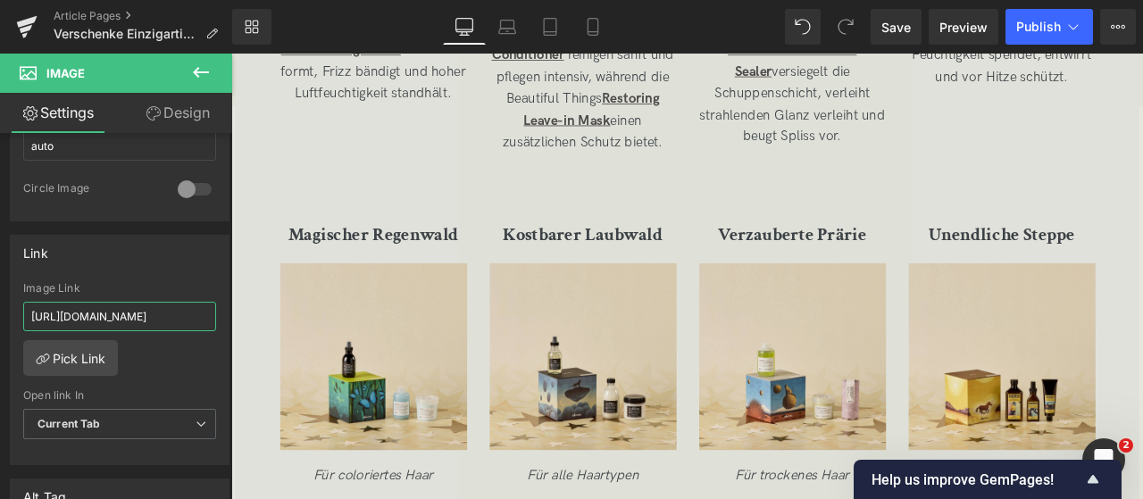
type input "[URL][DOMAIN_NAME]"
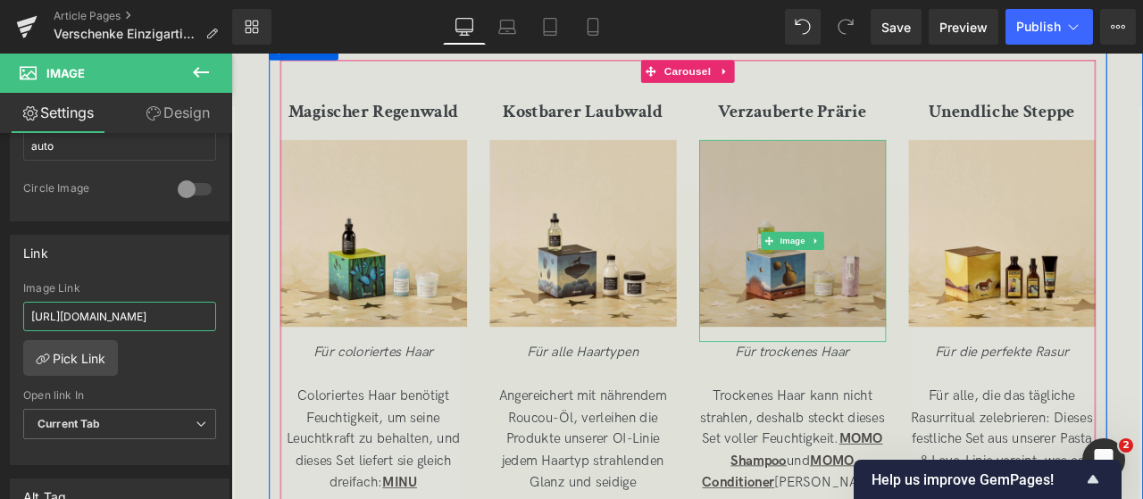
scroll to position [3957, 0]
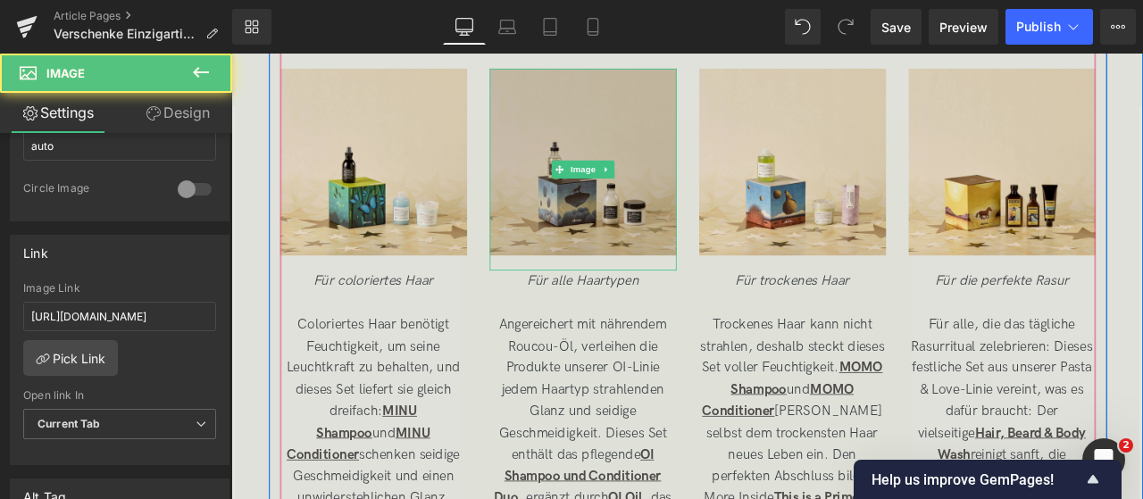
click at [699, 134] on img at bounding box center [648, 190] width 221 height 239
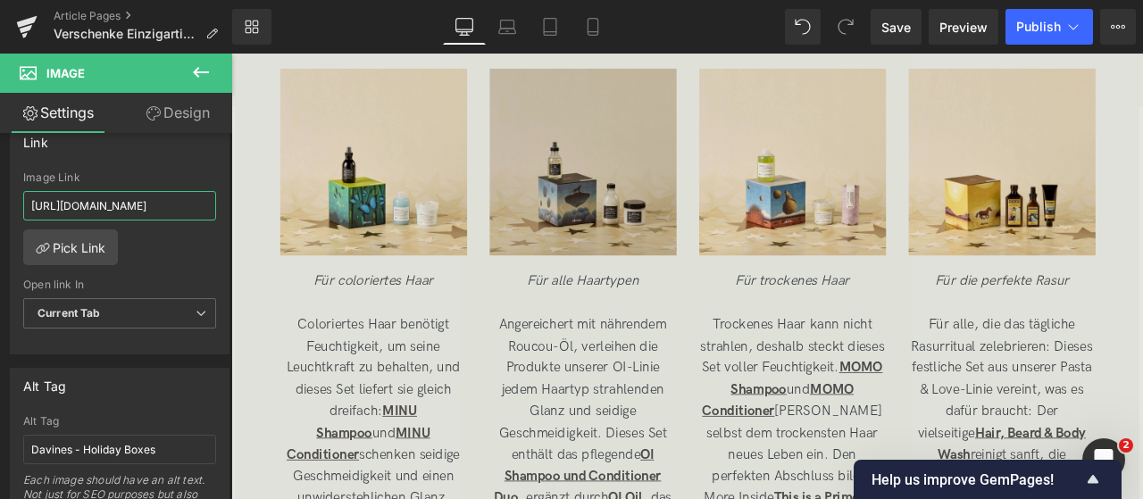
scroll to position [0, 166]
drag, startPoint x: 304, startPoint y: 258, endPoint x: 600, endPoint y: 204, distance: 301.5
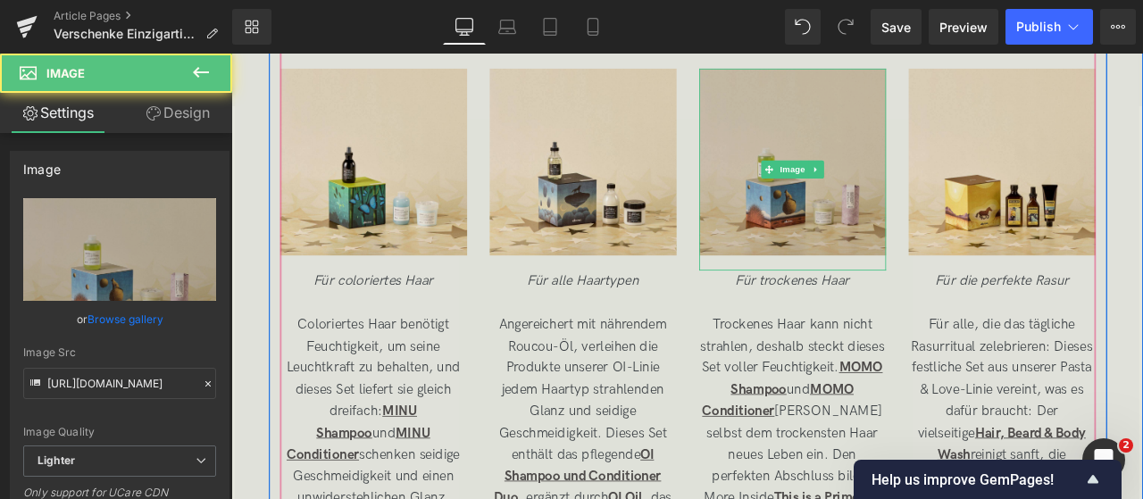
click at [876, 121] on img at bounding box center [896, 190] width 221 height 239
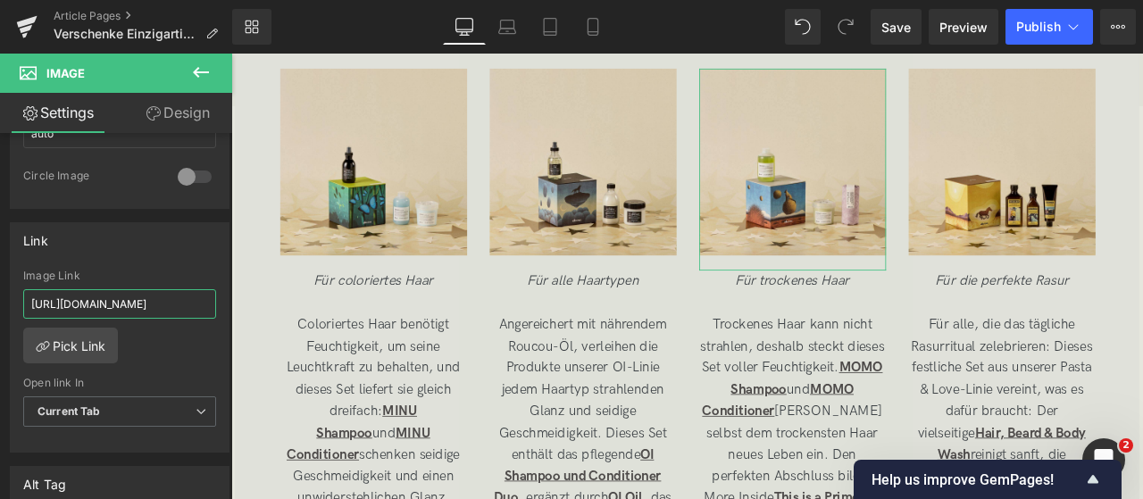
scroll to position [0, 94]
drag, startPoint x: 381, startPoint y: 353, endPoint x: 520, endPoint y: 320, distance: 142.3
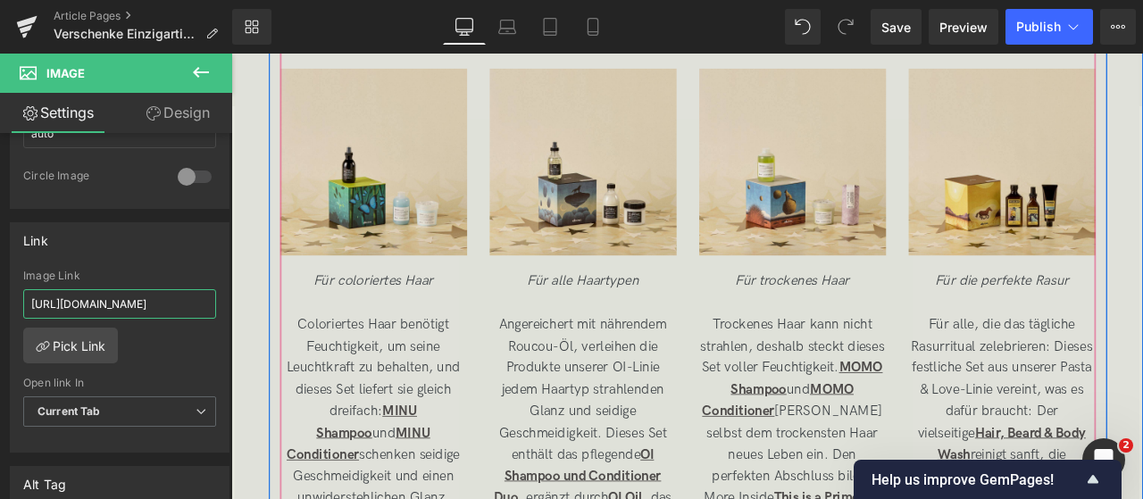
scroll to position [0, 163]
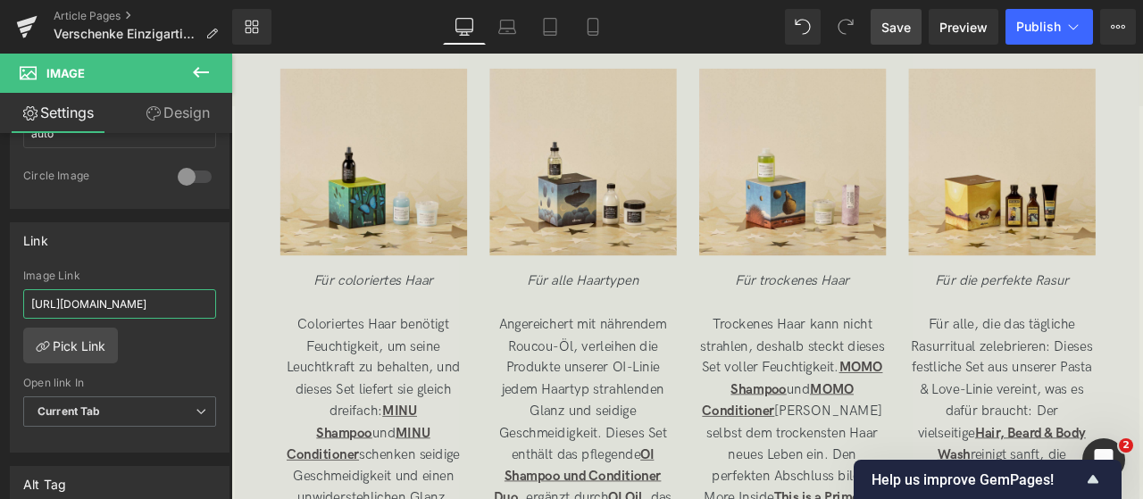
type input "[URL][DOMAIN_NAME]"
click at [898, 27] on span "Save" at bounding box center [896, 27] width 29 height 19
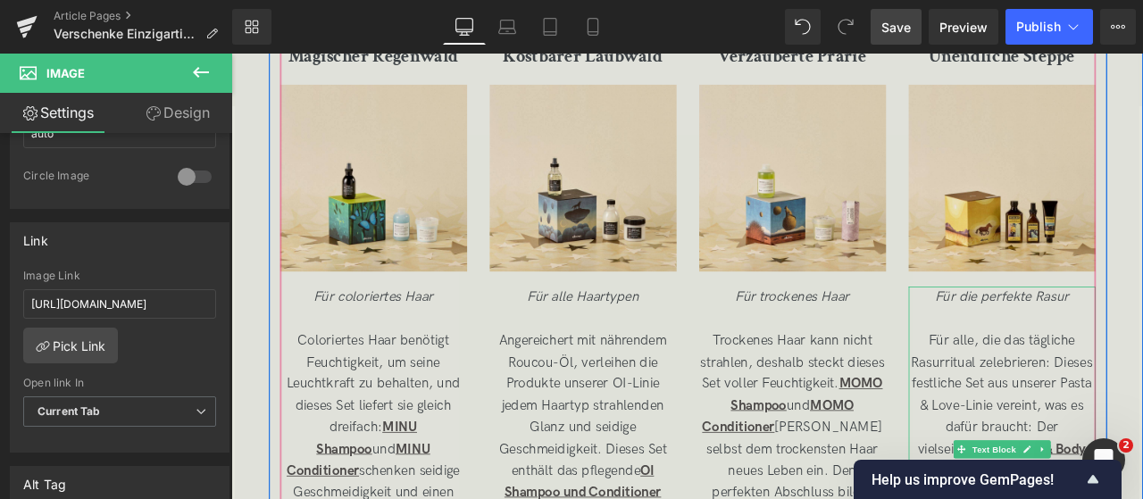
scroll to position [3937, 0]
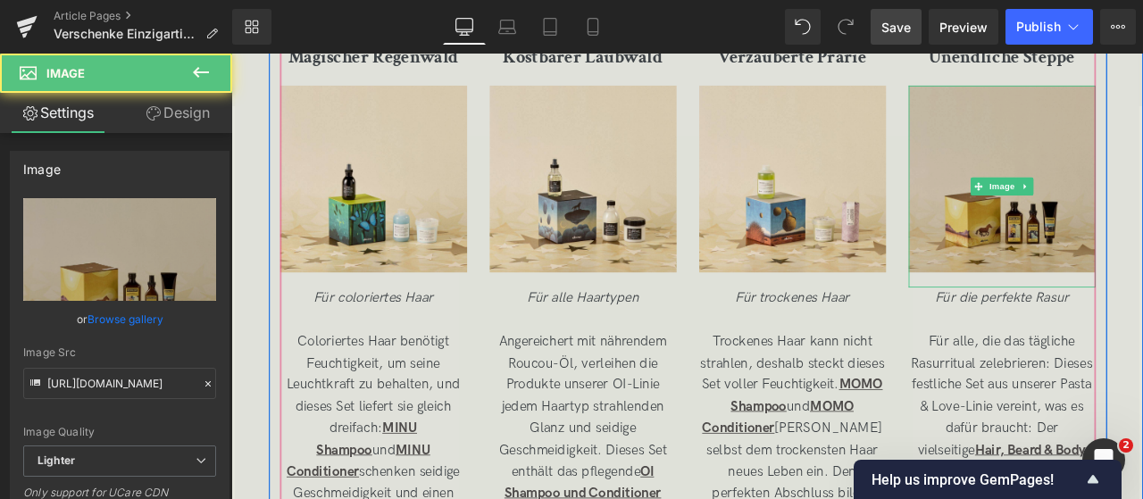
click at [1142, 175] on img at bounding box center [1144, 210] width 221 height 239
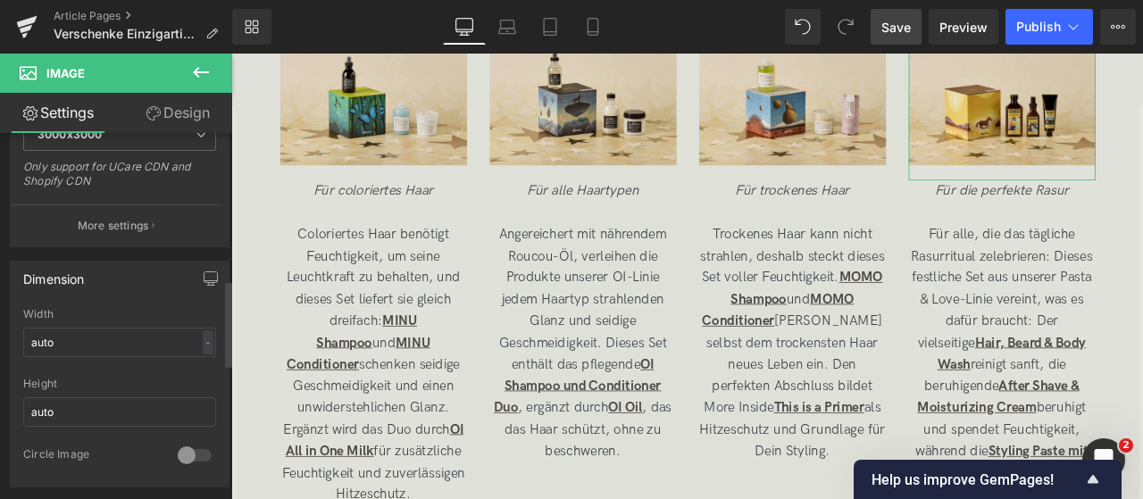
scroll to position [671, 0]
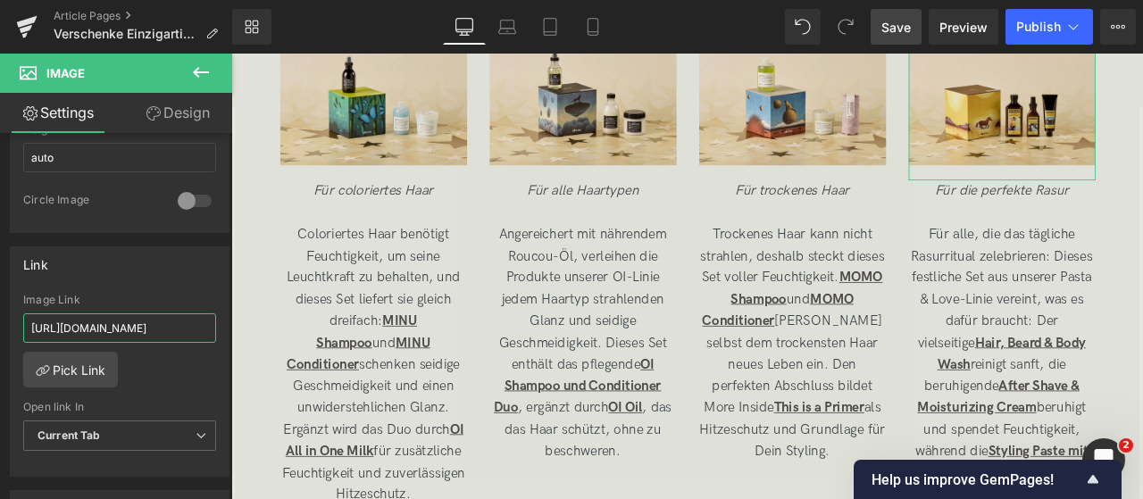
drag, startPoint x: 371, startPoint y: 371, endPoint x: 564, endPoint y: 395, distance: 194.4
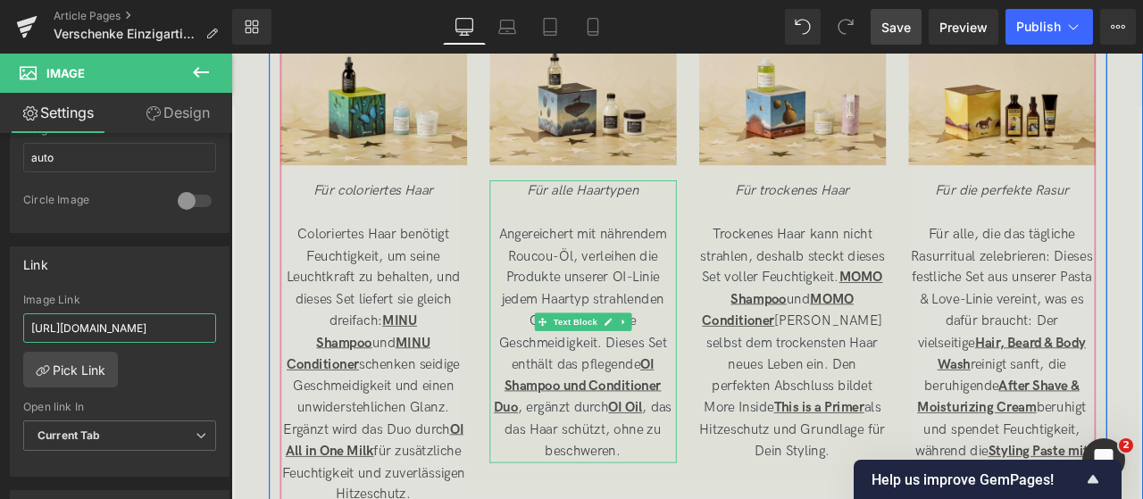
scroll to position [0, 163]
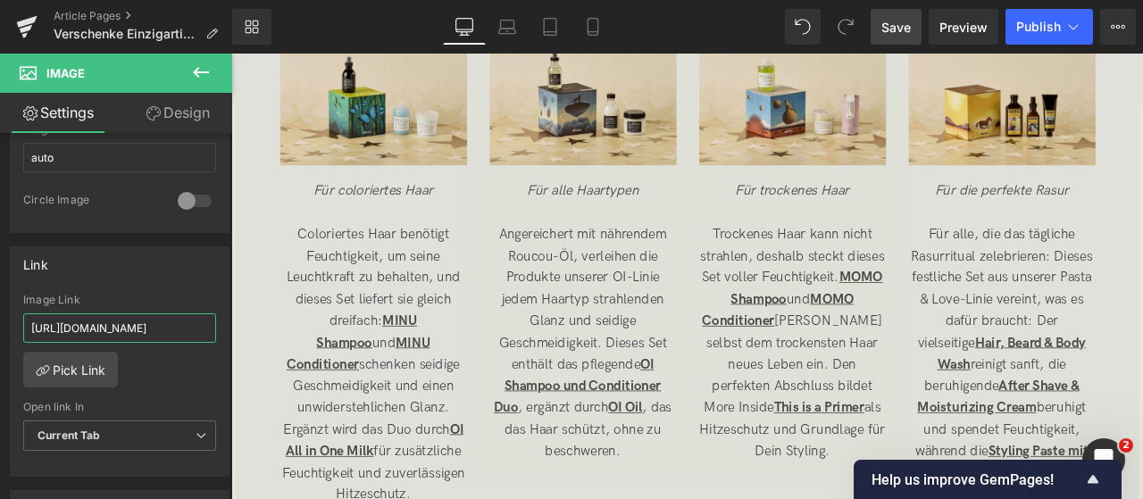
type input "[URL][DOMAIN_NAME]"
click at [895, 24] on span "Save" at bounding box center [896, 27] width 29 height 19
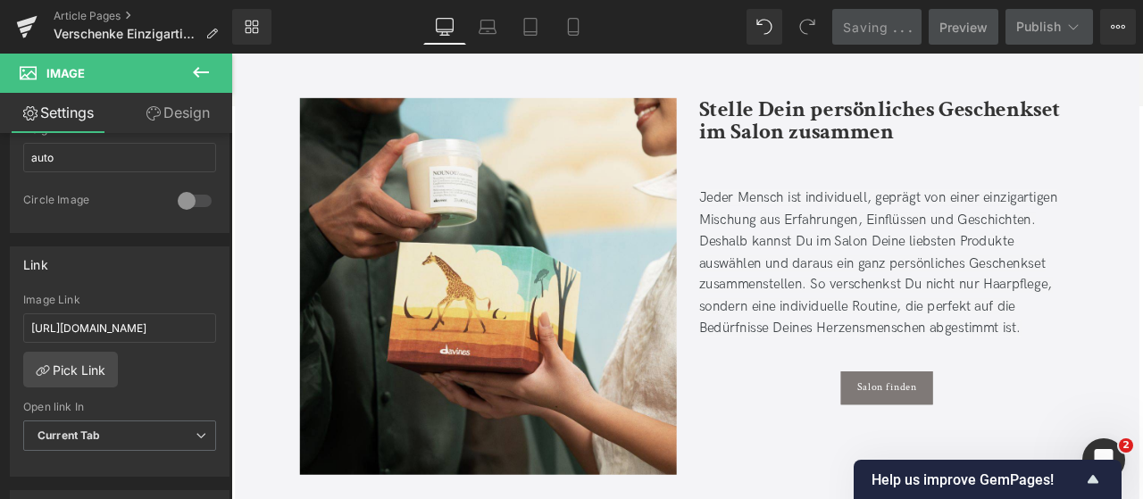
scroll to position [4666, 0]
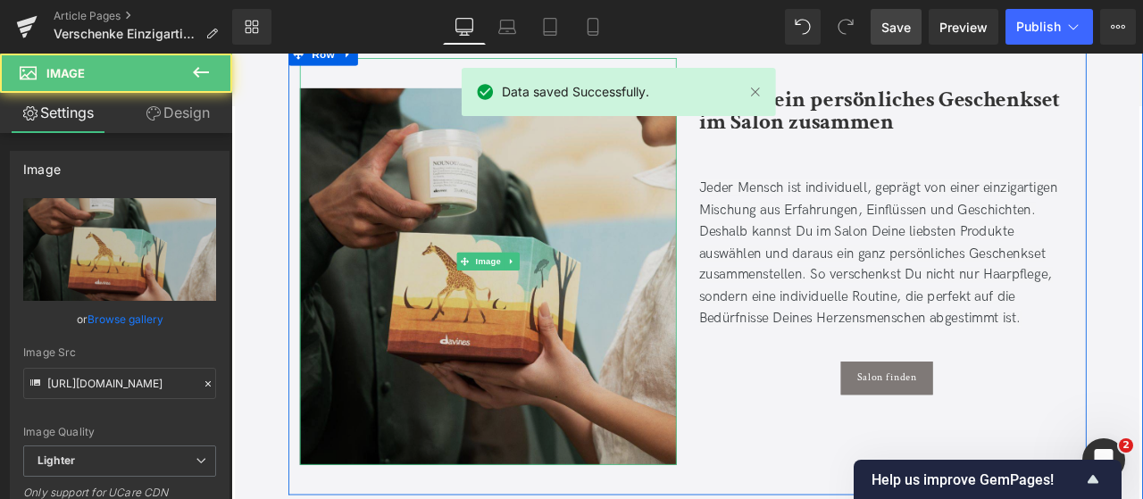
click at [608, 228] on img at bounding box center [536, 300] width 447 height 482
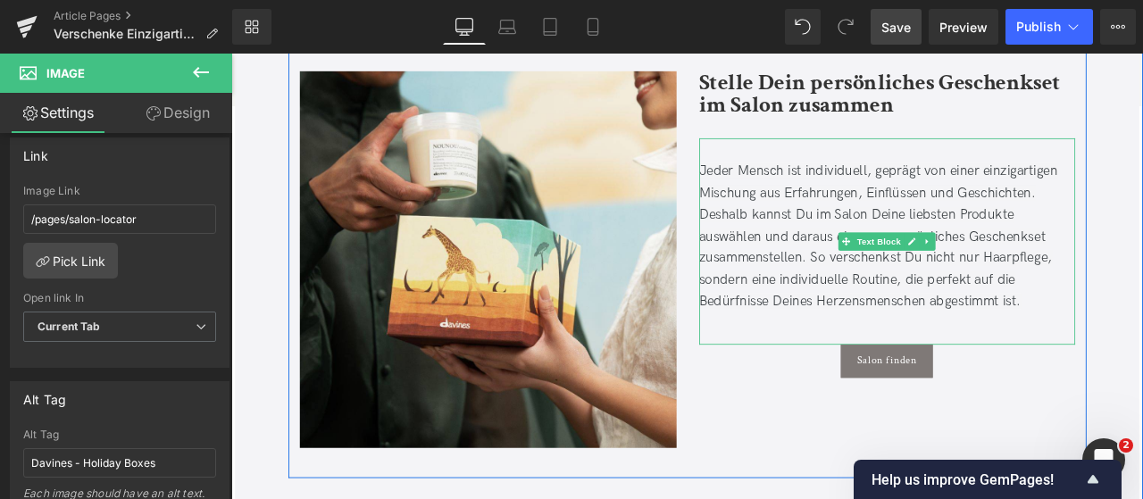
scroll to position [4689, 0]
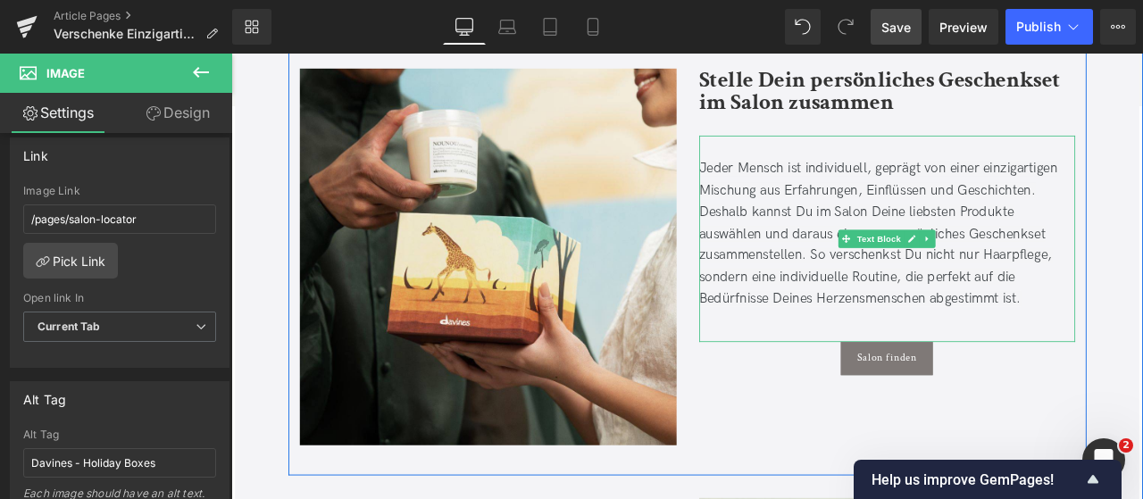
click at [814, 236] on span "Jeder Mensch ist individuell, geprägt von einer einzigartigen Mischung aus Erfa…" at bounding box center [998, 266] width 425 height 173
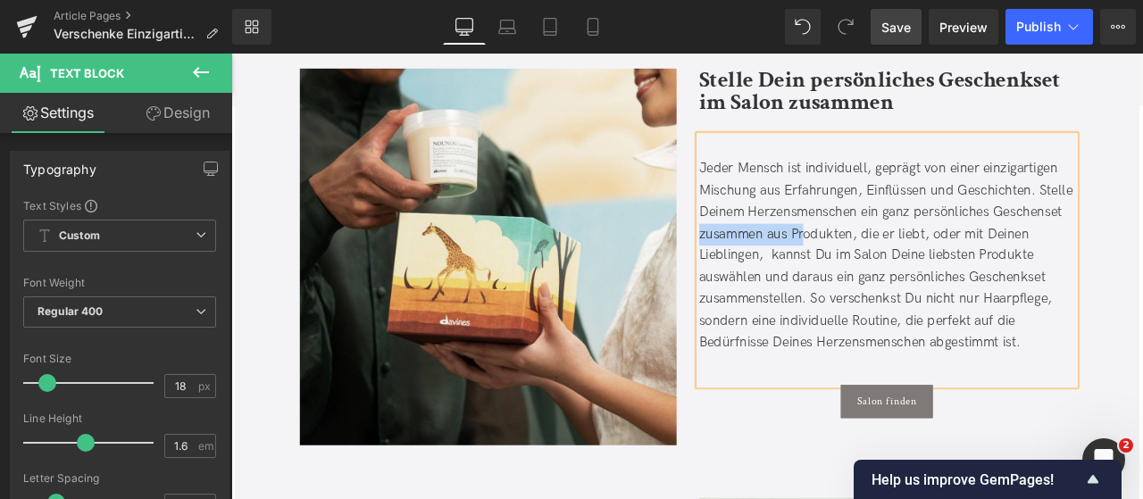
drag, startPoint x: 783, startPoint y: 266, endPoint x: 899, endPoint y: 262, distance: 116.2
click at [899, 262] on span "Jeder Mensch ist individuell, geprägt von einer einzigartigen Mischung aus Erfa…" at bounding box center [1007, 292] width 443 height 224
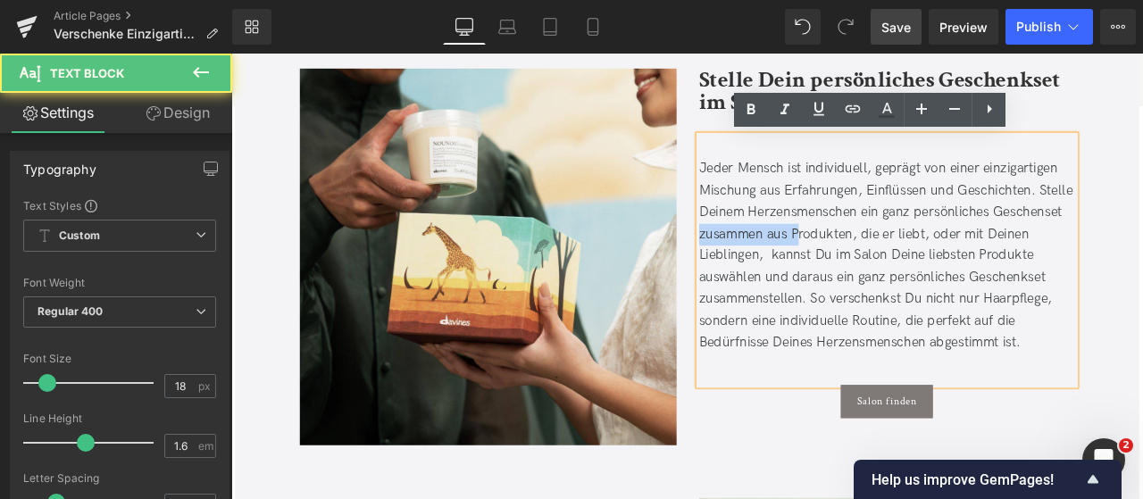
click at [899, 262] on span "Jeder Mensch ist individuell, geprägt von einer einzigartigen Mischung aus Erfa…" at bounding box center [1007, 292] width 443 height 224
click at [885, 264] on span "Jeder Mensch ist individuell, geprägt von einer einzigartigen Mischung aus Erfa…" at bounding box center [1007, 292] width 443 height 224
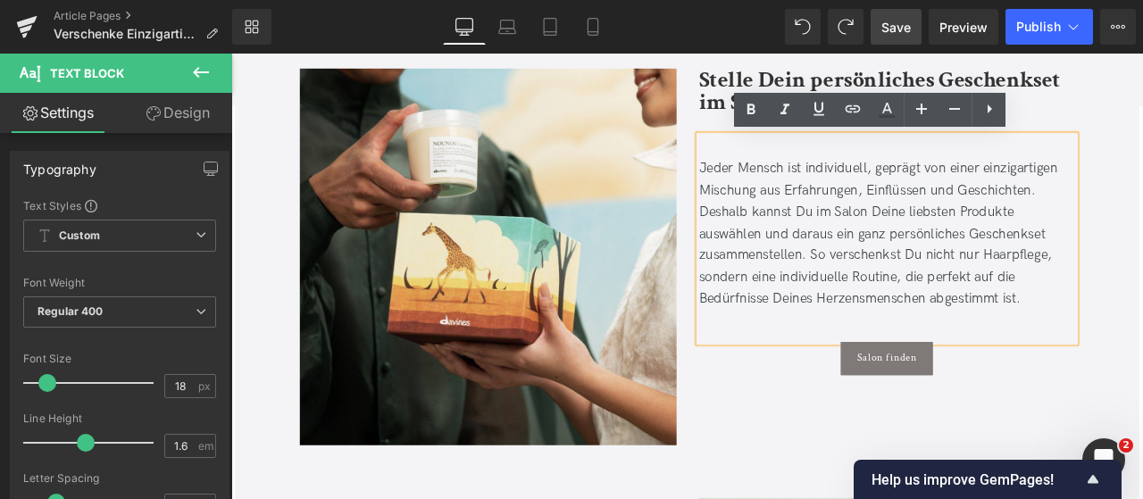
click at [891, 266] on span "Jeder Mensch ist individuell, geprägt von einer einzigartigen Mischung aus Erfa…" at bounding box center [998, 266] width 425 height 173
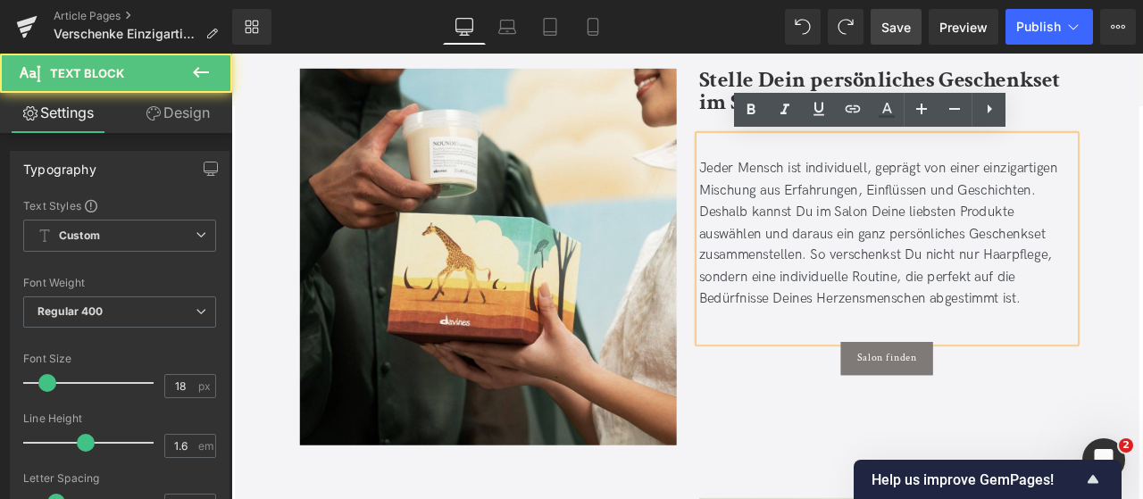
click at [802, 250] on span "Jeder Mensch ist individuell, geprägt von einer einzigartigen Mischung aus Erfa…" at bounding box center [998, 266] width 425 height 173
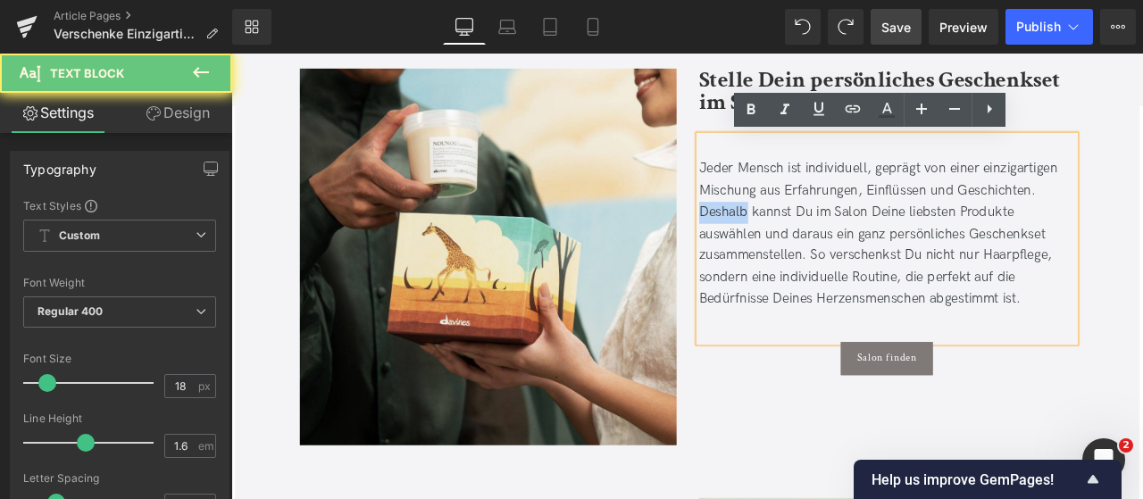
click at [802, 250] on span "Jeder Mensch ist individuell, geprägt von einer einzigartigen Mischung aus Erfa…" at bounding box center [998, 266] width 425 height 173
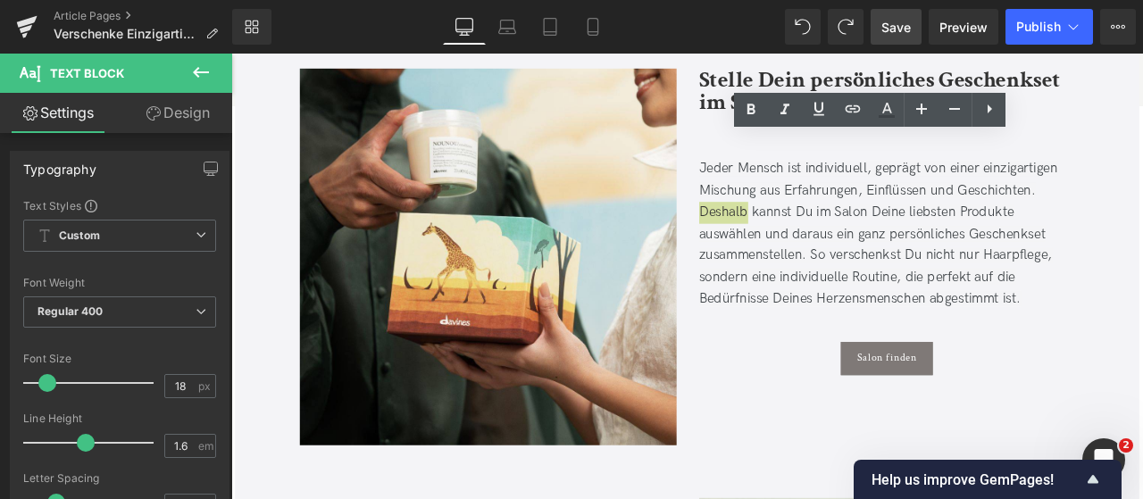
click at [915, 25] on link "Save" at bounding box center [896, 27] width 51 height 36
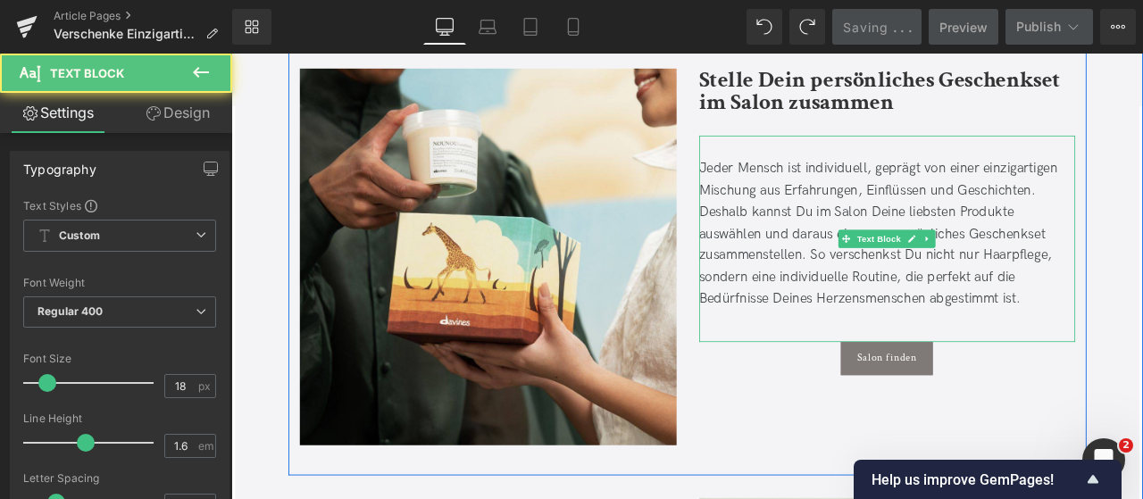
click at [1142, 213] on p "Jeder Mensch ist individuell, geprägt von einer einzigartigen Mischung aus Erfa…" at bounding box center [1009, 268] width 447 height 180
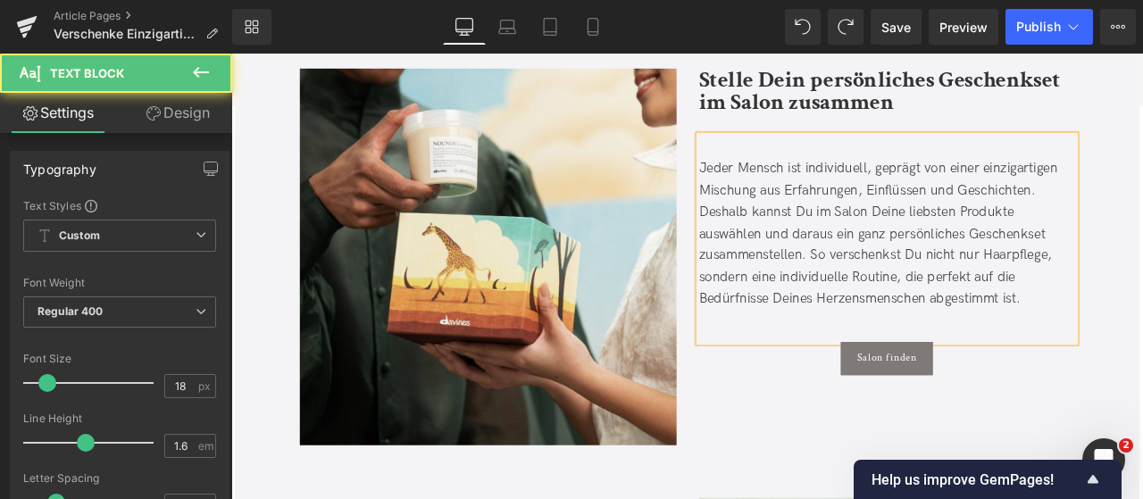
click at [795, 243] on span "Jeder Mensch ist individuell, geprägt von einer einzigartigen Mischung aus Erfa…" at bounding box center [998, 266] width 425 height 173
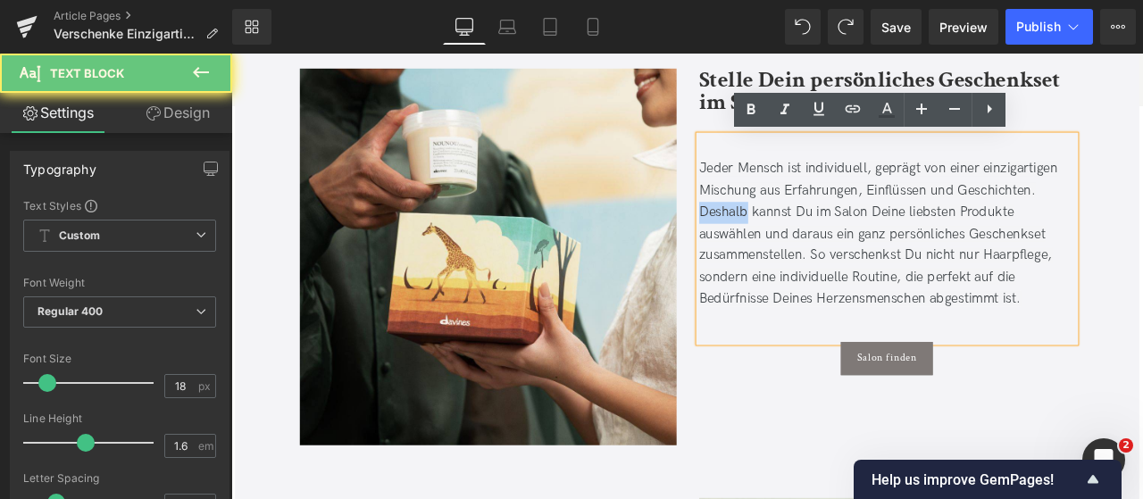
click at [795, 243] on span "Jeder Mensch ist individuell, geprägt von einer einzigartigen Mischung aus Erfa…" at bounding box center [998, 266] width 425 height 173
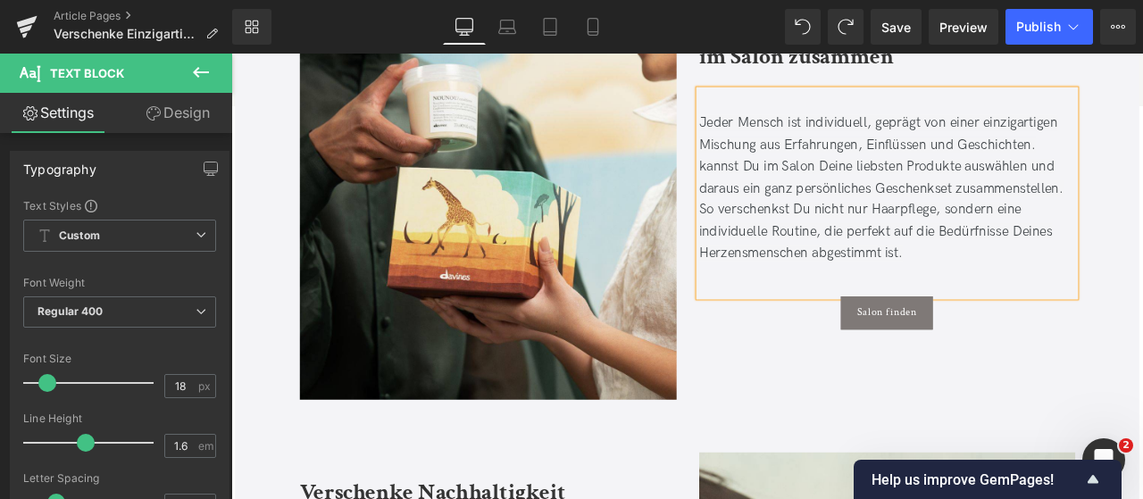
scroll to position [4750, 0]
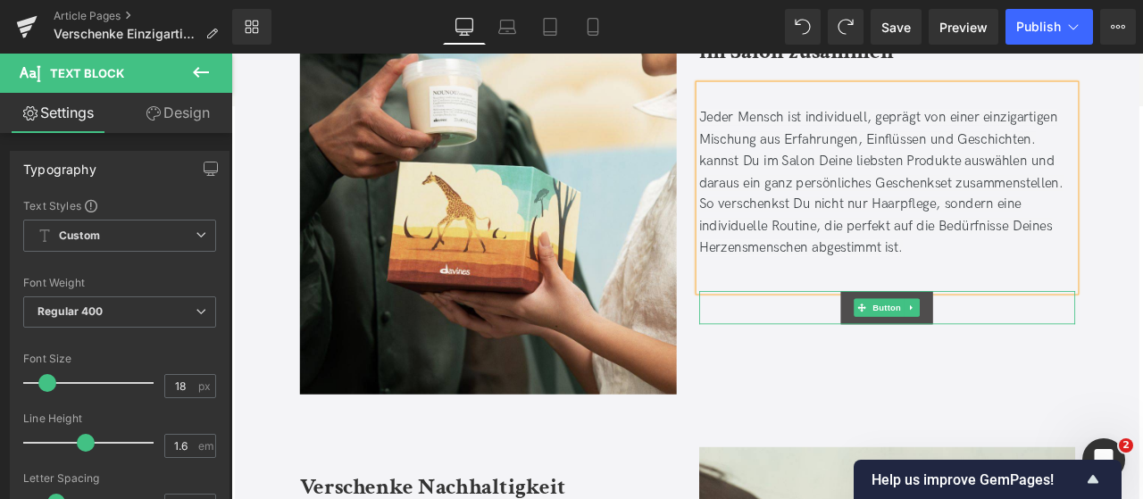
click at [998, 340] on link "Salon finden" at bounding box center [1008, 354] width 109 height 39
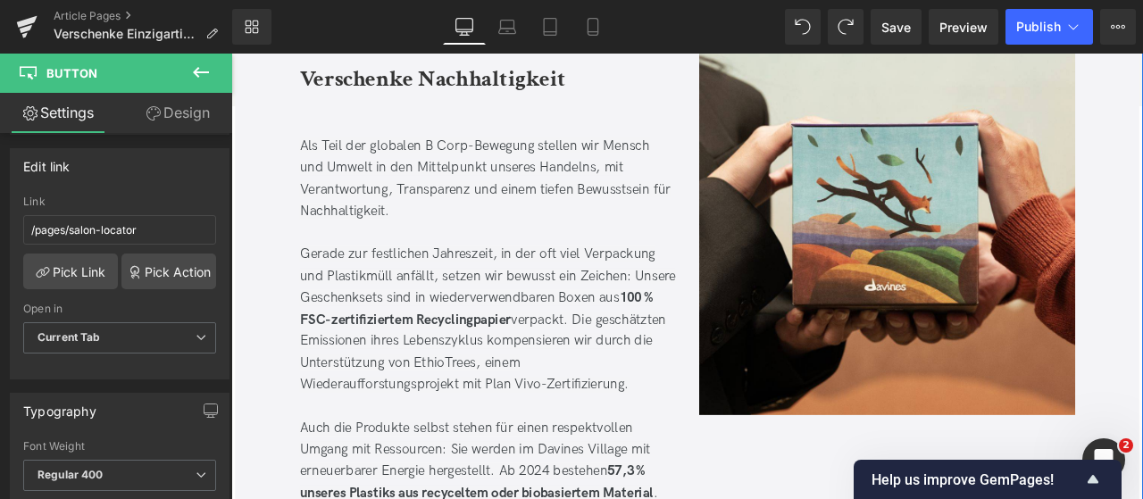
scroll to position [5228, 0]
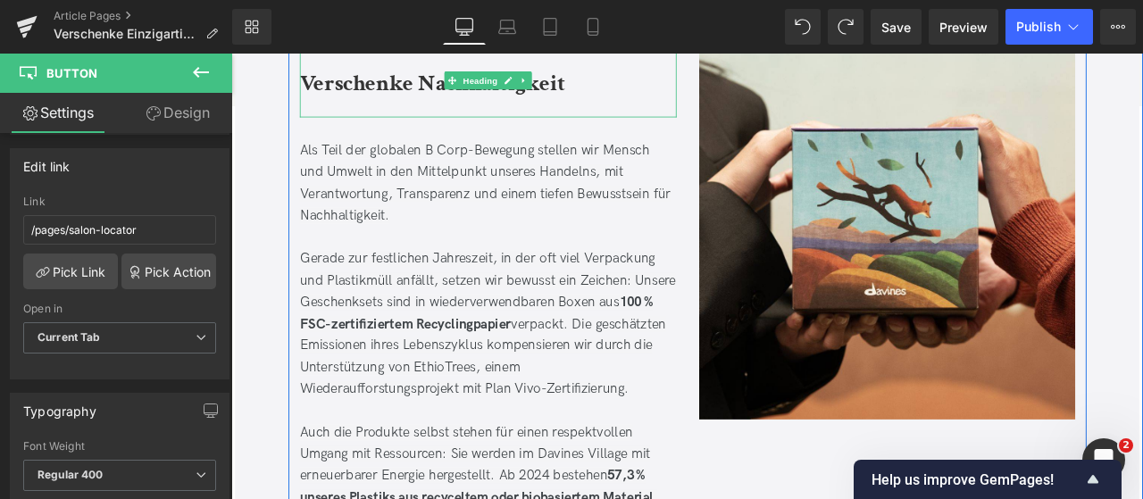
click at [522, 120] on div "Verschenke Nachhaltigkeit" at bounding box center [536, 86] width 447 height 88
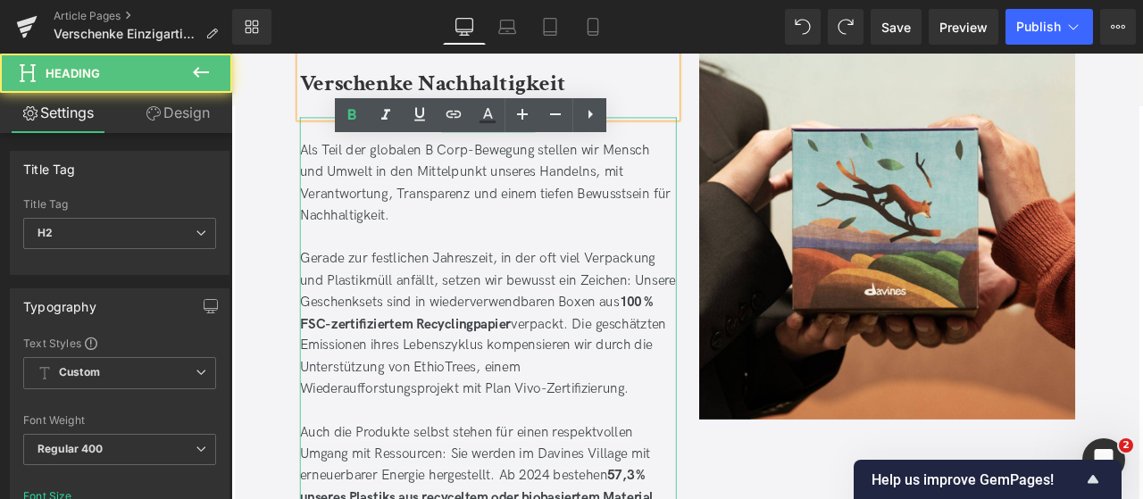
click at [480, 156] on p "Als Teil der globalen B Corp-Bewegung stellen wir Mensch und Umwelt in den Mitt…" at bounding box center [536, 207] width 447 height 103
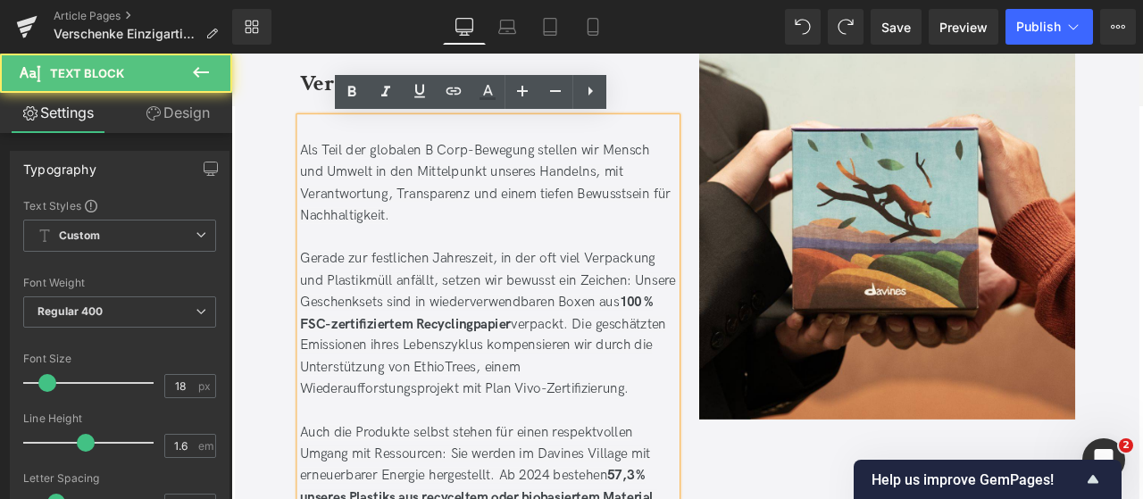
click at [442, 153] on div "Als Teil der globalen B Corp-Bewegung stellen wir Mensch und Umwelt in den Mitt…" at bounding box center [536, 362] width 447 height 464
click at [313, 170] on span "Als Teil der globalen B Corp-Bewegung stellen wir Mensch und Umwelt in den Mitt…" at bounding box center [532, 207] width 439 height 96
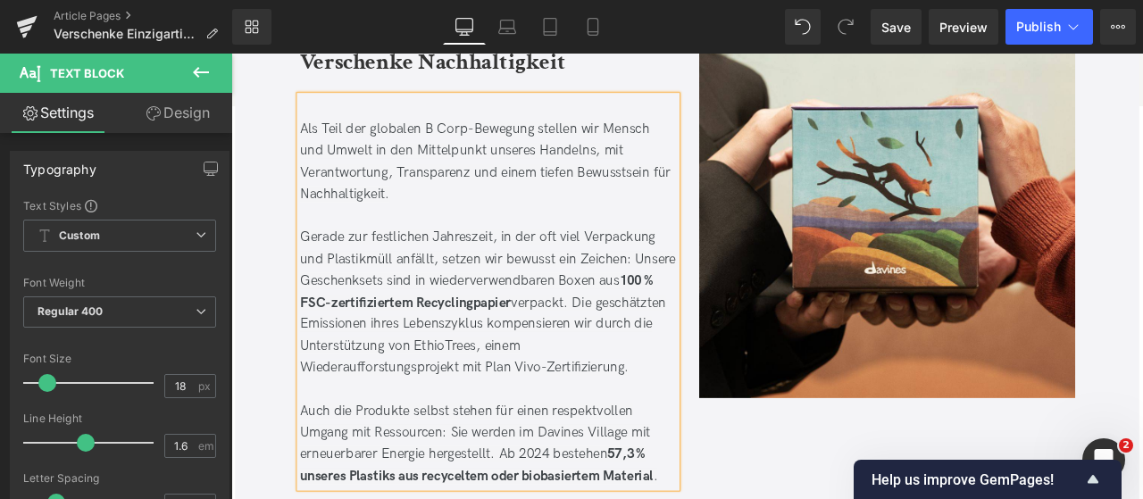
scroll to position [5289, 0]
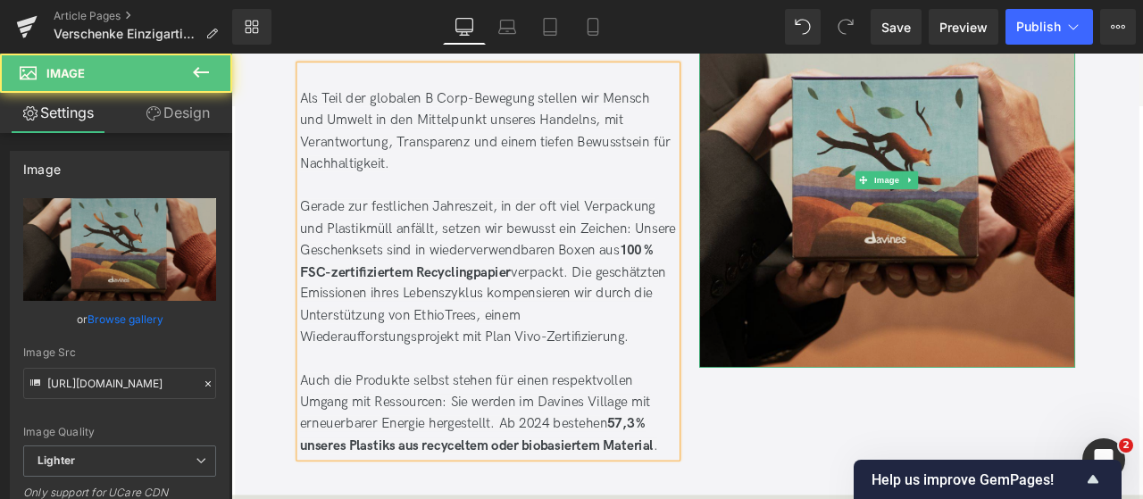
click at [911, 300] on img at bounding box center [1009, 203] width 447 height 447
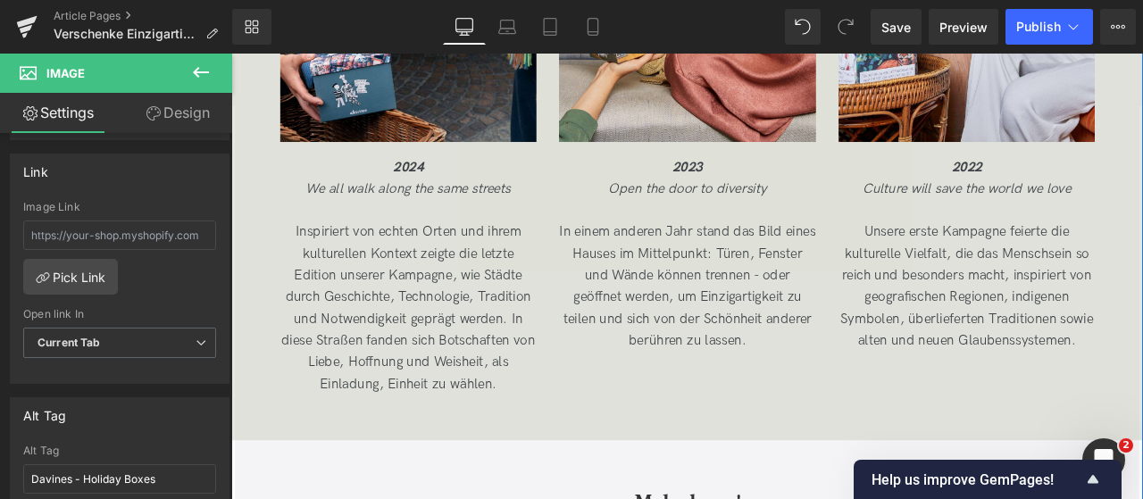
scroll to position [6198, 0]
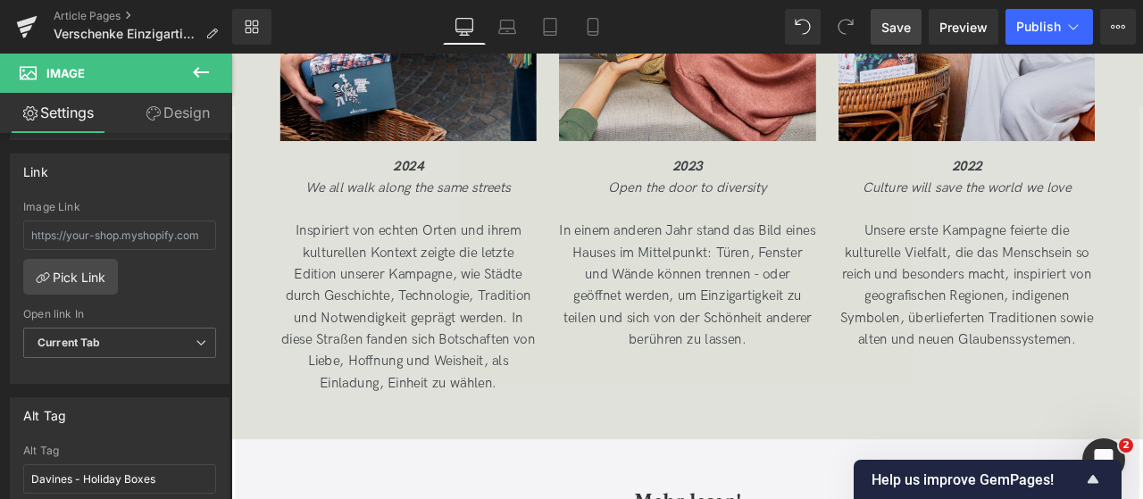
click at [908, 31] on span "Save" at bounding box center [896, 27] width 29 height 19
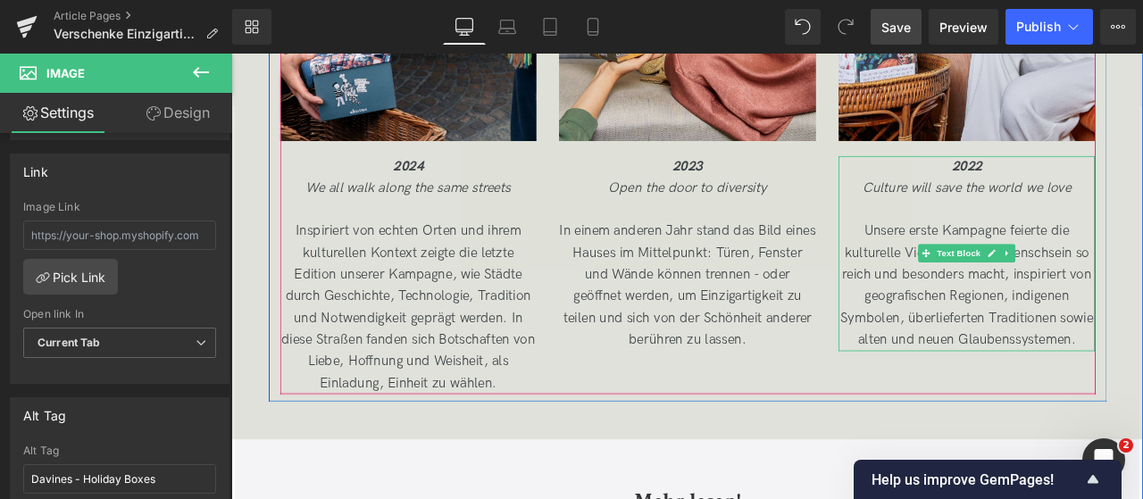
click at [1023, 313] on p "Unsere erste Kampagne feierte die kulturelle Vielfalt, die das Menschsein so re…" at bounding box center [1103, 329] width 305 height 155
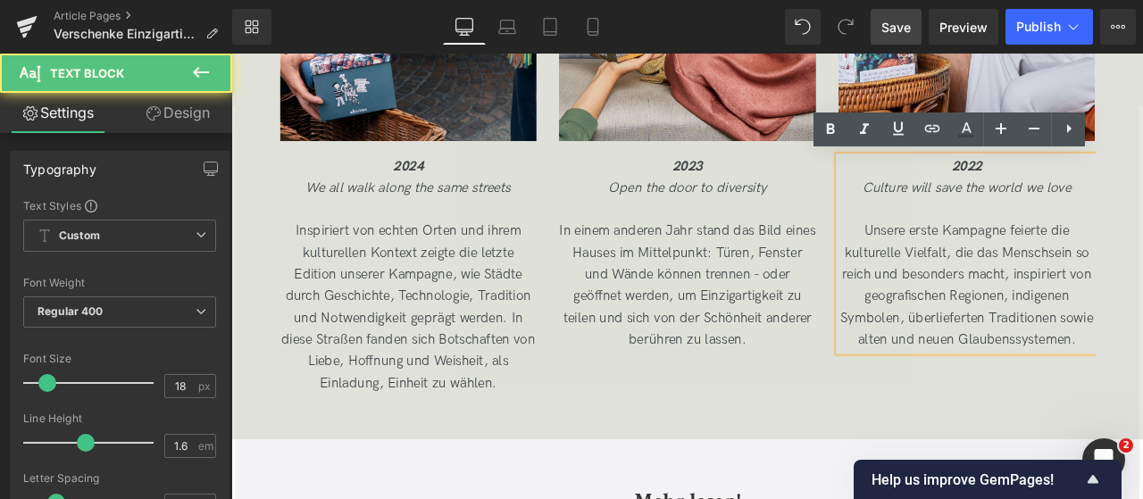
click at [1014, 313] on p "Unsere erste Kampagne feierte die kulturelle Vielfalt, die das Menschsein so re…" at bounding box center [1103, 329] width 305 height 155
click at [1017, 313] on p "Unsere erste Kampagne feierte die kulturelle Vielfalt, die das Menschsein so re…" at bounding box center [1103, 329] width 305 height 155
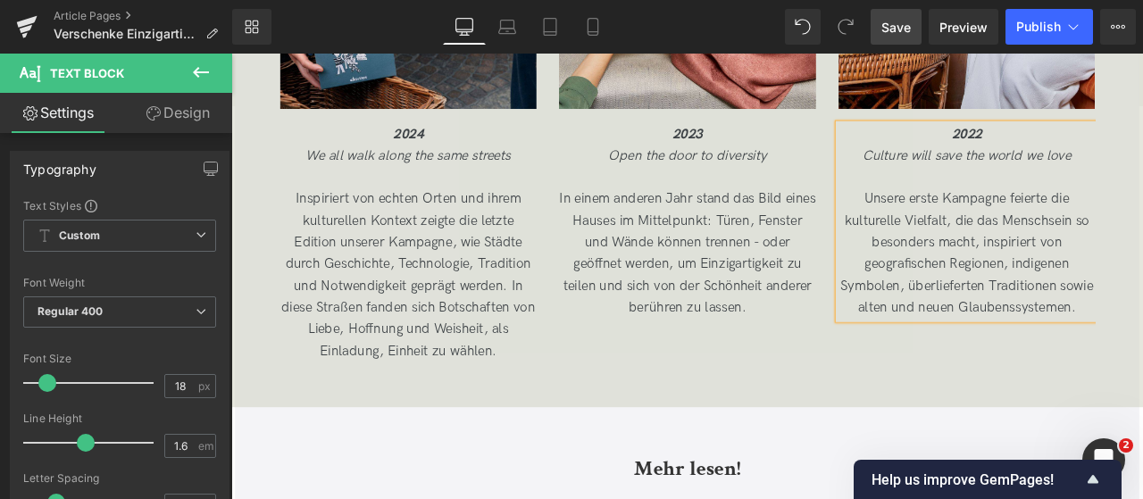
scroll to position [6501, 0]
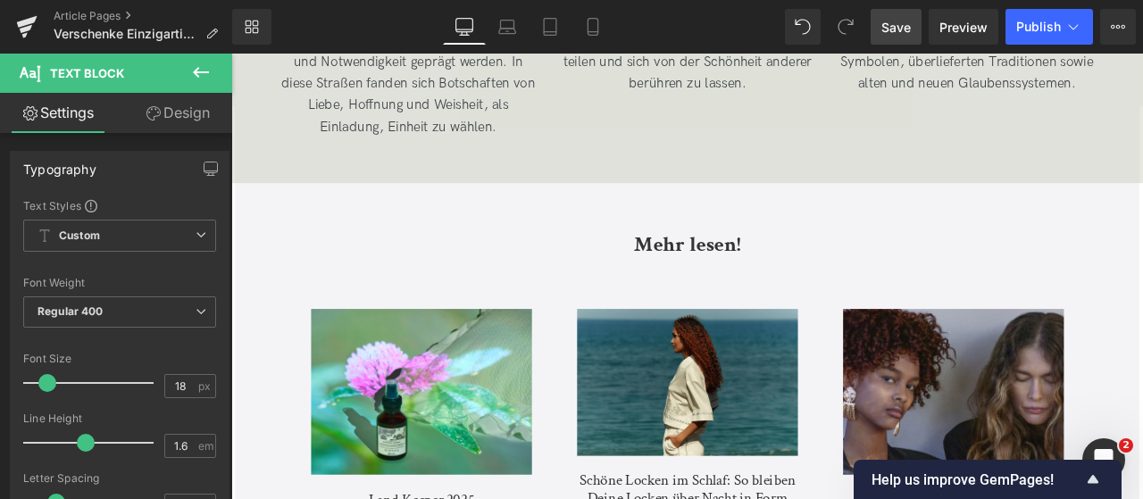
click at [900, 16] on link "Save" at bounding box center [896, 27] width 51 height 36
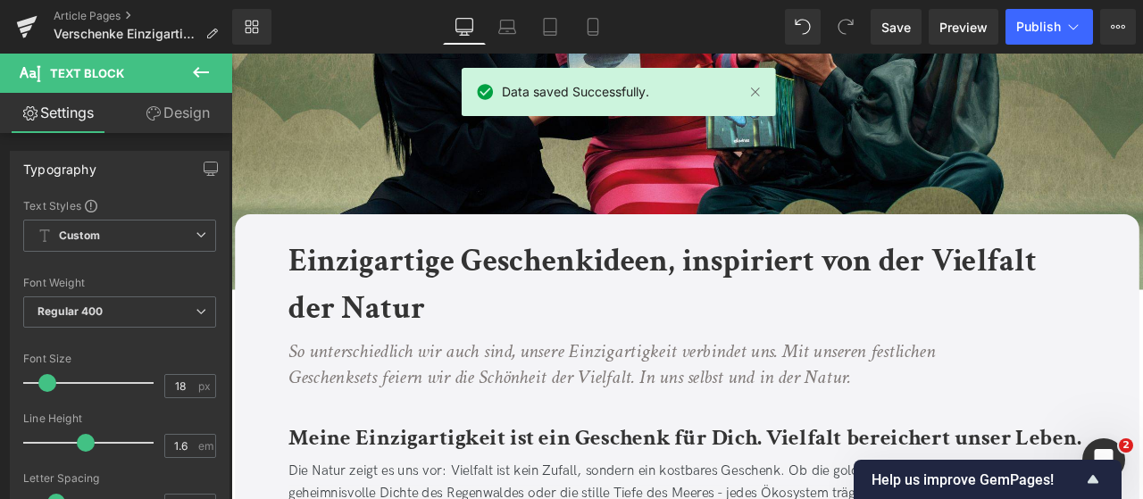
scroll to position [0, 0]
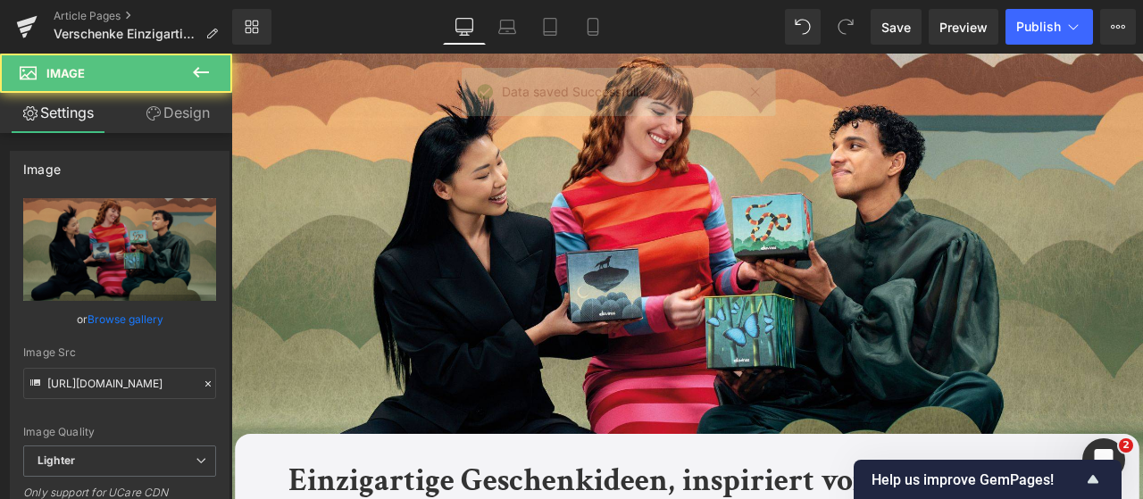
click at [757, 268] on img at bounding box center [771, 324] width 1081 height 540
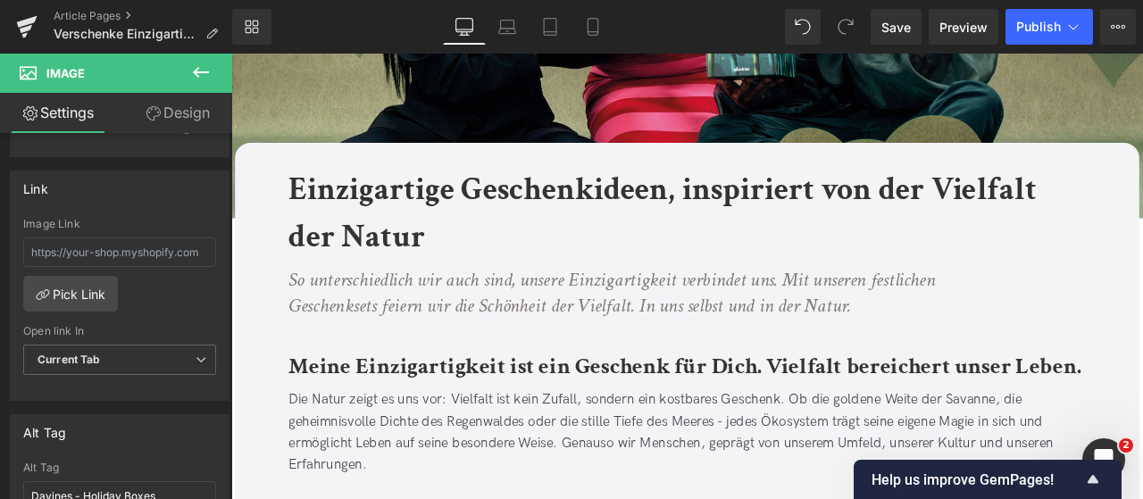
scroll to position [350, 0]
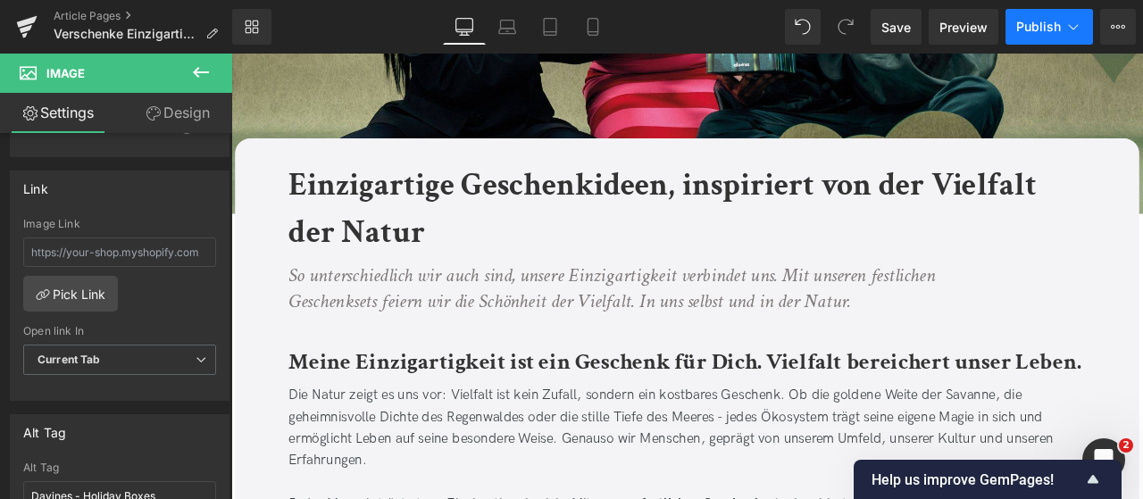
click at [1070, 24] on icon at bounding box center [1074, 27] width 18 height 18
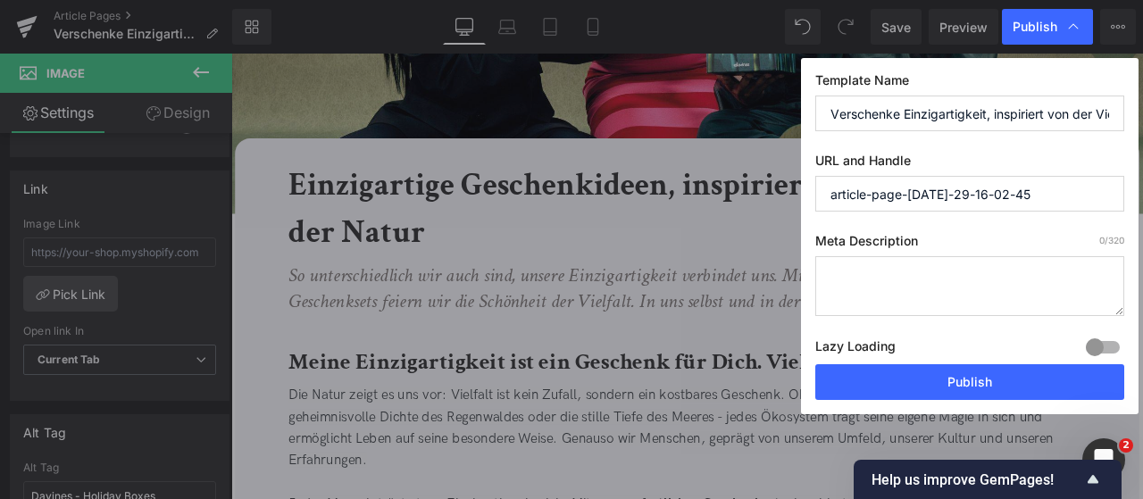
drag, startPoint x: 1024, startPoint y: 194, endPoint x: 710, endPoint y: 163, distance: 315.0
click at [710, 163] on div "Publish Template Name Verschenke Einzigartigkeit, inspiriert von der Vielfalt d…" at bounding box center [571, 249] width 1143 height 499
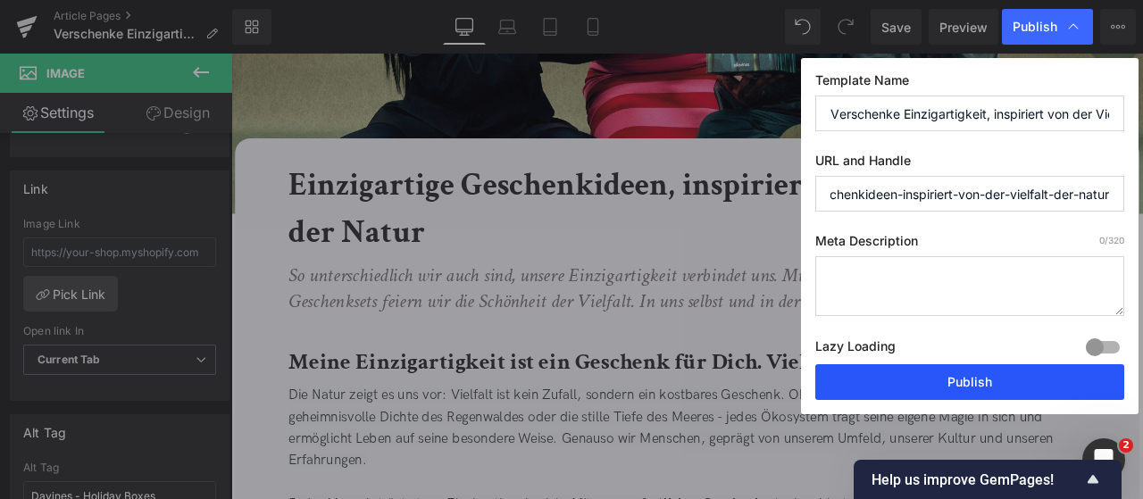
type input "einizigartige-geschenkideen-inspiriert-von-der-vielfalt-der-natur"
click at [922, 380] on button "Publish" at bounding box center [969, 382] width 309 height 36
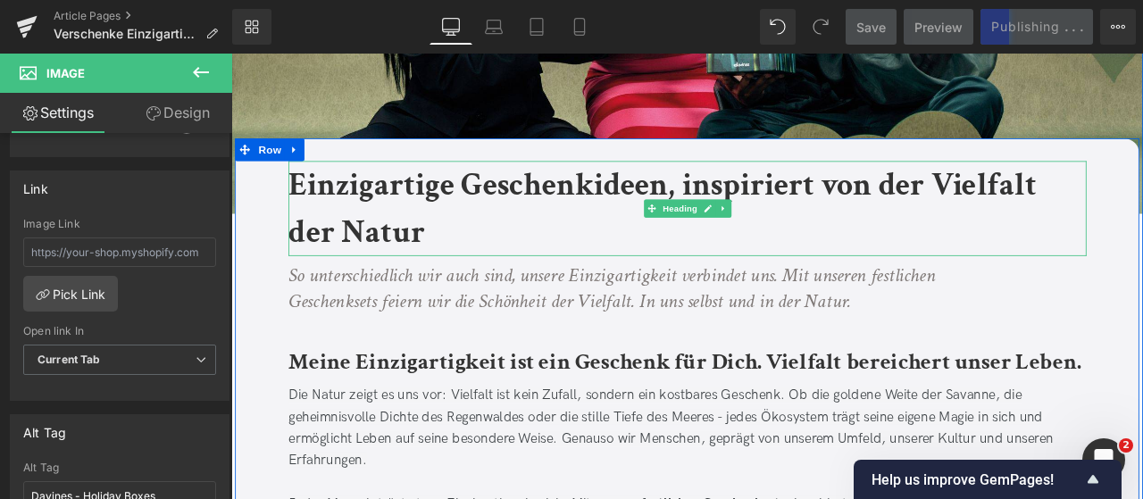
click at [396, 199] on b "Einzigartige Geschenkideen, inspiriert von der Vielfalt der Natur" at bounding box center [742, 237] width 886 height 105
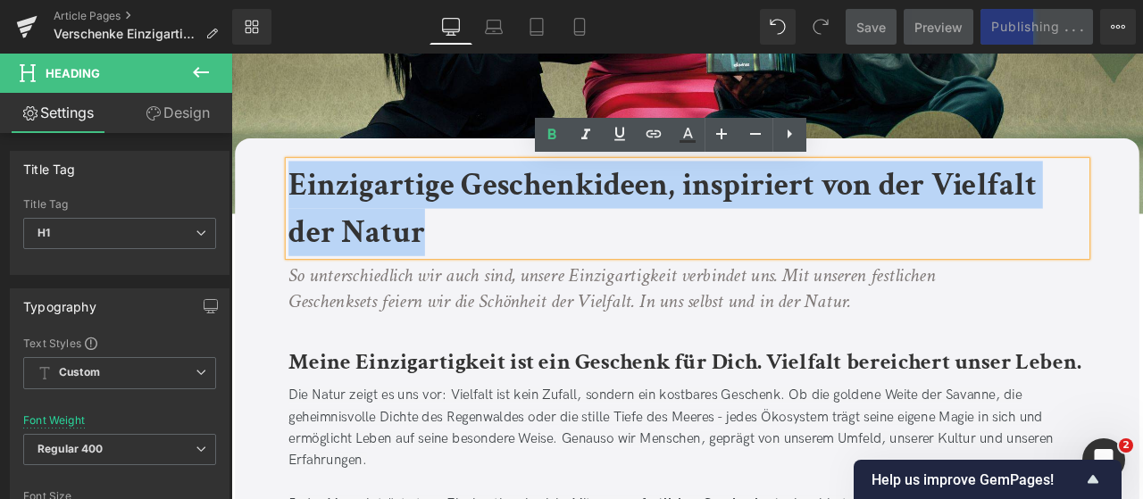
drag, startPoint x: 478, startPoint y: 270, endPoint x: 257, endPoint y: 170, distance: 242.2
copy b "Einzigartige Geschenkideen, inspiriert von der Vielfalt der Natur"
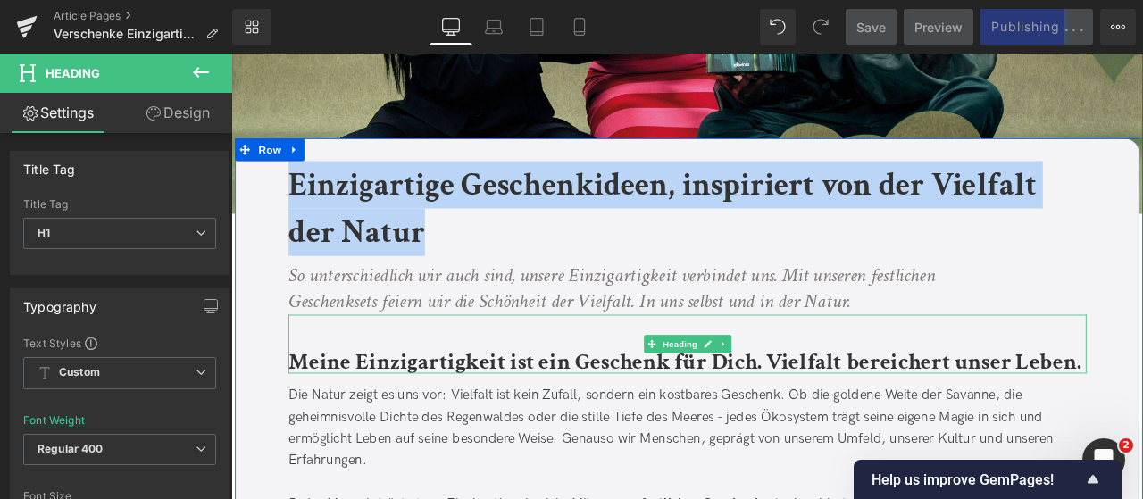
click at [586, 395] on div "Meine Einzigartigkeit ist ein Geschenk für Dich. Vielfalt bereichert unser Lebe…" at bounding box center [772, 399] width 946 height 71
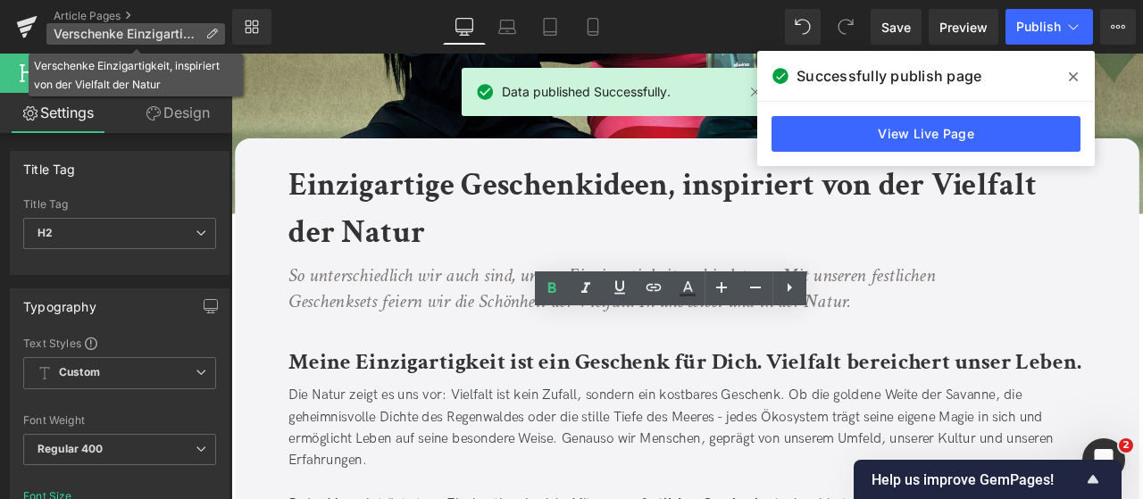
click at [211, 31] on icon at bounding box center [211, 34] width 13 height 13
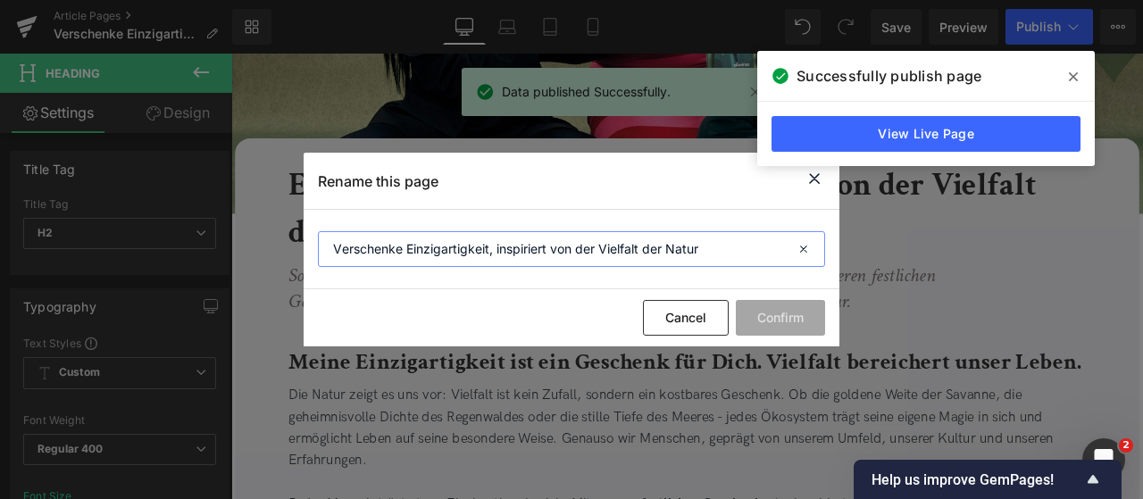
drag, startPoint x: 773, startPoint y: 261, endPoint x: 132, endPoint y: 223, distance: 642.4
click at [132, 223] on div "Rename this page Verschenke Einzigartigkeit, inspiriert von der Vielfalt der Na…" at bounding box center [571, 249] width 1143 height 499
paste input "Einzigartige Geschenkideen"
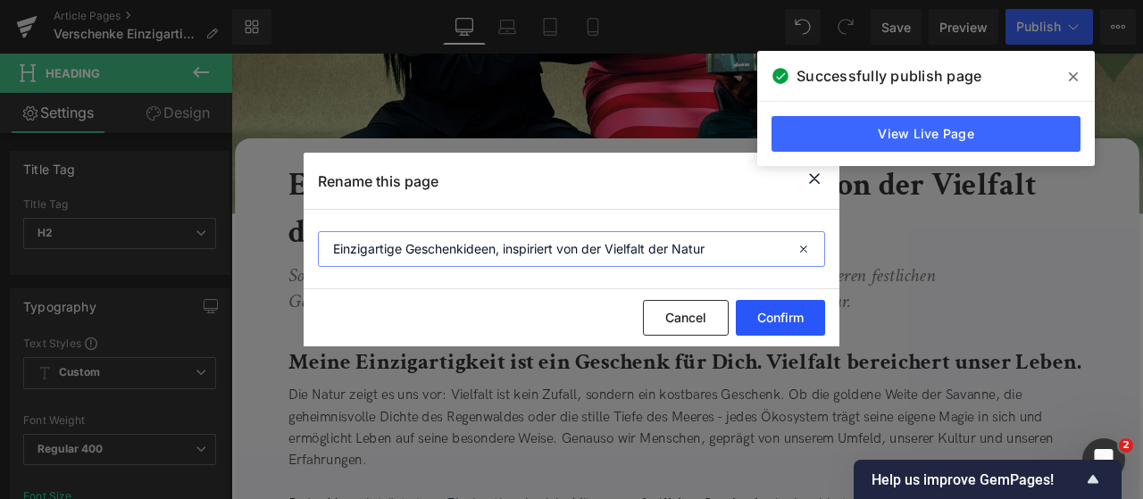
type input "Einzigartige Geschenkideen, inspiriert von der Vielfalt der Natur"
click at [802, 329] on button "Confirm" at bounding box center [780, 318] width 89 height 36
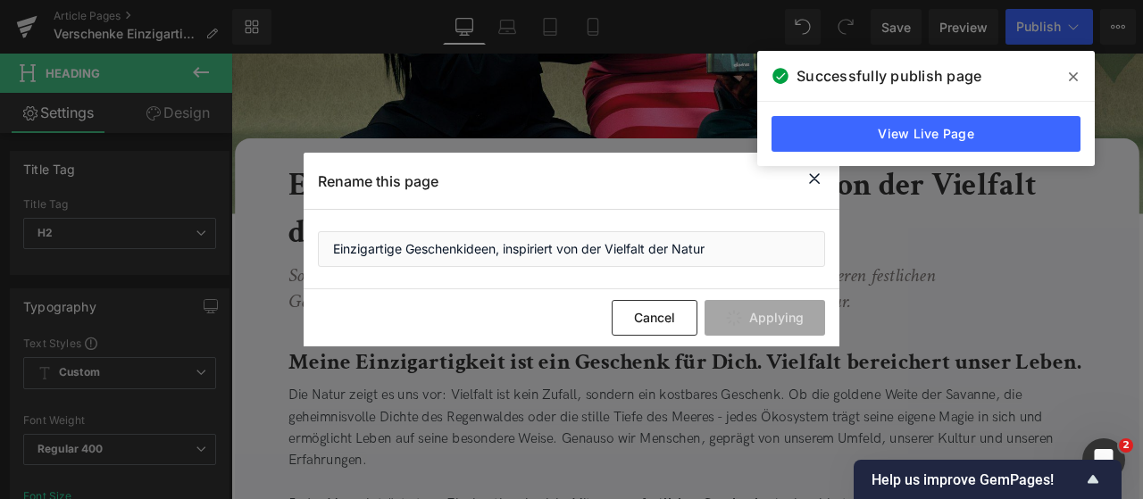
click at [1074, 70] on icon at bounding box center [1073, 77] width 9 height 14
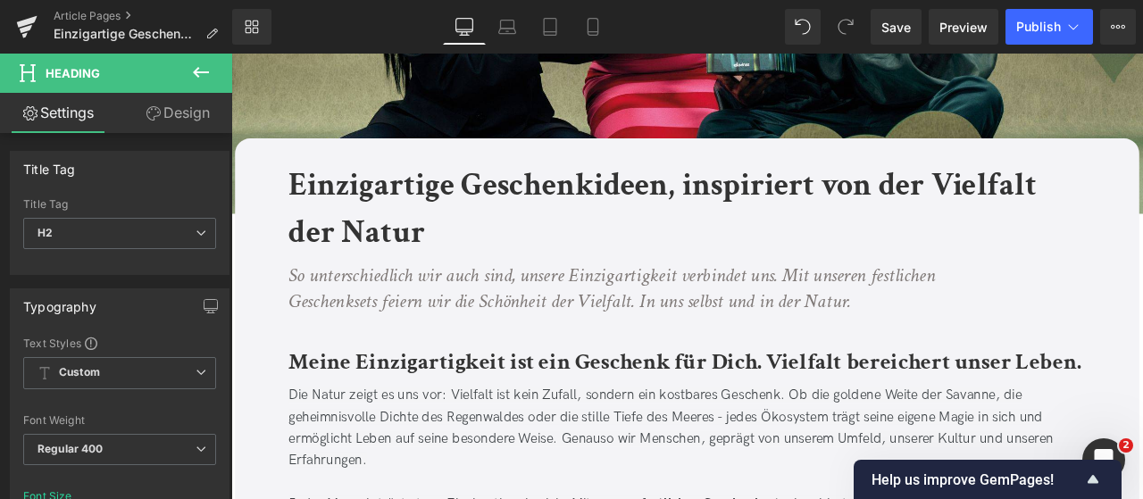
click at [1045, 33] on span "Publish" at bounding box center [1038, 27] width 45 height 14
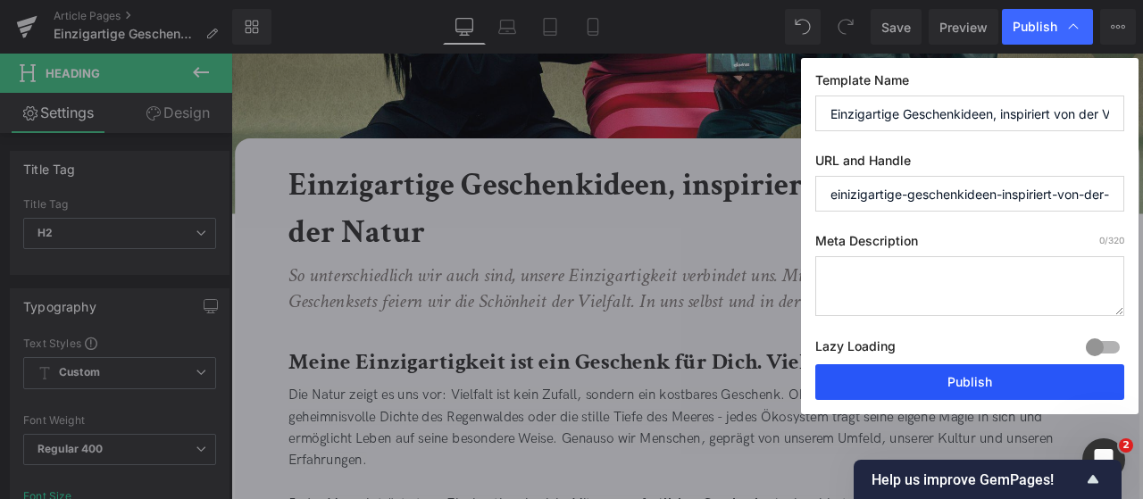
click at [968, 369] on button "Publish" at bounding box center [969, 382] width 309 height 36
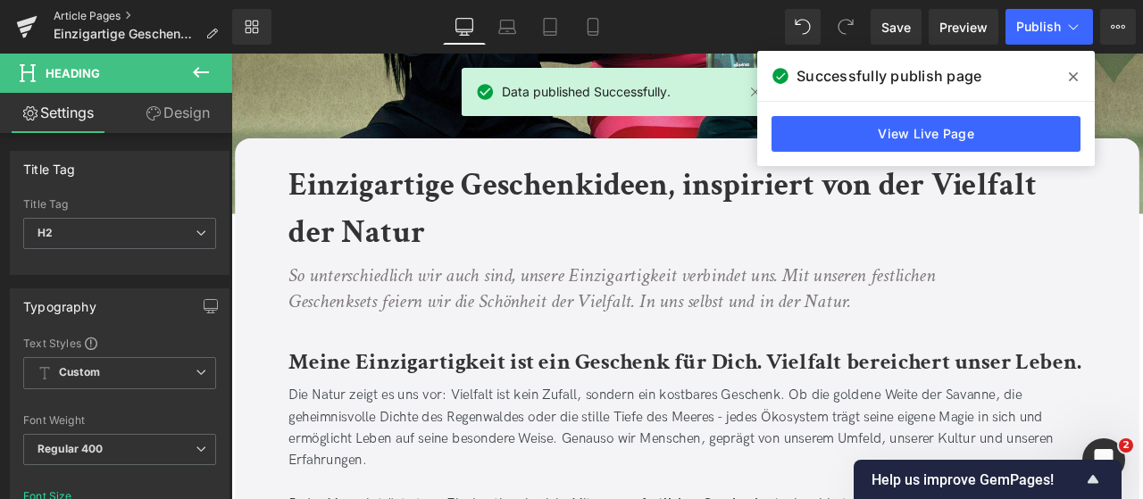
click at [104, 12] on link "Article Pages" at bounding box center [143, 16] width 179 height 14
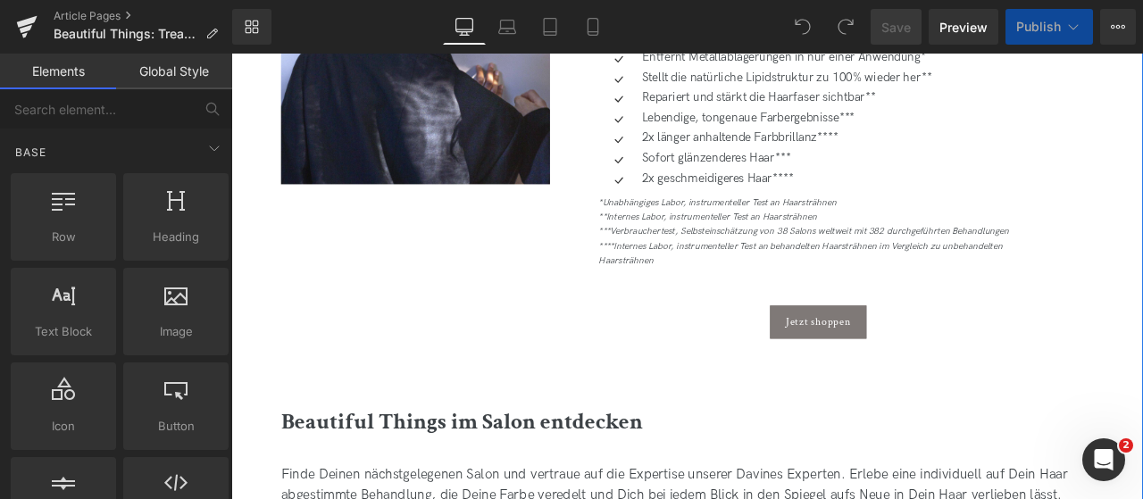
scroll to position [1174, 0]
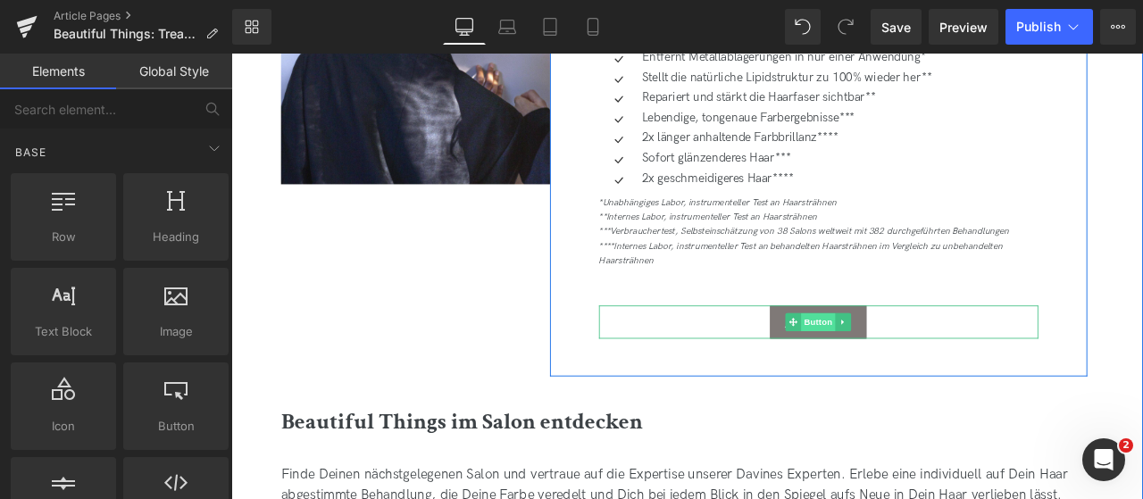
click at [928, 366] on span "Button" at bounding box center [927, 372] width 41 height 21
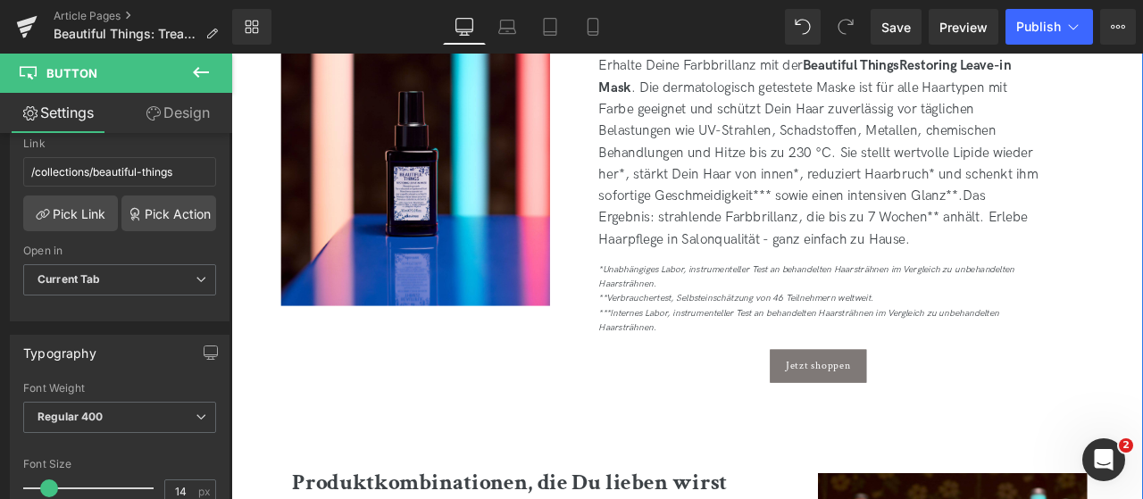
scroll to position [2924, 0]
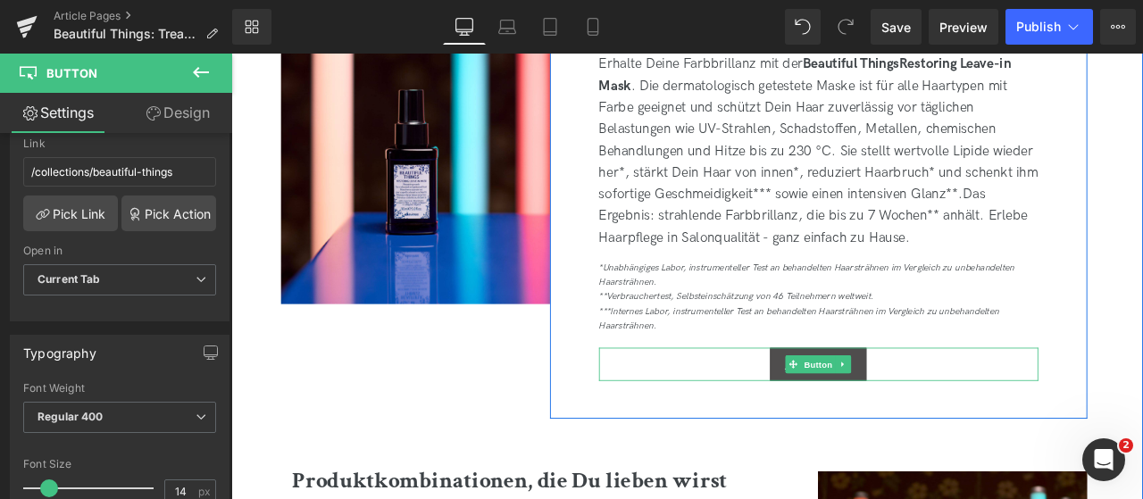
click at [913, 420] on span "Button" at bounding box center [927, 423] width 41 height 21
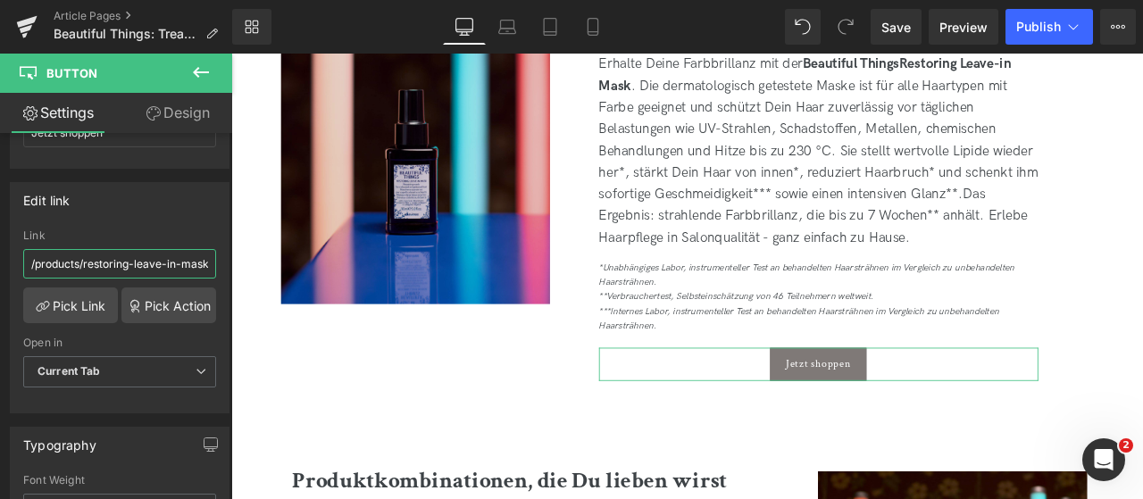
scroll to position [0, 4]
drag, startPoint x: 355, startPoint y: 313, endPoint x: 341, endPoint y: 303, distance: 16.6
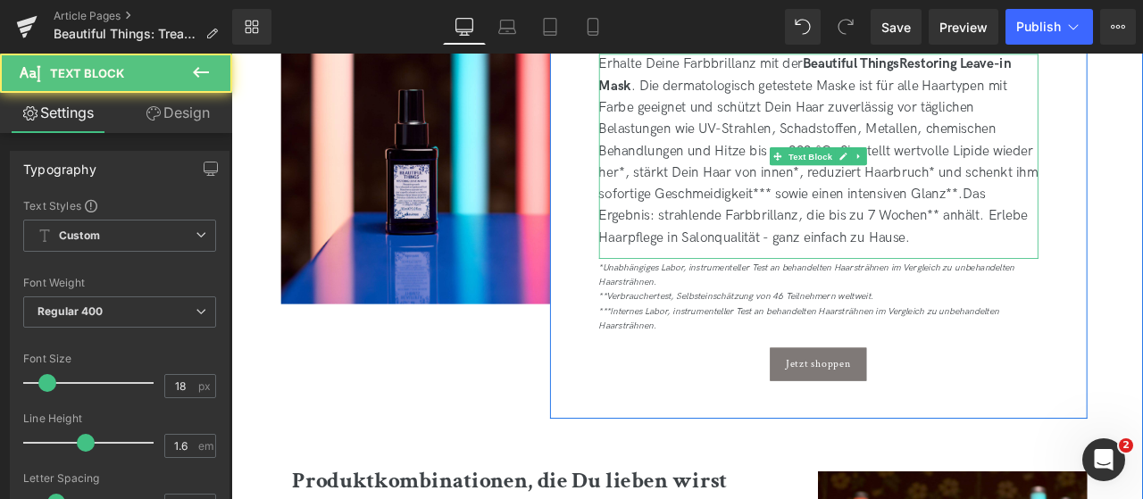
click at [900, 282] on div "Erhalte Deine Farbbrillanz mit der Beautiful Things Restoring Leave-in Mask . D…" at bounding box center [927, 169] width 521 height 231
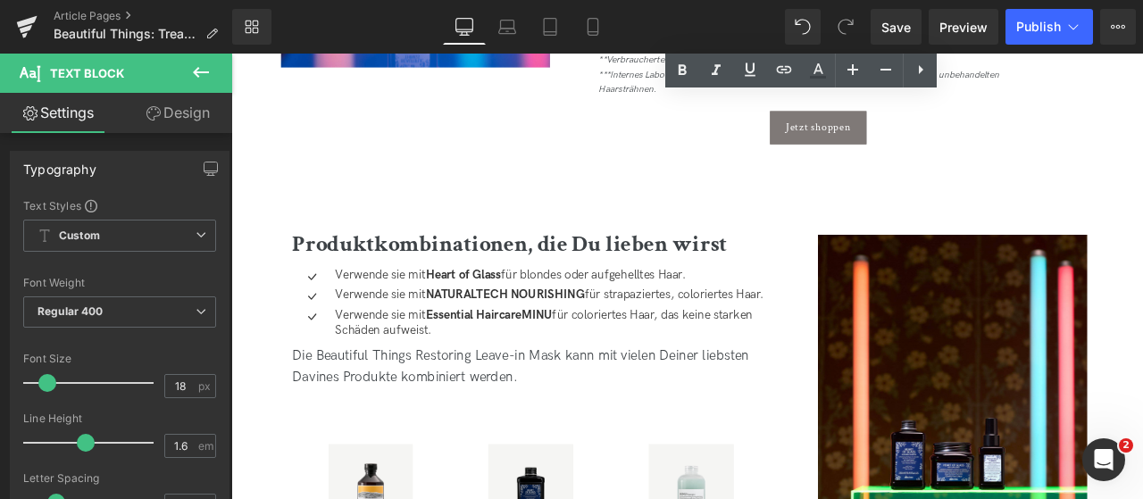
scroll to position [3474, 0]
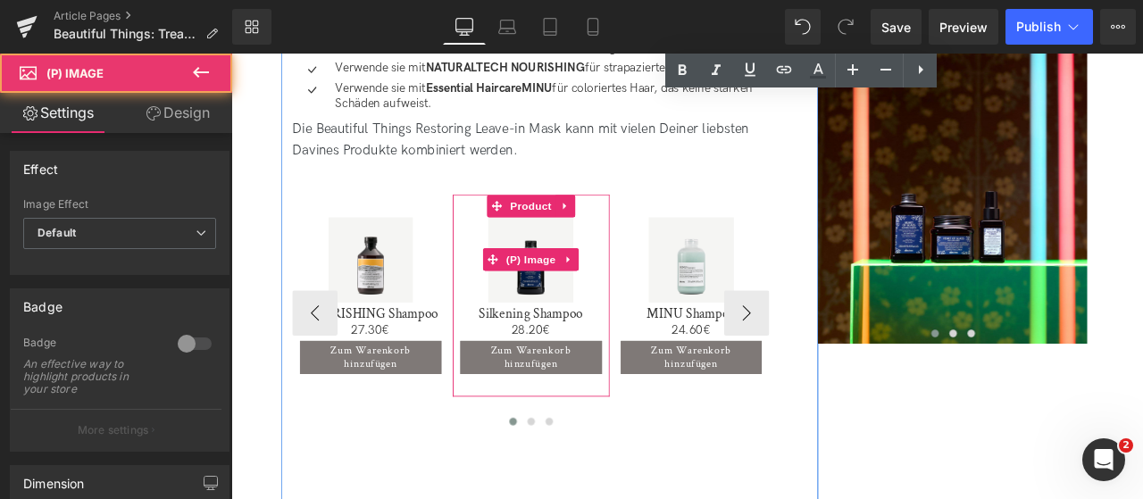
click at [573, 288] on img at bounding box center [586, 297] width 101 height 101
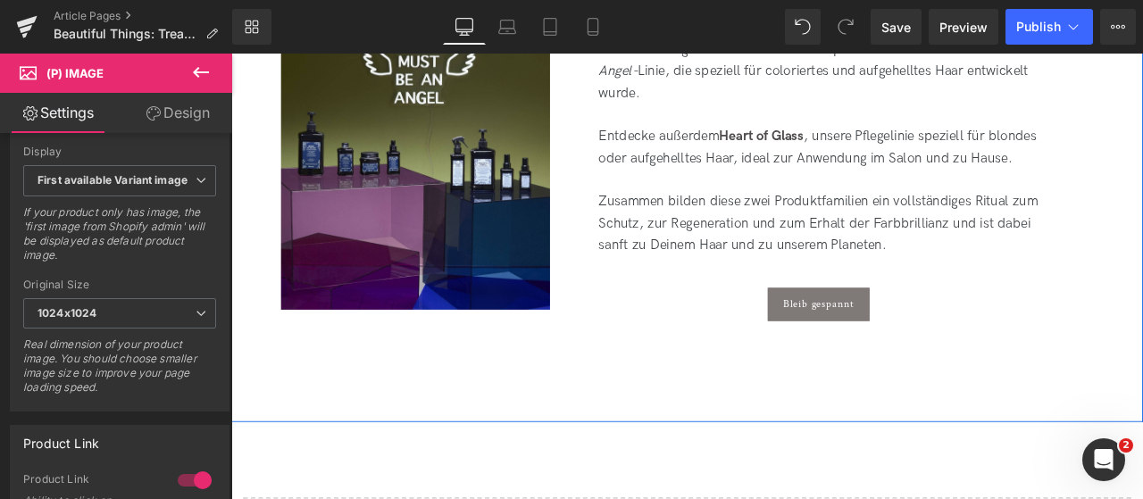
scroll to position [4125, 0]
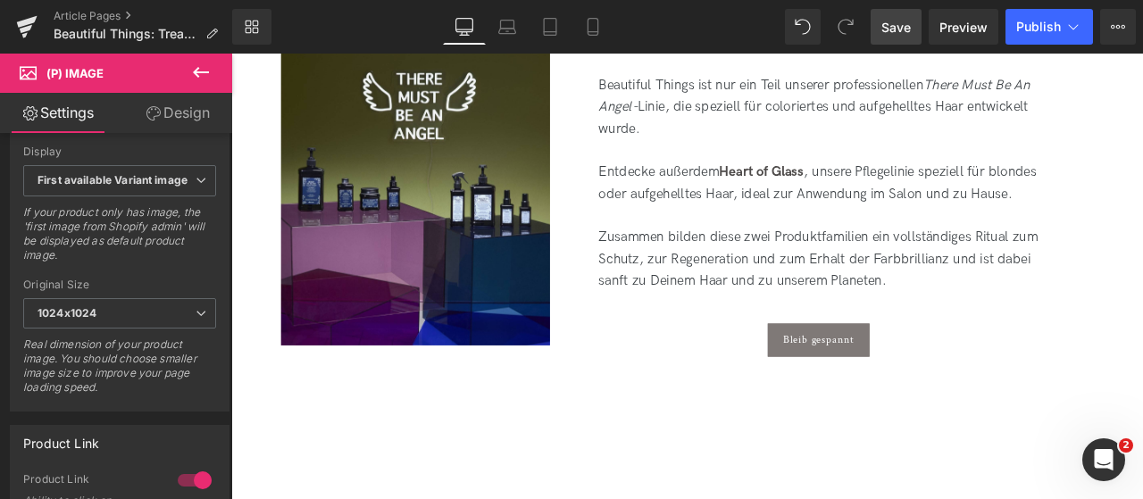
click at [880, 35] on link "Save" at bounding box center [896, 27] width 51 height 36
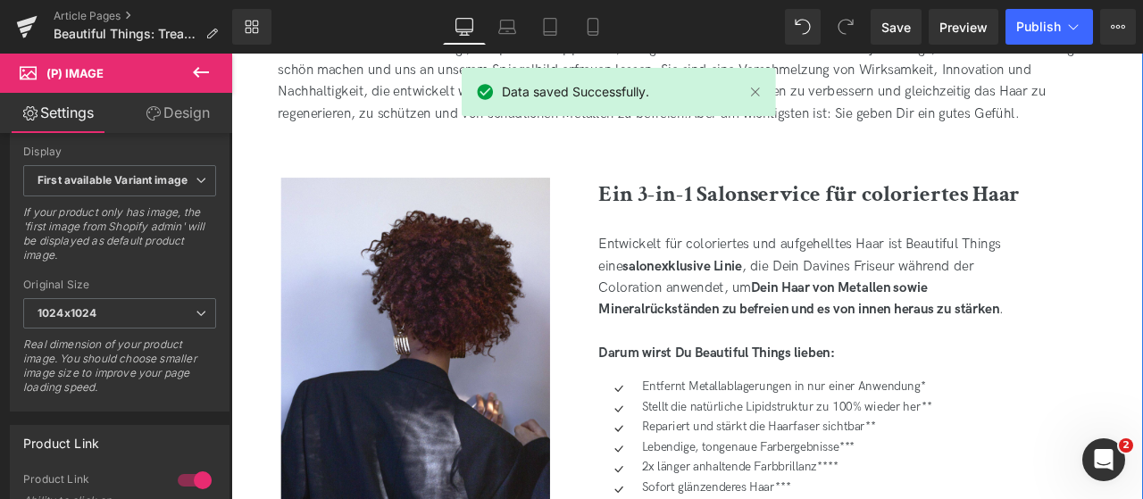
scroll to position [813, 0]
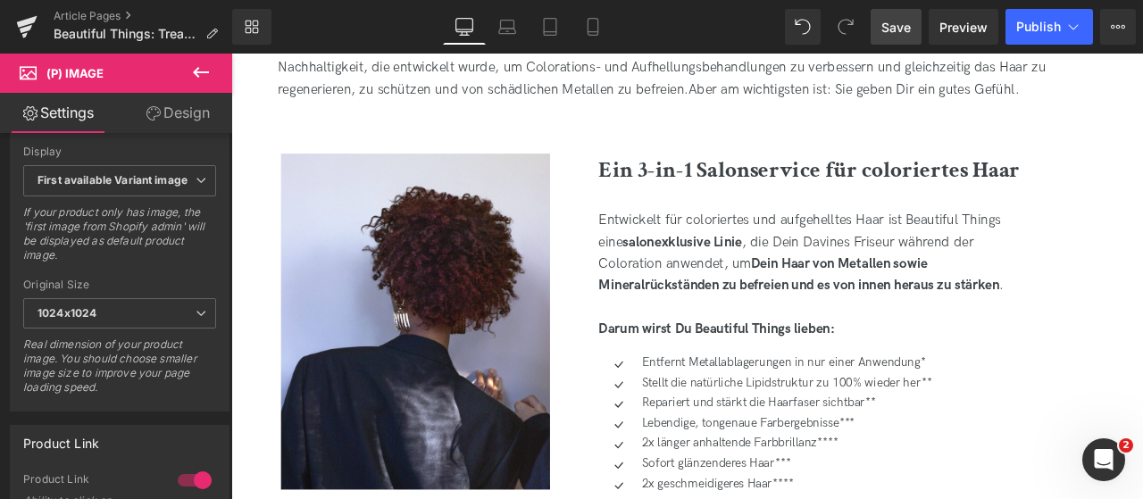
click at [895, 33] on span "Save" at bounding box center [896, 27] width 29 height 19
click at [886, 21] on span "Save" at bounding box center [896, 27] width 29 height 19
click at [93, 11] on link "Article Pages" at bounding box center [143, 16] width 179 height 14
